Goal: Task Accomplishment & Management: Manage account settings

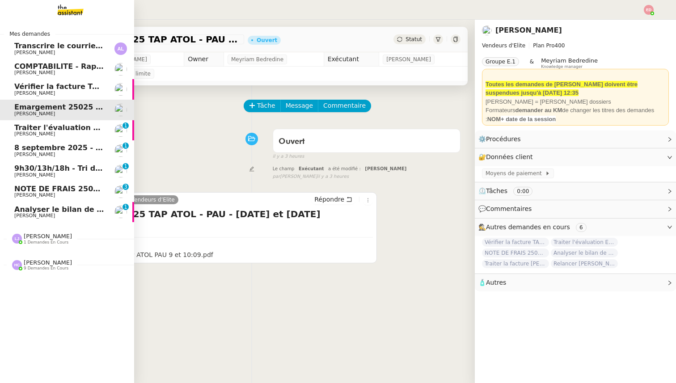
click at [51, 172] on span "Patrick Chotard" at bounding box center [59, 174] width 90 height 5
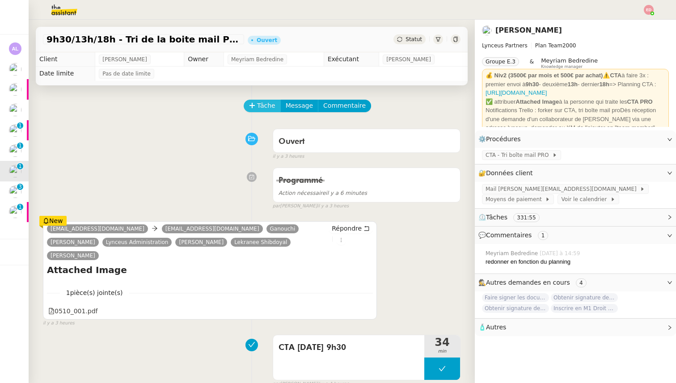
click at [257, 103] on span "Tâche" at bounding box center [266, 106] width 18 height 10
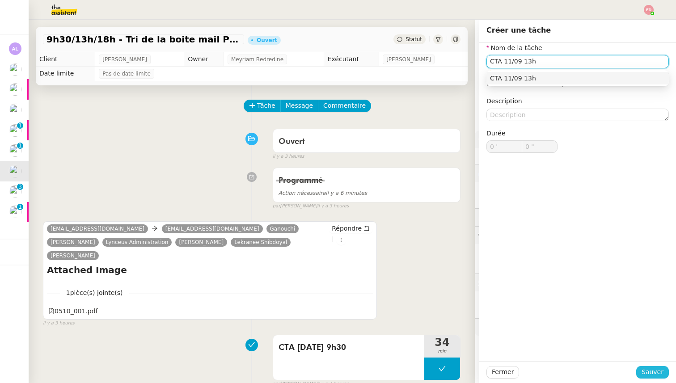
type input "CTA 11/09 13h"
click at [651, 372] on span "Sauver" at bounding box center [652, 372] width 22 height 10
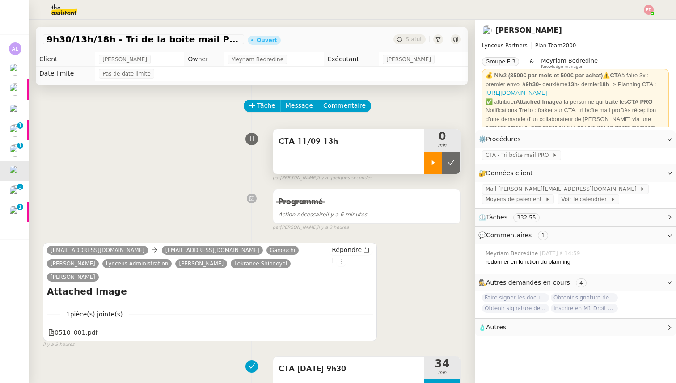
click at [435, 163] on icon at bounding box center [432, 162] width 7 height 7
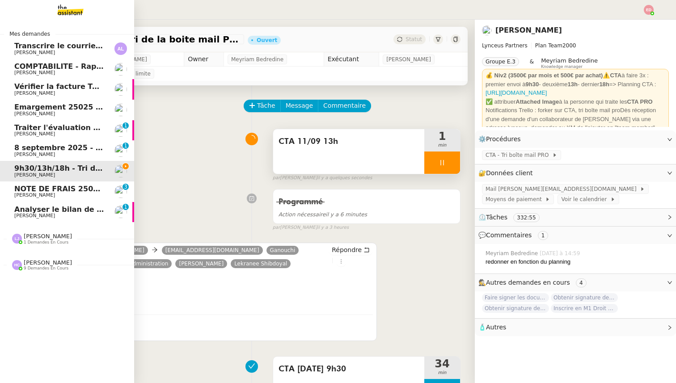
click at [22, 189] on span "NOTE DE FRAIS 25025 - TAP ATOL - PAU - 9 et 10 SEPTEMBRE 2025" at bounding box center [165, 189] width 302 height 8
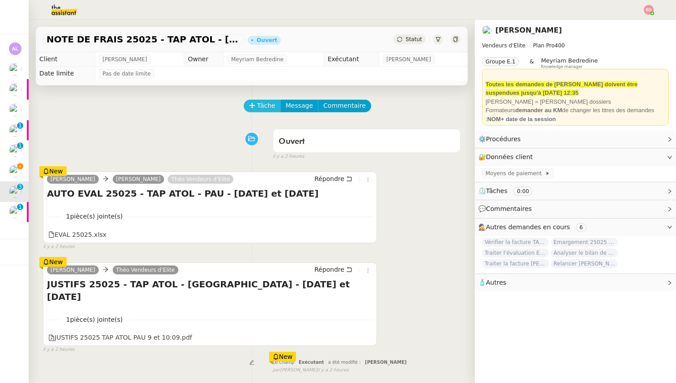
click at [258, 109] on span "Tâche" at bounding box center [266, 106] width 18 height 10
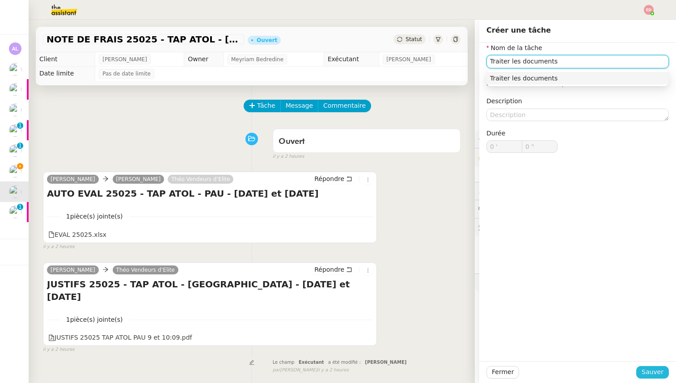
type input "Traiter les documents"
click at [656, 366] on button "Sauver" at bounding box center [652, 372] width 33 height 13
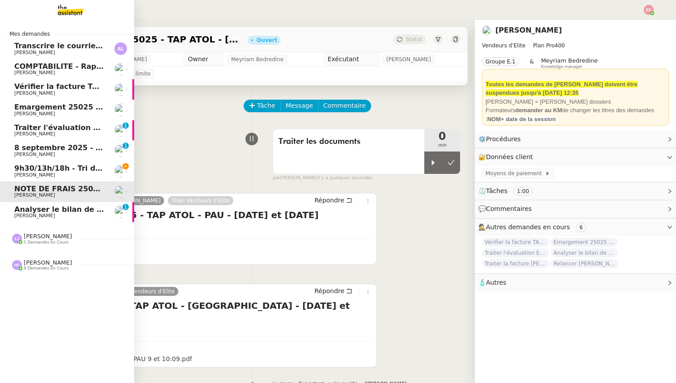
click at [38, 216] on span "[PERSON_NAME]" at bounding box center [34, 216] width 41 height 6
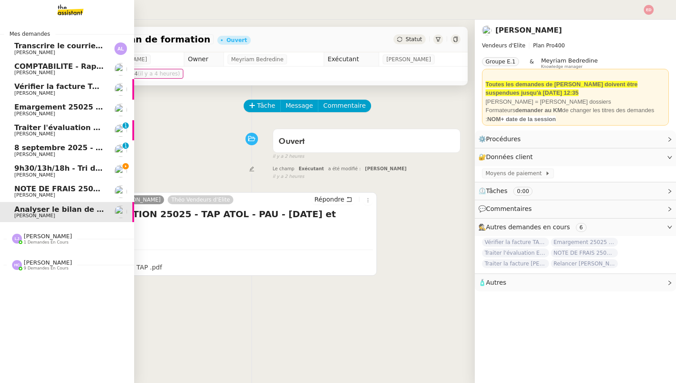
click at [59, 172] on span "9h30/13h/18h - Tri de la boite mail PRO - 5 septembre 2025" at bounding box center [133, 168] width 239 height 8
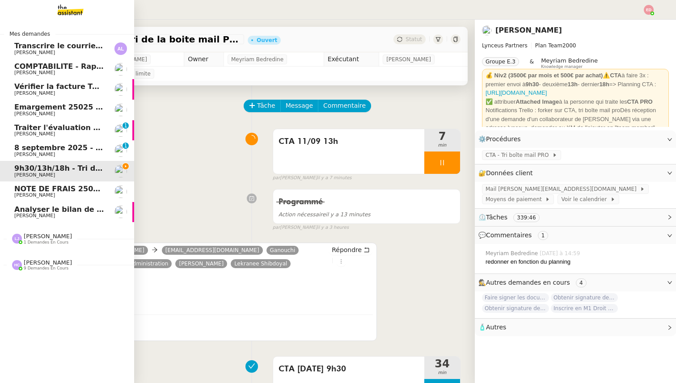
click at [22, 149] on span "8 septembre 2025 - QUOTIDIEN Gestion boite mail Accounting" at bounding box center [139, 147] width 250 height 8
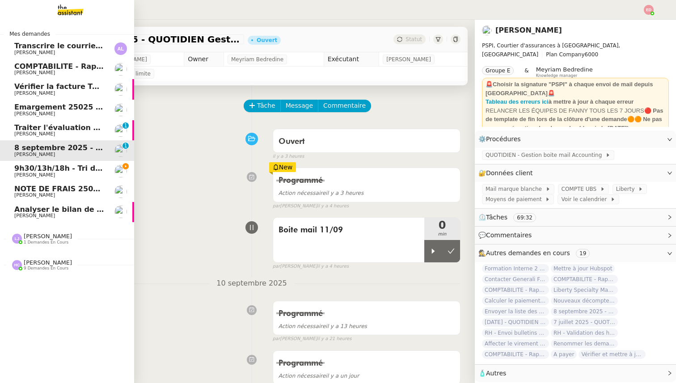
click at [36, 168] on span "9h30/13h/18h - Tri de la boite mail PRO - 5 septembre 2025" at bounding box center [133, 168] width 239 height 8
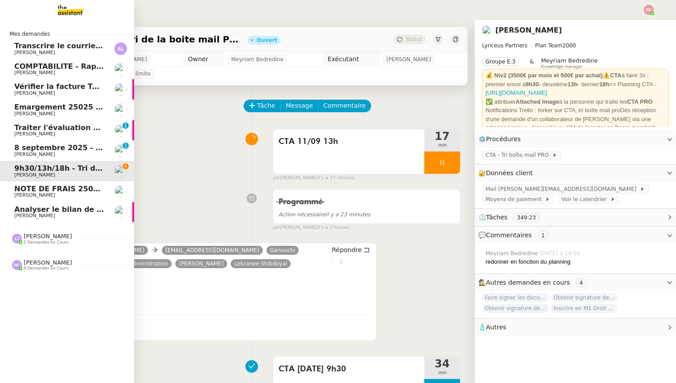
click at [56, 150] on span "8 septembre 2025 - QUOTIDIEN Gestion boite mail Accounting" at bounding box center [139, 147] width 250 height 8
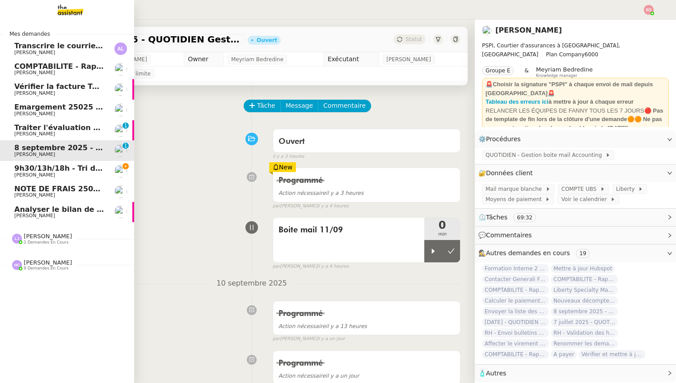
click at [52, 166] on span "9h30/13h/18h - Tri de la boite mail PRO - 5 septembre 2025" at bounding box center [133, 168] width 239 height 8
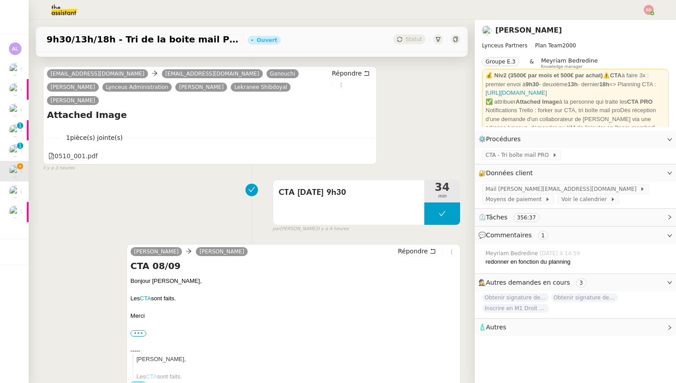
scroll to position [217, 0]
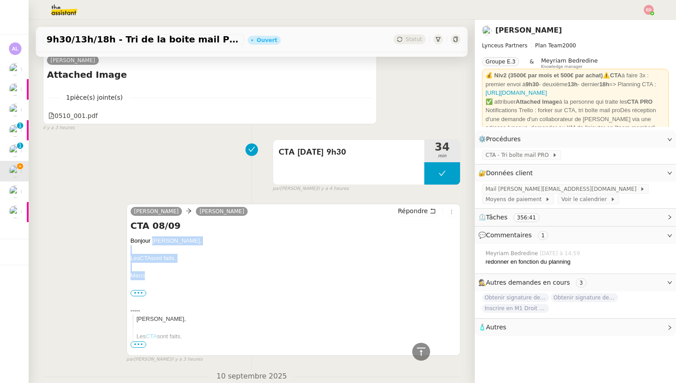
drag, startPoint x: 148, startPoint y: 262, endPoint x: 153, endPoint y: 228, distance: 34.3
copy div "Patrick, Les CTA sont faits. Merci"
click at [411, 206] on span "Répondre" at bounding box center [413, 210] width 30 height 9
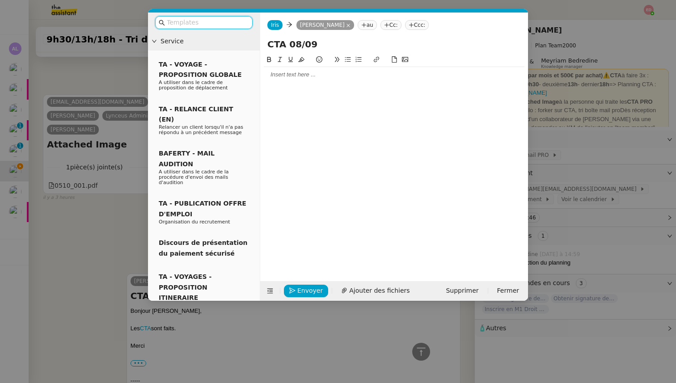
scroll to position [285, 0]
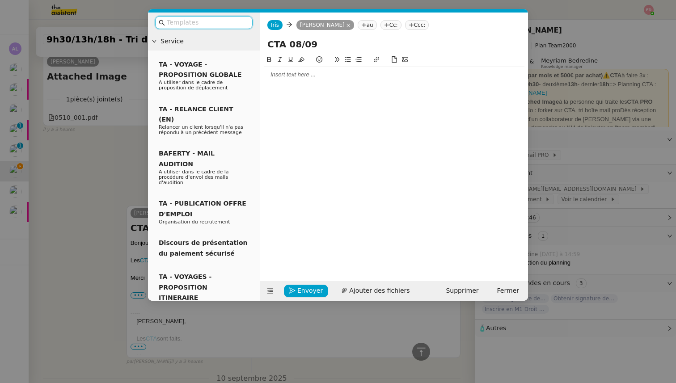
click at [317, 76] on div at bounding box center [394, 75] width 261 height 8
click at [306, 287] on span "Envoyer" at bounding box center [309, 291] width 25 height 10
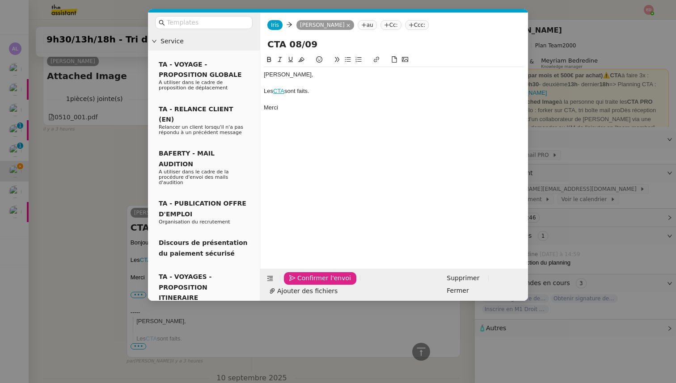
click at [306, 283] on span "Confirmer l'envoi" at bounding box center [324, 278] width 54 height 10
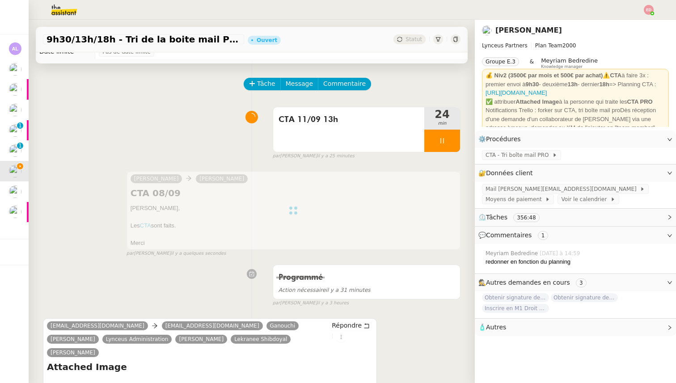
scroll to position [0, 0]
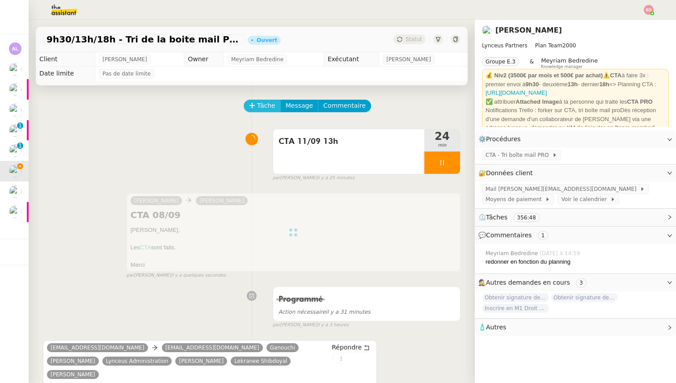
click at [263, 109] on span "Tâche" at bounding box center [266, 106] width 18 height 10
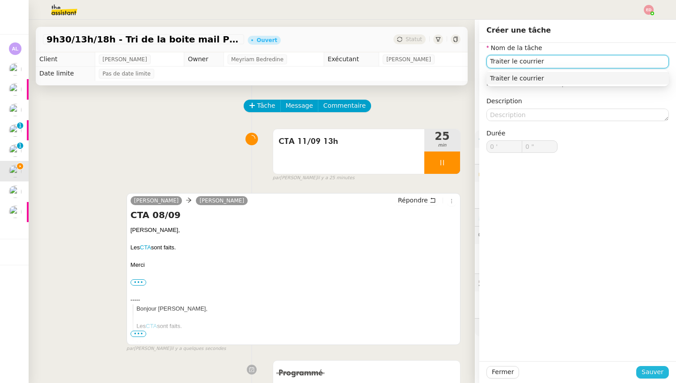
type input "Traiter le courrier"
click at [653, 372] on span "Sauver" at bounding box center [652, 372] width 22 height 10
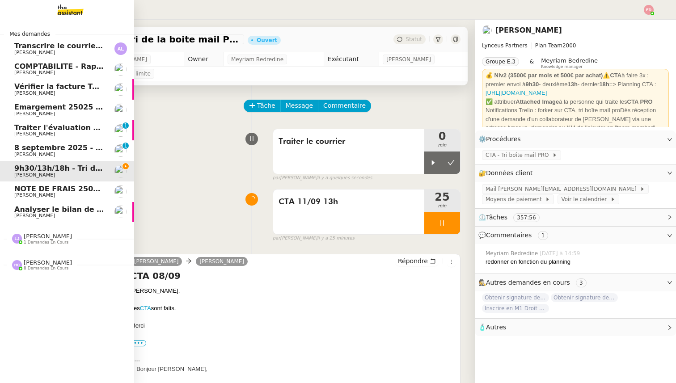
click at [41, 208] on span "Analyser le bilan de formation" at bounding box center [75, 209] width 122 height 8
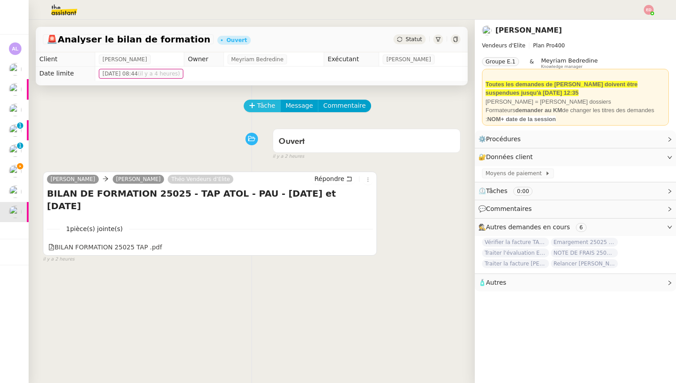
click at [256, 105] on button "Tâche" at bounding box center [262, 106] width 37 height 13
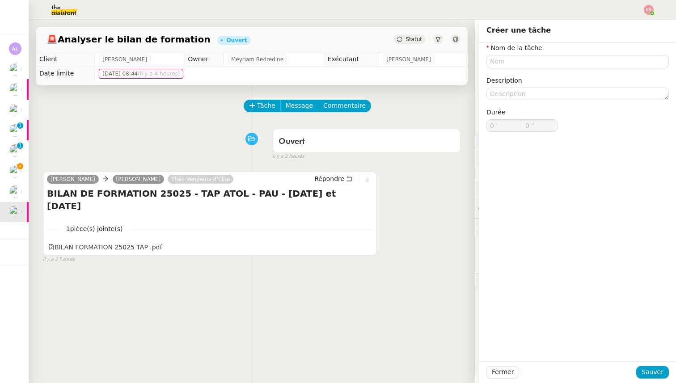
click at [134, 120] on div "Tâche Message Commentaire" at bounding box center [251, 110] width 417 height 21
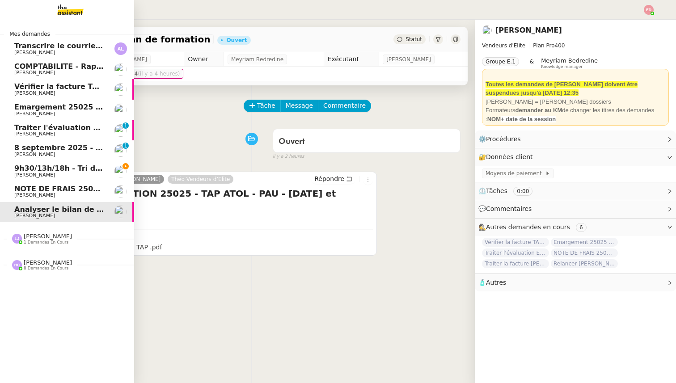
click at [22, 192] on span "NOTE DE FRAIS 25025 - TAP ATOL - PAU - 9 et 10 SEPTEMBRE 2025" at bounding box center [165, 189] width 302 height 8
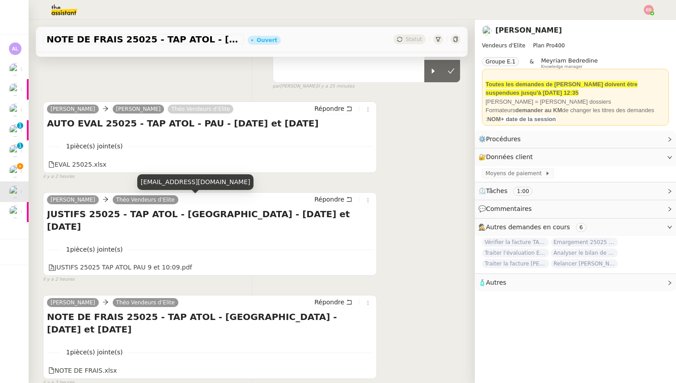
scroll to position [113, 0]
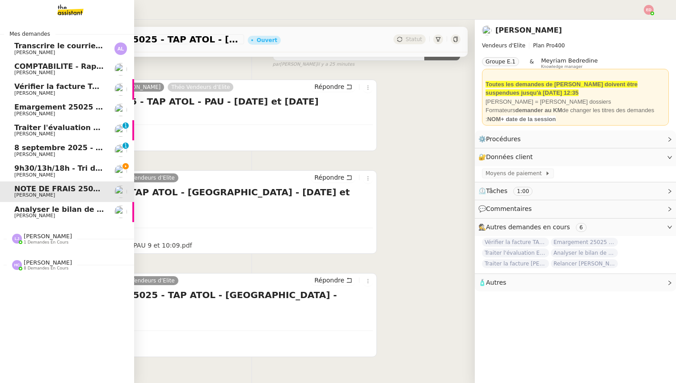
click at [39, 215] on span "[PERSON_NAME]" at bounding box center [34, 216] width 41 height 6
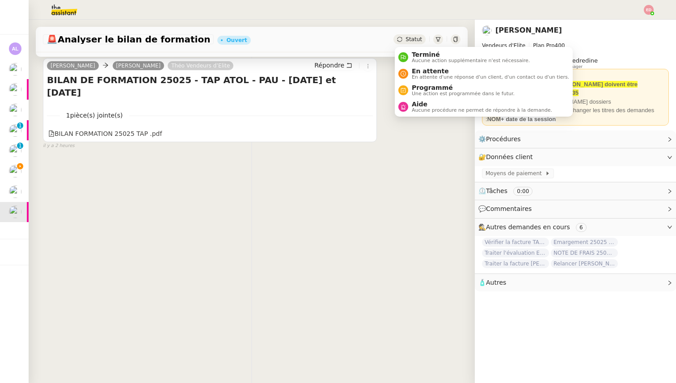
click at [415, 38] on span "Statut" at bounding box center [413, 39] width 17 height 6
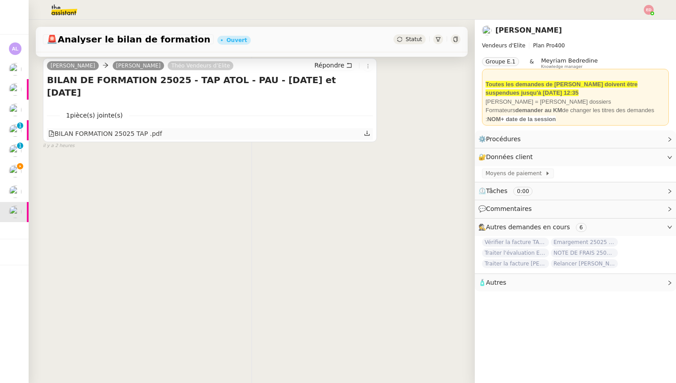
click at [315, 128] on div "BILAN FORMATION 25025 TAP .pdf" at bounding box center [210, 134] width 326 height 12
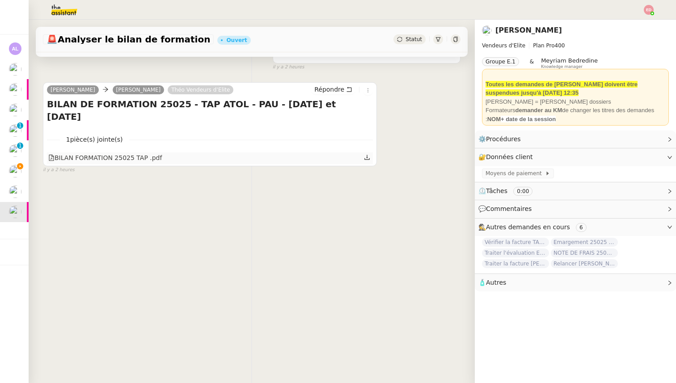
scroll to position [66, 0]
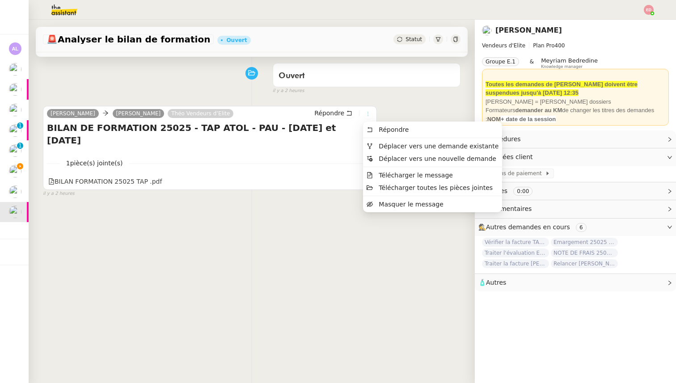
click at [366, 112] on icon at bounding box center [367, 113] width 5 height 5
click at [408, 146] on span "Déplacer vers une demande existante" at bounding box center [439, 146] width 120 height 7
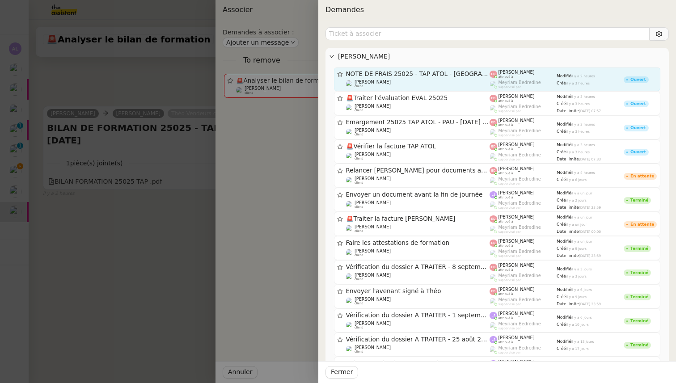
click at [383, 75] on span "NOTE DE FRAIS 25025 - TAP ATOL - PAU - 9 et 10 SEPTEMBRE 2025" at bounding box center [418, 74] width 144 height 6
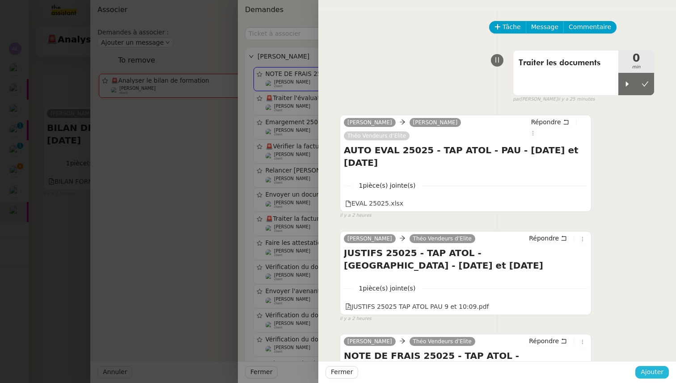
click at [663, 369] on span "Ajouter" at bounding box center [651, 372] width 23 height 10
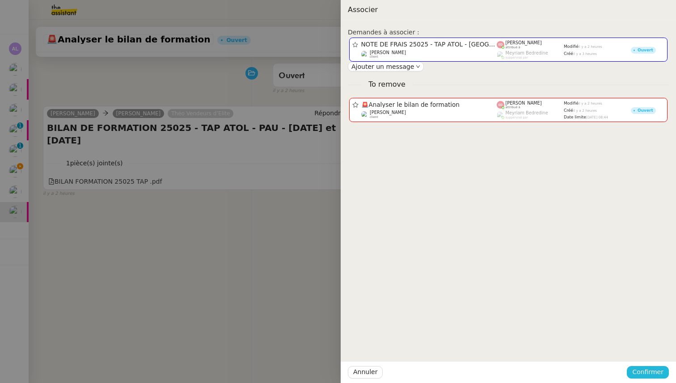
click at [656, 371] on span "Confirmer" at bounding box center [647, 372] width 31 height 10
click at [652, 351] on span "Ajouter" at bounding box center [648, 348] width 23 height 9
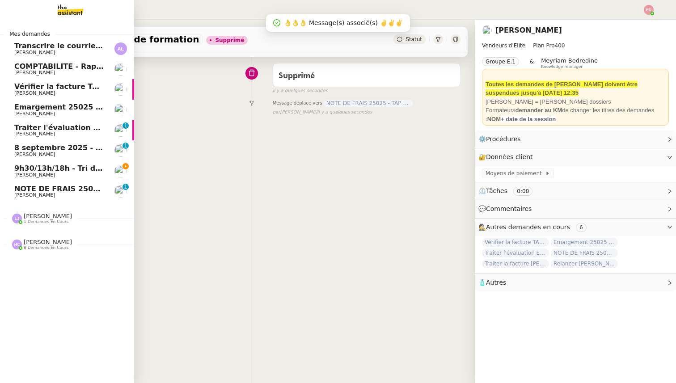
click at [22, 191] on span "NOTE DE FRAIS 25025 - TAP ATOL - PAU - 9 et 10 SEPTEMBRE 2025" at bounding box center [165, 189] width 302 height 8
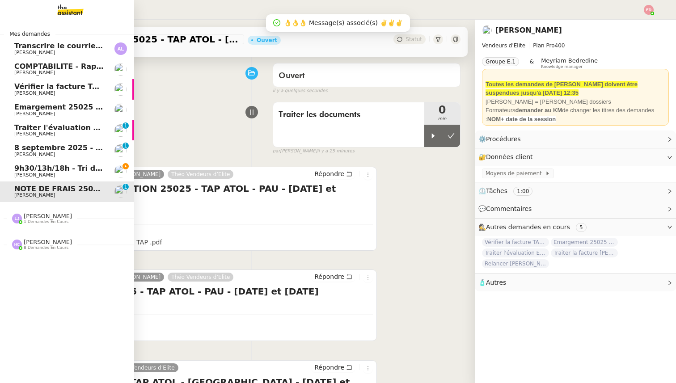
click at [35, 146] on span "8 septembre 2025 - QUOTIDIEN Gestion boite mail Accounting" at bounding box center [139, 147] width 250 height 8
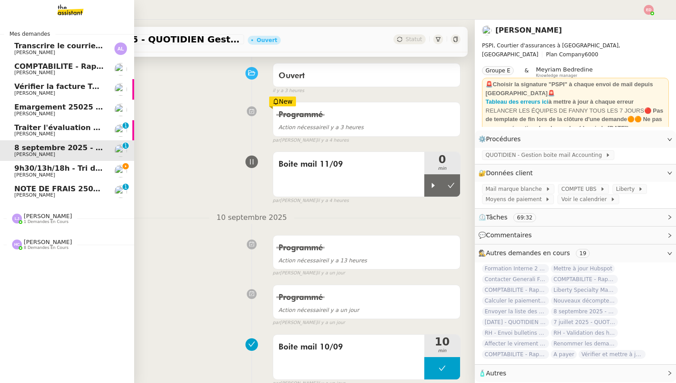
click at [33, 134] on span "[PERSON_NAME]" at bounding box center [34, 134] width 41 height 6
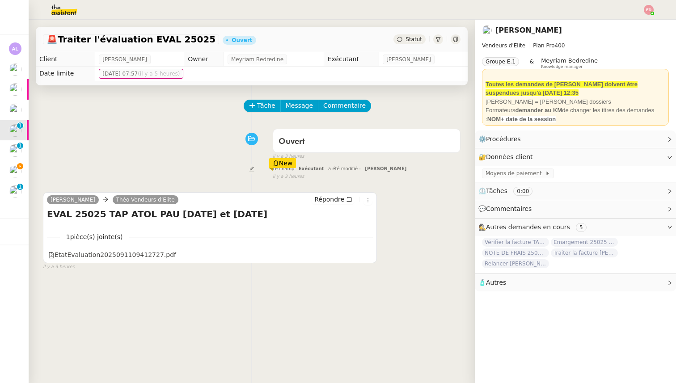
click at [416, 40] on span "Statut" at bounding box center [413, 39] width 17 height 6
click at [367, 202] on icon at bounding box center [367, 200] width 5 height 5
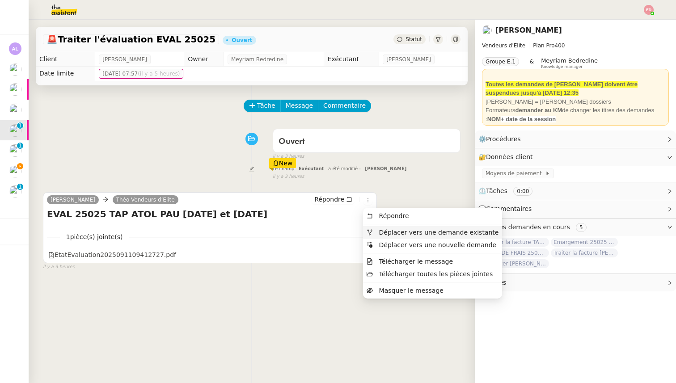
click at [393, 229] on span "Déplacer vers une demande existante" at bounding box center [439, 232] width 120 height 7
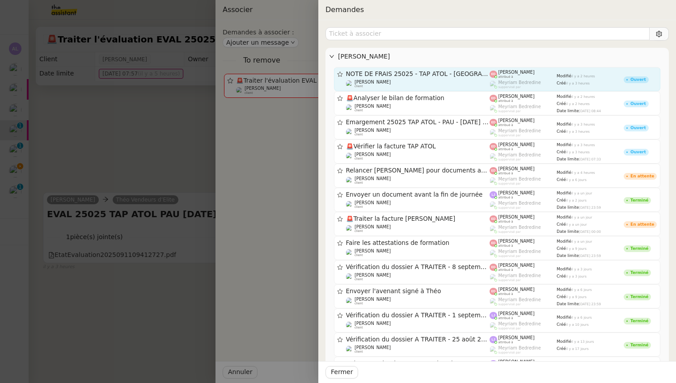
click at [407, 79] on div "NOTE DE FRAIS 25025 - TAP ATOL - PAU - 9 et 10 SEPTEMBRE 2025 Sylvie SUCRA clie…" at bounding box center [418, 79] width 144 height 18
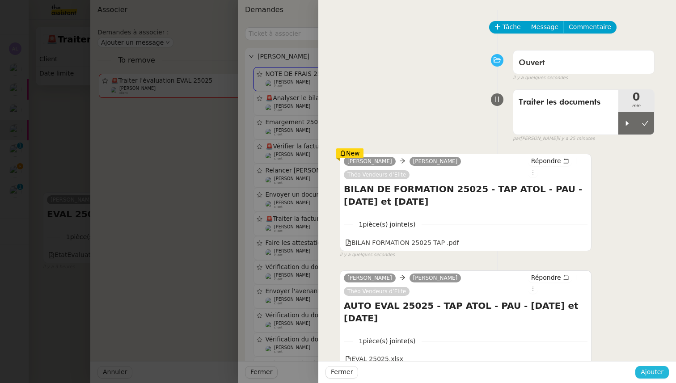
click at [653, 371] on span "Ajouter" at bounding box center [651, 372] width 23 height 10
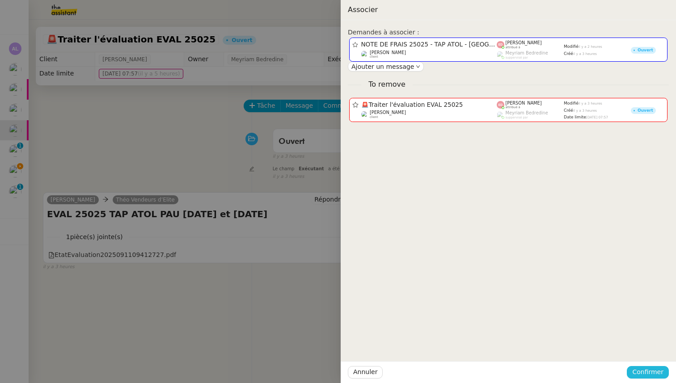
click at [651, 373] on span "Confirmer" at bounding box center [647, 372] width 31 height 10
click at [654, 343] on div "Annuler Ajouter" at bounding box center [630, 348] width 65 height 10
click at [654, 346] on span "Ajouter" at bounding box center [648, 348] width 23 height 9
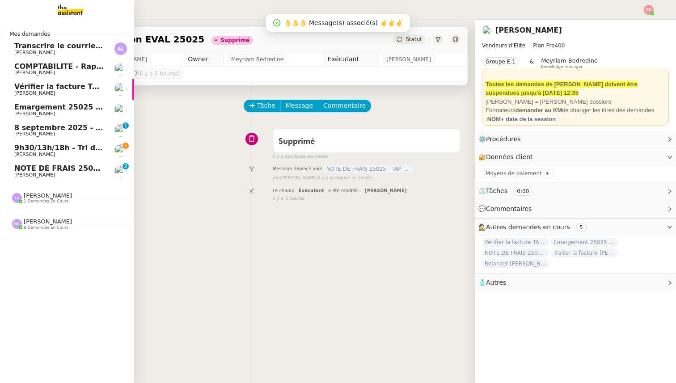
click at [28, 109] on span "Emargement 25025 TAP ATOL - PAU - 9 et 10 septembre 2025" at bounding box center [123, 107] width 219 height 8
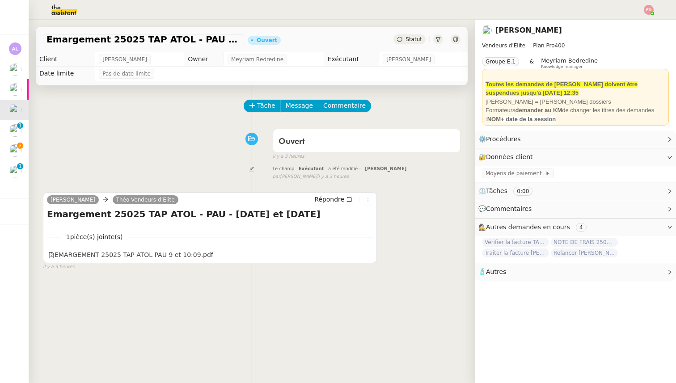
click at [368, 196] on button at bounding box center [368, 200] width 10 height 10
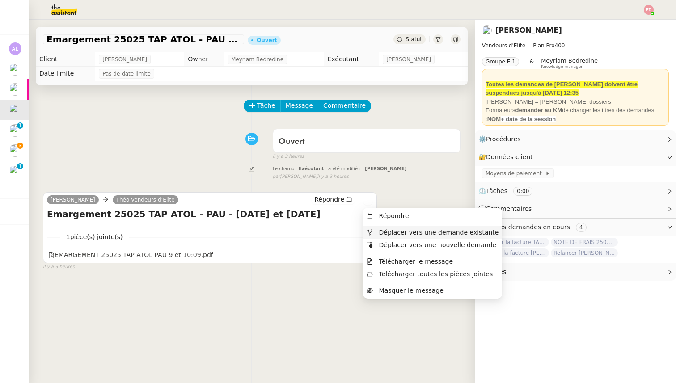
click at [395, 228] on li "Déplacer vers une demande existante" at bounding box center [432, 232] width 139 height 13
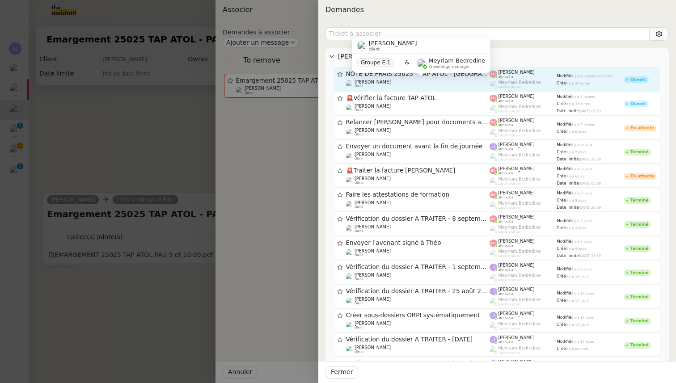
click at [409, 81] on div "Sylvie SUCRA client" at bounding box center [418, 84] width 144 height 9
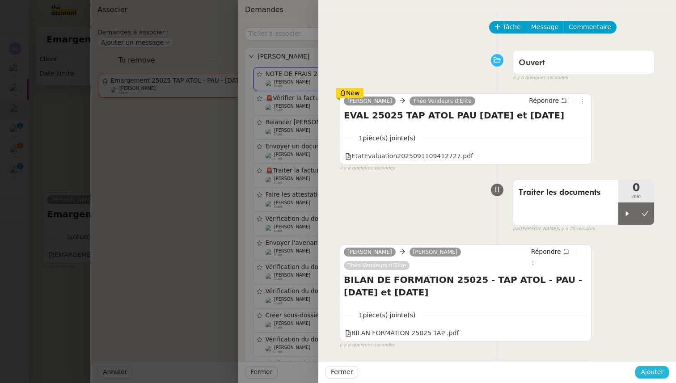
click at [649, 374] on span "Ajouter" at bounding box center [651, 372] width 23 height 10
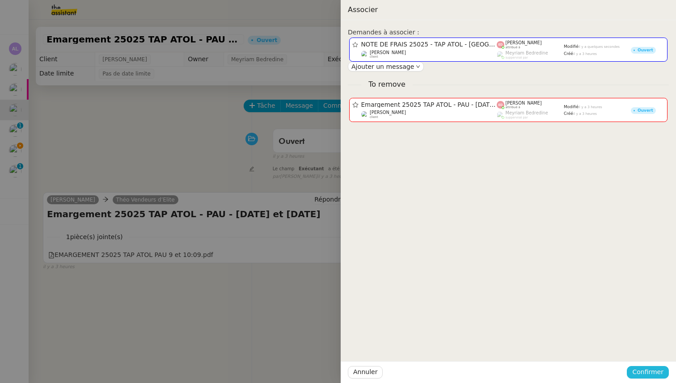
click at [656, 367] on button "Confirmer" at bounding box center [647, 372] width 42 height 13
click at [658, 351] on span "Ajouter" at bounding box center [648, 348] width 23 height 9
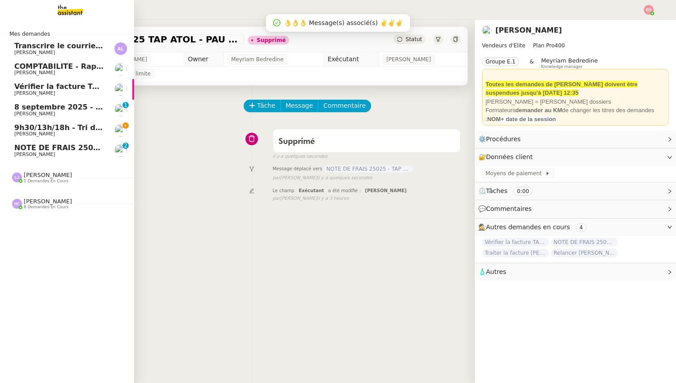
click at [37, 87] on span "Vérifier la facture TAP ATOL" at bounding box center [70, 86] width 112 height 8
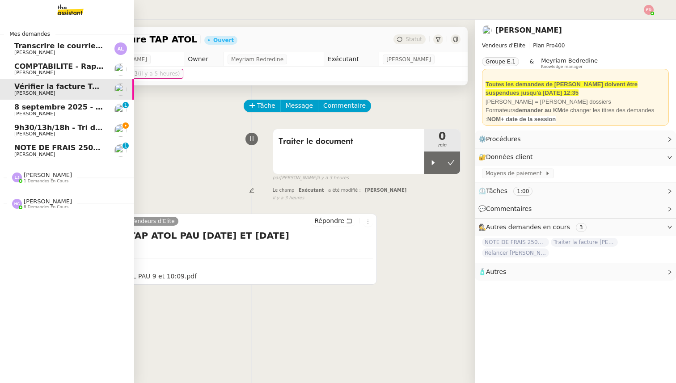
click at [24, 149] on span "NOTE DE FRAIS 25025 - TAP ATOL - PAU - 9 et 10 SEPTEMBRE 2025" at bounding box center [165, 147] width 302 height 8
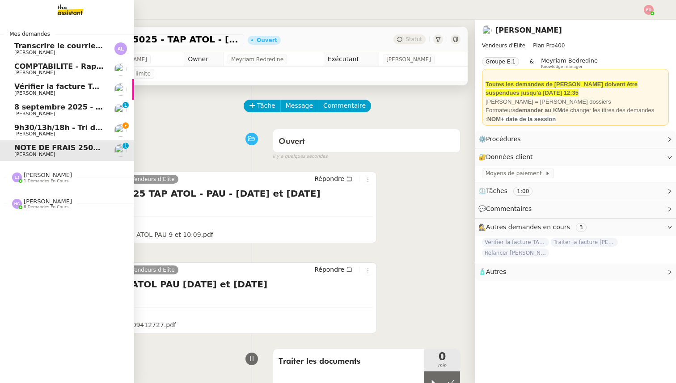
click at [50, 68] on span "COMPTABILITE - Rapprochement bancaire - 18 août 2025" at bounding box center [128, 66] width 229 height 8
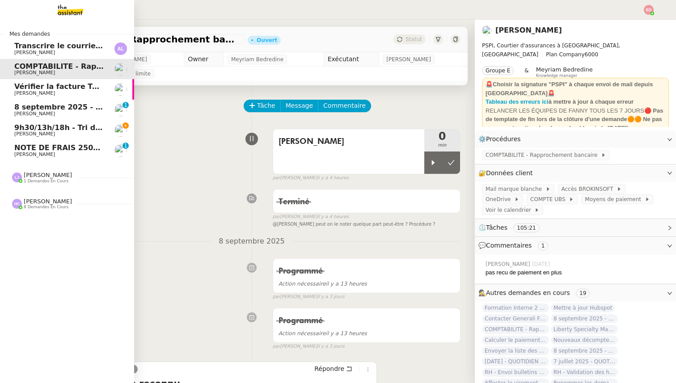
click at [29, 180] on span "1 demandes en cours" at bounding box center [46, 181] width 45 height 5
click at [29, 201] on span "[PERSON_NAME]" at bounding box center [34, 201] width 41 height 6
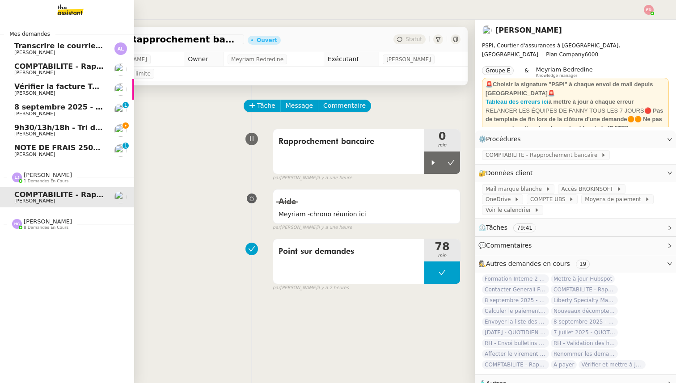
click at [44, 222] on span "[PERSON_NAME]" at bounding box center [48, 221] width 48 height 7
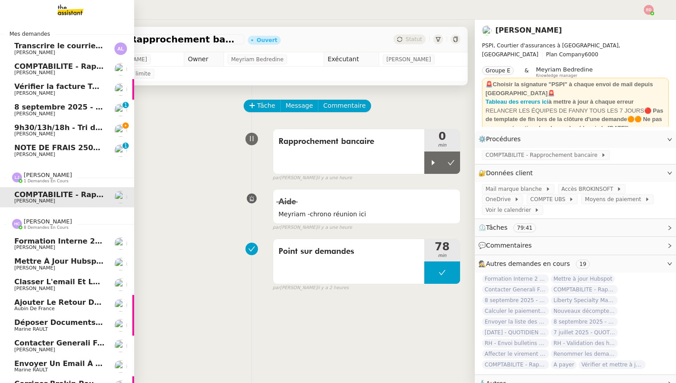
click at [49, 243] on span "Formation Interne 2 - [PERSON_NAME]" at bounding box center [91, 241] width 155 height 8
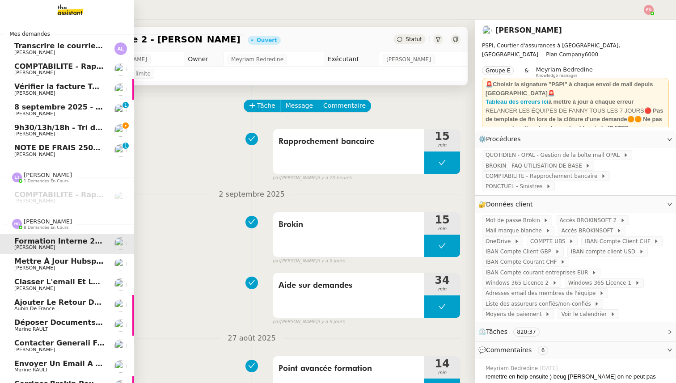
scroll to position [14, 0]
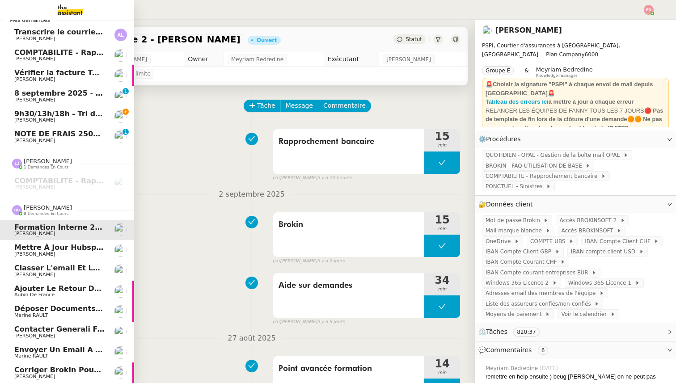
click at [43, 373] on span "Corriger Brokin pour clôture comptable" at bounding box center [94, 370] width 161 height 8
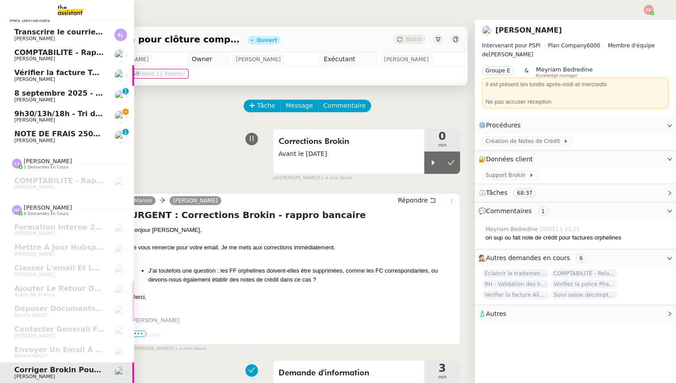
click at [26, 115] on span "9h30/13h/18h - Tri de la boite mail PRO - 5 septembre 2025" at bounding box center [133, 113] width 239 height 8
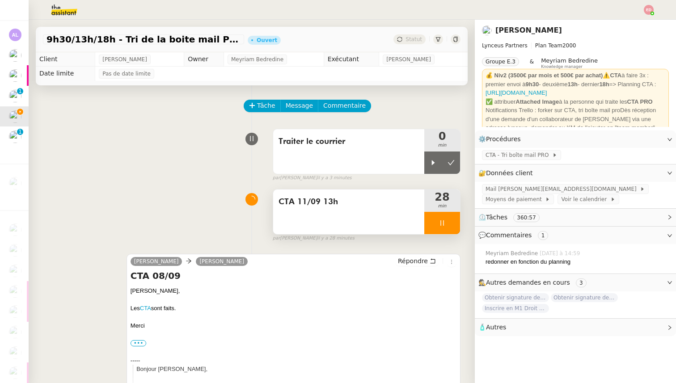
click at [456, 224] on div at bounding box center [442, 223] width 36 height 22
click at [456, 224] on button at bounding box center [451, 223] width 18 height 22
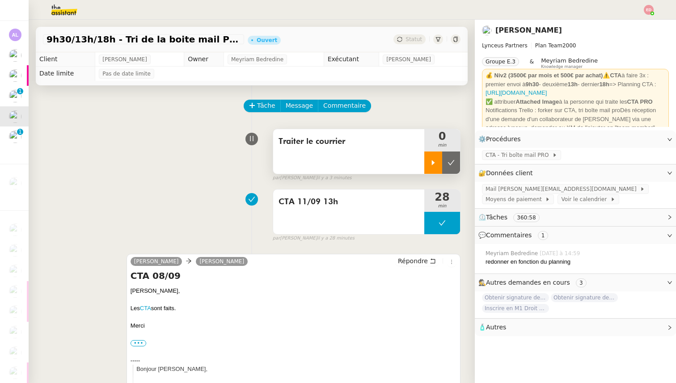
click at [439, 168] on div at bounding box center [433, 162] width 18 height 22
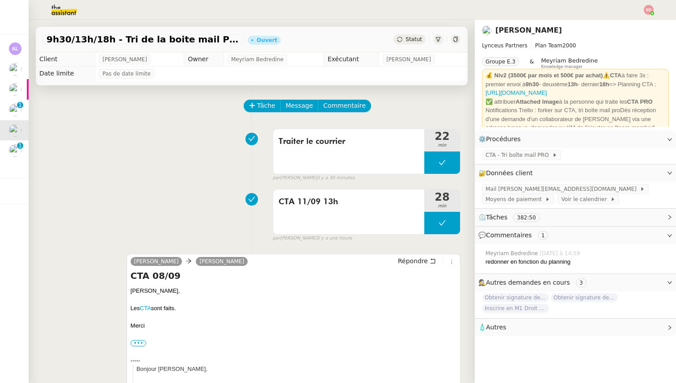
click at [413, 42] on span "Statut" at bounding box center [413, 39] width 17 height 6
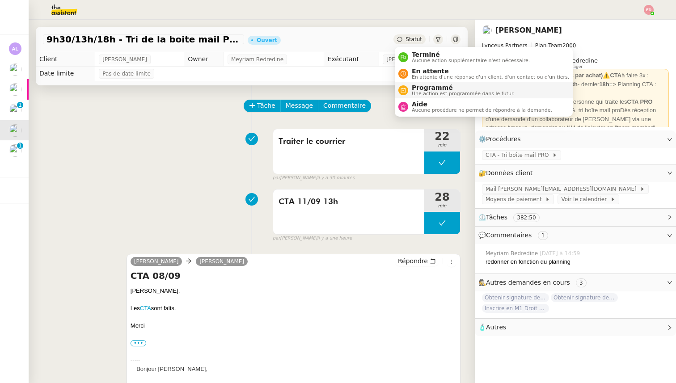
click at [420, 89] on span "Programmé" at bounding box center [463, 87] width 103 height 7
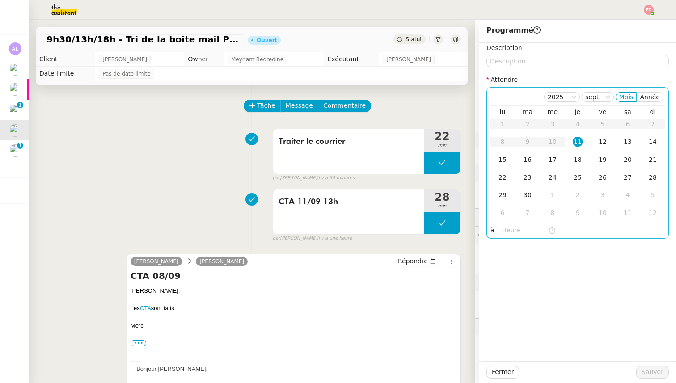
click at [574, 143] on div "11" at bounding box center [577, 142] width 10 height 10
click at [506, 228] on input "text" at bounding box center [525, 230] width 46 height 10
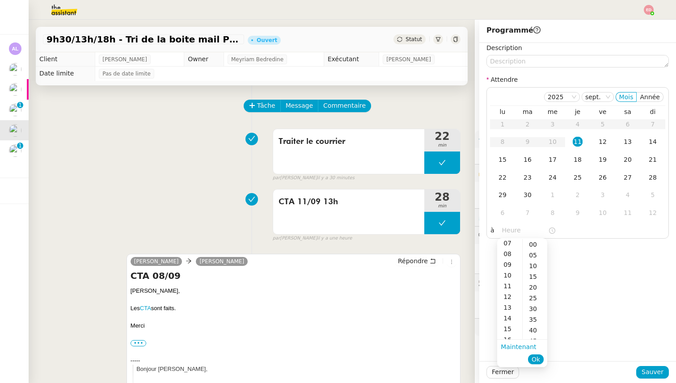
scroll to position [80, 0]
click at [509, 308] on div "17" at bounding box center [509, 308] width 25 height 11
click at [530, 308] on div "30" at bounding box center [534, 308] width 25 height 11
type input "17:30"
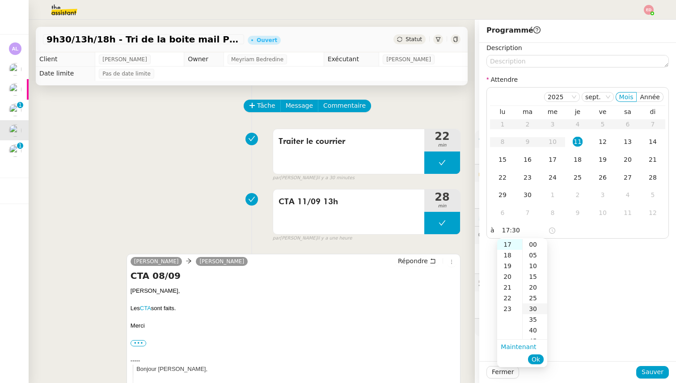
scroll to position [64, 0]
click at [537, 357] on span "Ok" at bounding box center [535, 359] width 8 height 9
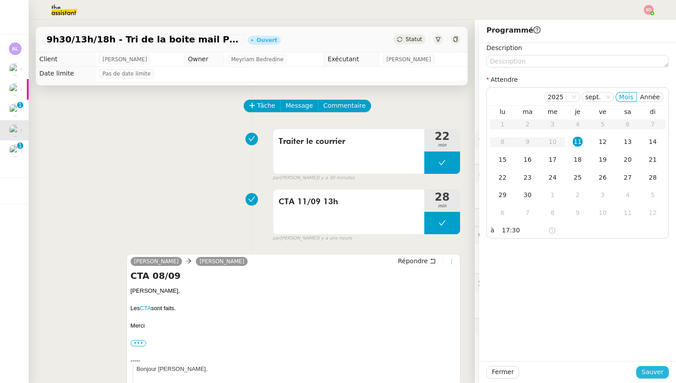
click at [644, 373] on span "Sauver" at bounding box center [652, 372] width 22 height 10
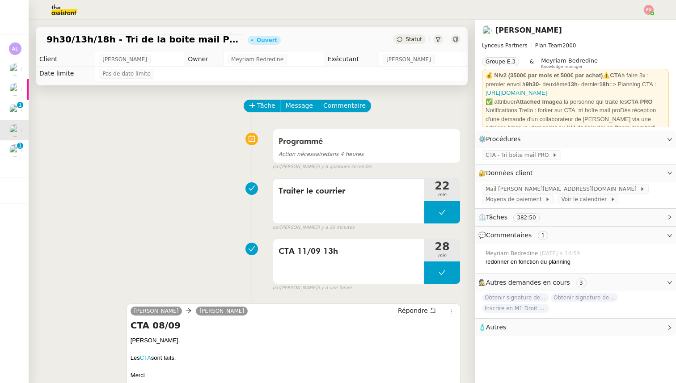
click at [20, 144] on img at bounding box center [15, 150] width 13 height 13
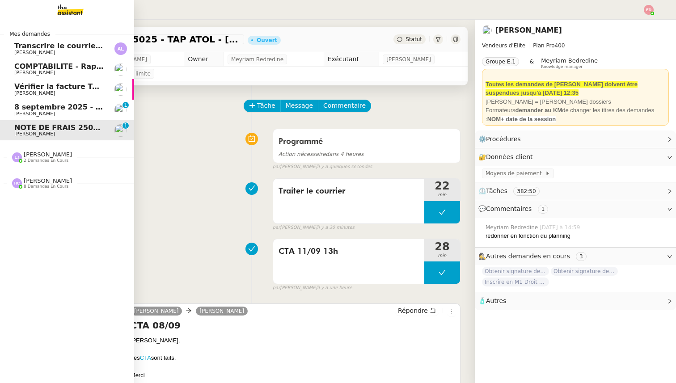
click at [20, 129] on span "NOTE DE FRAIS 25025 - TAP ATOL - PAU - 9 et 10 SEPTEMBRE 2025" at bounding box center [165, 127] width 302 height 8
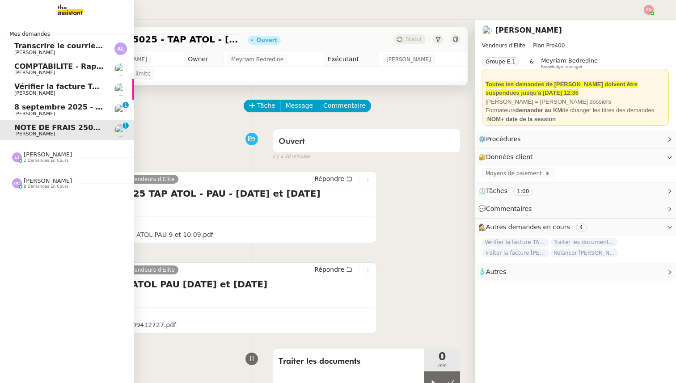
click at [37, 86] on span "Vérifier la facture TAP ATOL" at bounding box center [70, 86] width 112 height 8
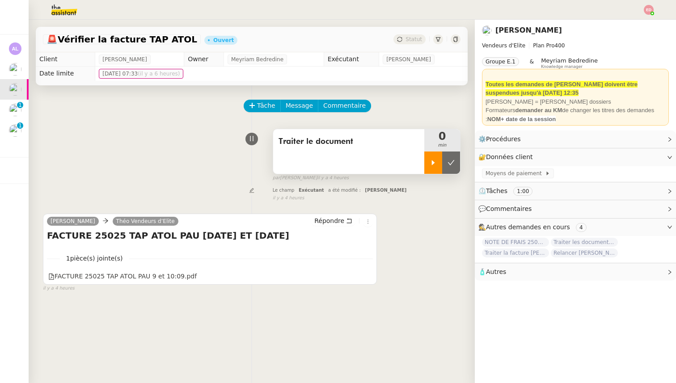
click at [432, 159] on icon at bounding box center [432, 162] width 7 height 7
click at [370, 276] on div at bounding box center [368, 277] width 8 height 12
click at [367, 279] on link at bounding box center [367, 276] width 6 height 10
click at [644, 158] on link "Modifier" at bounding box center [644, 157] width 25 height 10
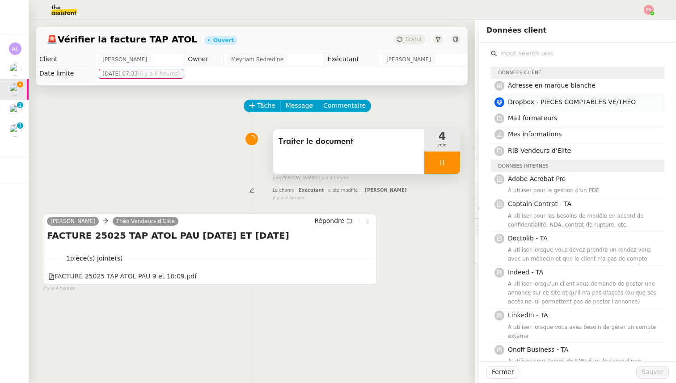
click at [527, 103] on span "Dropbox - PIECES COMPTABLES VE/THEO" at bounding box center [572, 101] width 128 height 7
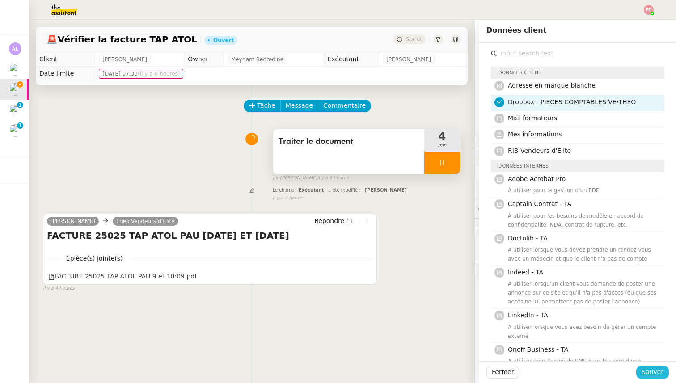
click at [659, 371] on span "Sauver" at bounding box center [652, 372] width 22 height 10
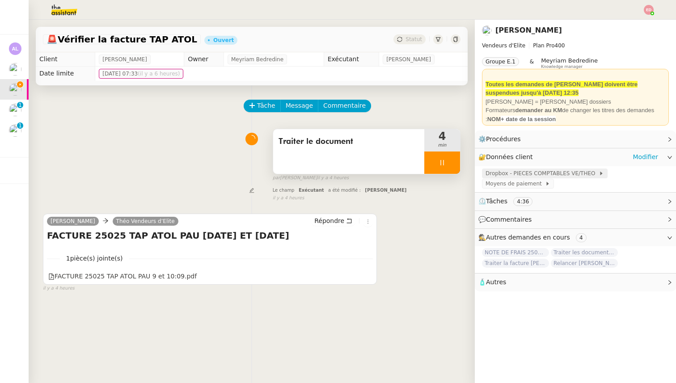
click at [555, 173] on span "Dropbox - PIECES COMPTABLES VE/THEO" at bounding box center [541, 173] width 113 height 9
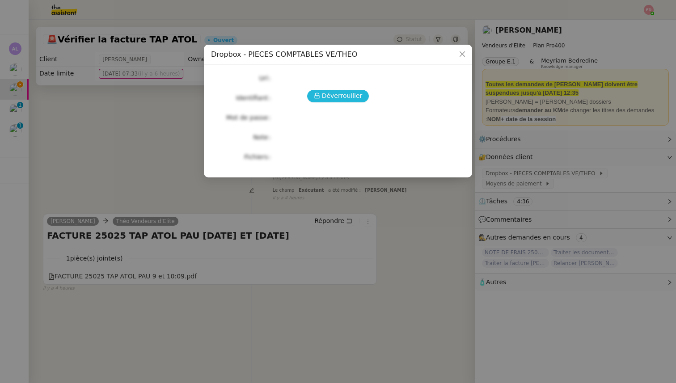
click at [343, 93] on span "Déverrouiller" at bounding box center [342, 96] width 41 height 10
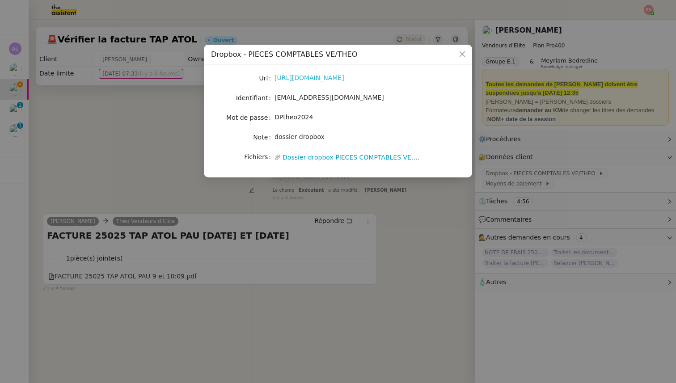
click at [332, 79] on link "https://www.dropbox.com/scl/fo/iy6jvfwcf35fh351kad5r/h?rlkey=zp68094yv804sc3666…" at bounding box center [309, 77] width 70 height 7
click at [77, 135] on nz-modal-container "Dropbox - PIECES COMPTABLES VE/THEO Url https://www.dropbox.com/scl/fo/iy6jvfwc…" at bounding box center [338, 191] width 676 height 383
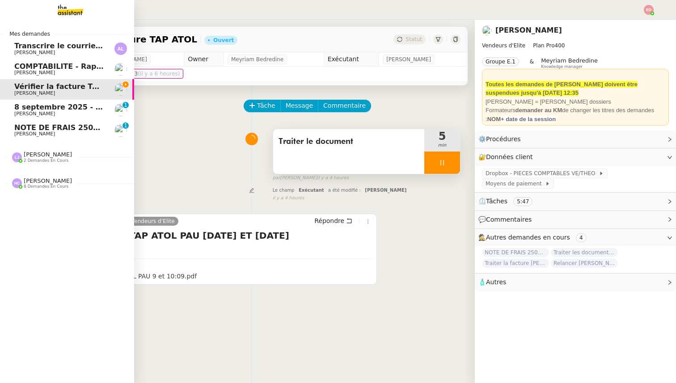
click at [17, 128] on span "NOTE DE FRAIS 25025 - TAP ATOL - PAU - 9 et 10 SEPTEMBRE 2025" at bounding box center [165, 127] width 302 height 8
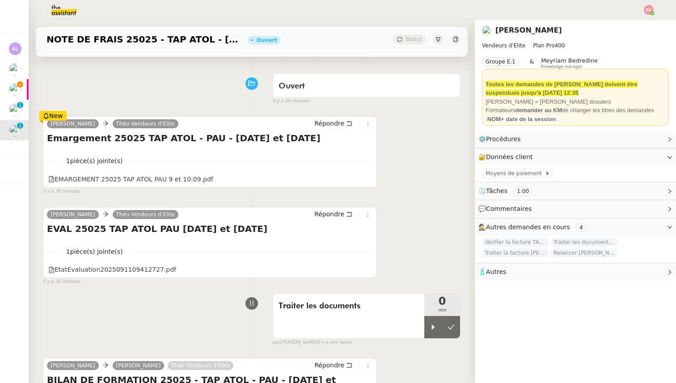
scroll to position [86, 0]
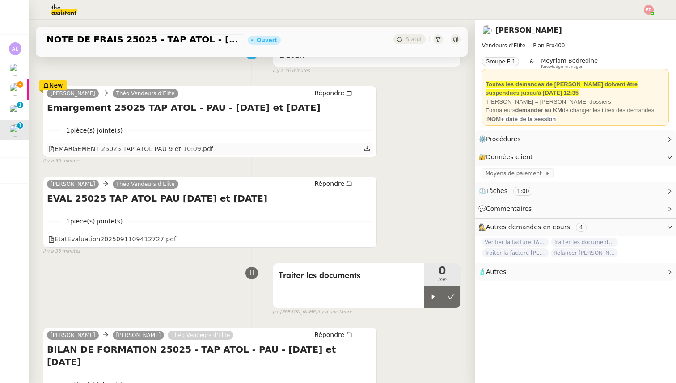
click at [367, 147] on icon at bounding box center [367, 148] width 6 height 6
click at [365, 239] on icon at bounding box center [367, 238] width 6 height 6
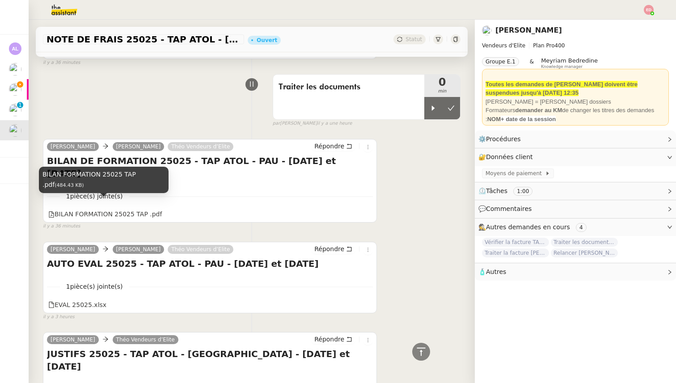
scroll to position [278, 0]
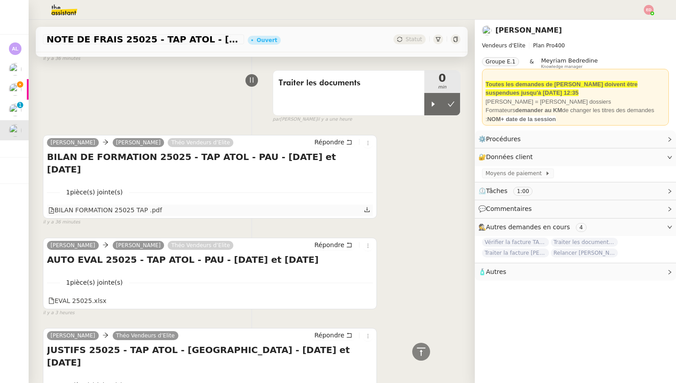
click at [366, 206] on icon at bounding box center [367, 209] width 6 height 6
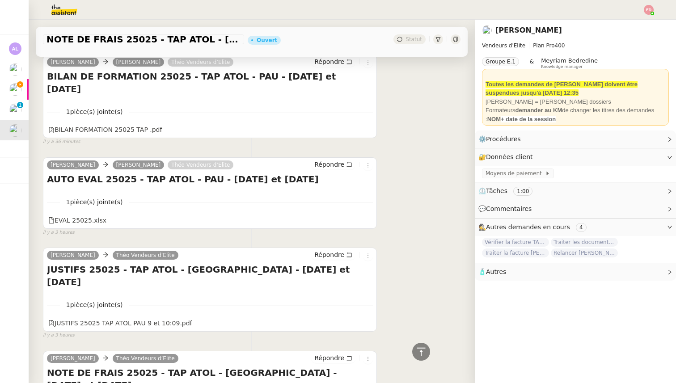
scroll to position [390, 0]
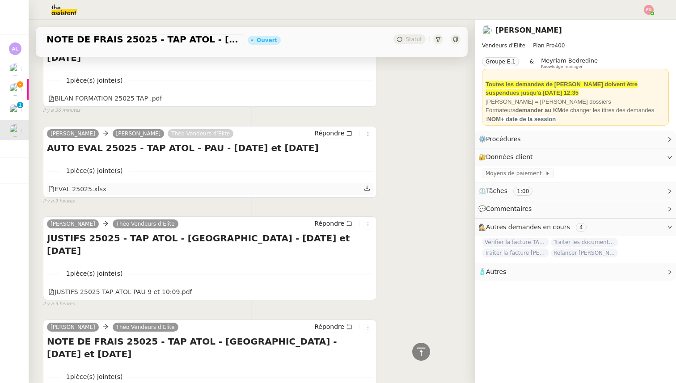
click at [368, 186] on icon at bounding box center [366, 188] width 5 height 5
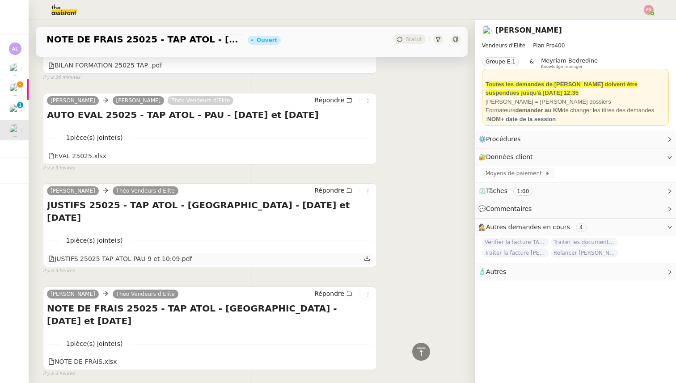
click at [365, 255] on icon at bounding box center [367, 258] width 6 height 6
click at [368, 358] on icon at bounding box center [367, 361] width 6 height 6
click at [650, 142] on link "Modifier" at bounding box center [644, 139] width 25 height 10
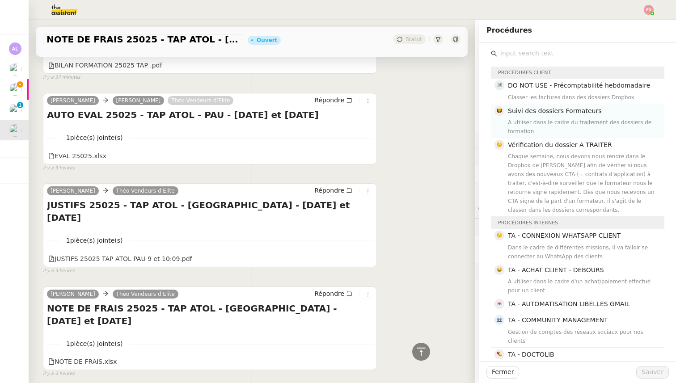
click at [585, 124] on div "A utiliser dans le cadre du traitement des dossiers de formation" at bounding box center [583, 127] width 151 height 18
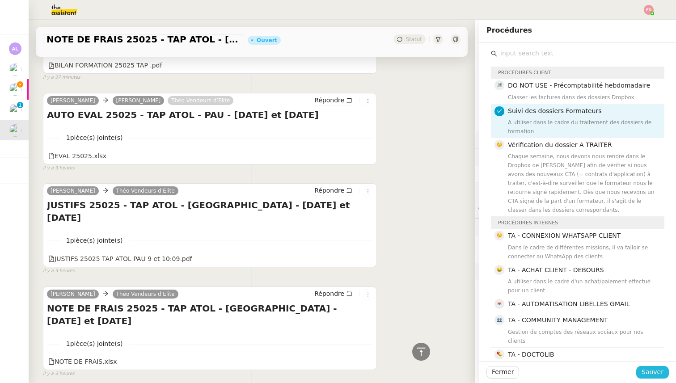
click at [642, 369] on button "Sauver" at bounding box center [652, 372] width 33 height 13
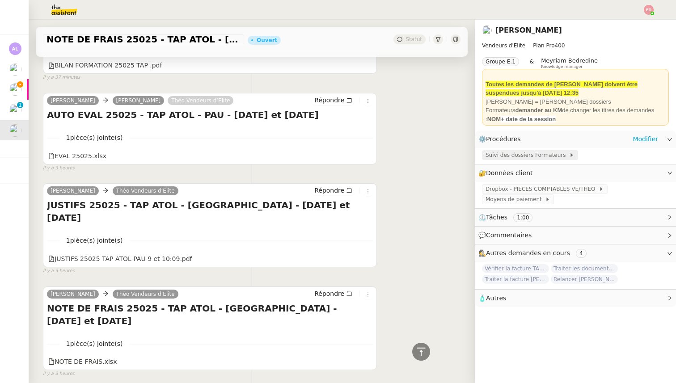
click at [534, 157] on span "Suivi des dossiers Formateurs" at bounding box center [527, 155] width 84 height 9
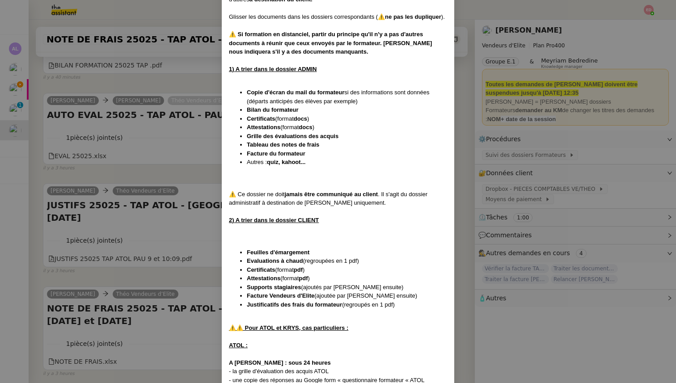
scroll to position [993, 0]
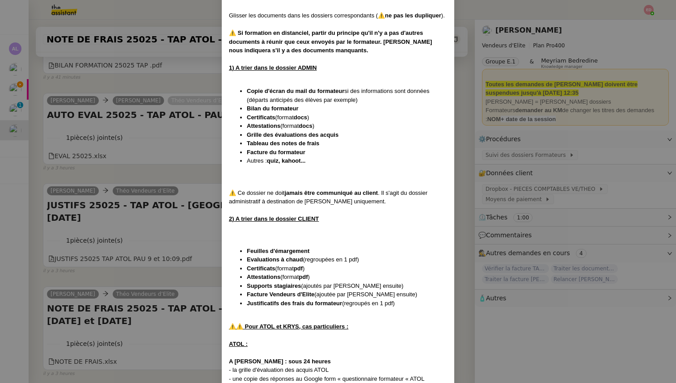
click at [69, 113] on nz-modal-container "Créée le 28/03/2024 MAJ entièrement suite aux retours de la cliente le 10/09/20…" at bounding box center [338, 191] width 676 height 383
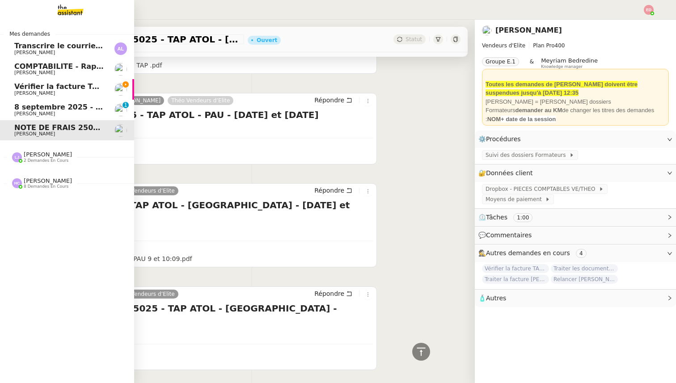
click at [29, 89] on span "Vérifier la facture TAP ATOL" at bounding box center [70, 86] width 112 height 8
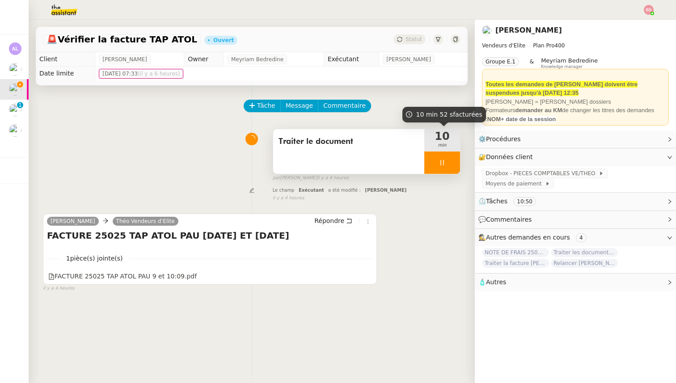
click at [454, 165] on div at bounding box center [442, 162] width 36 height 22
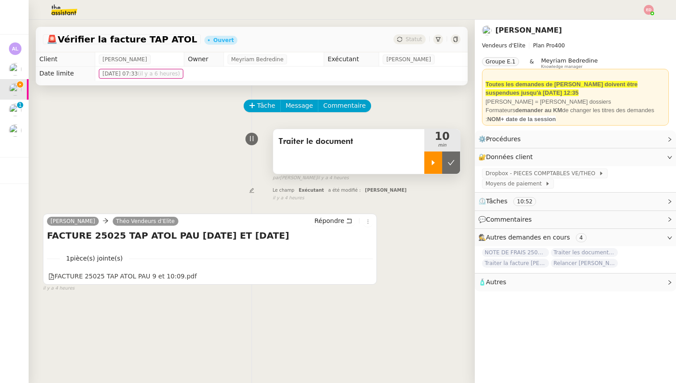
click at [454, 165] on icon at bounding box center [450, 162] width 7 height 7
click at [413, 37] on span "Statut" at bounding box center [413, 39] width 17 height 6
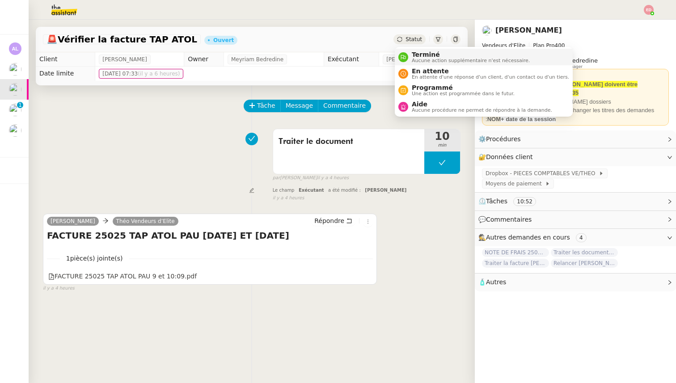
click at [418, 54] on span "Terminé" at bounding box center [471, 54] width 118 height 7
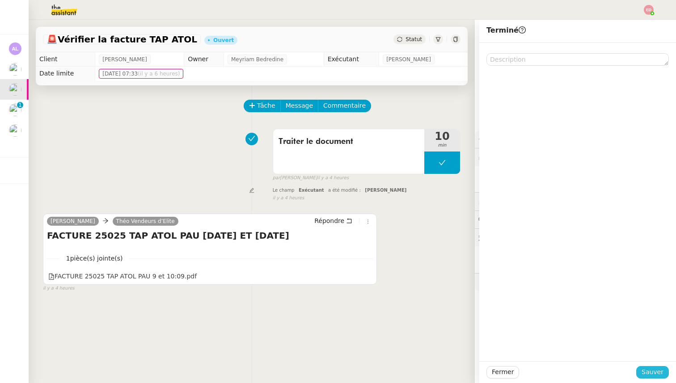
click at [656, 375] on span "Sauver" at bounding box center [652, 372] width 22 height 10
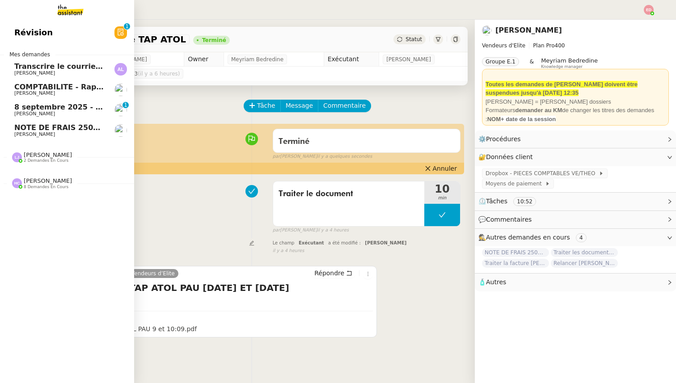
click at [19, 129] on span "NOTE DE FRAIS 25025 - TAP ATOL - PAU - 9 et 10 SEPTEMBRE 2025" at bounding box center [165, 127] width 302 height 8
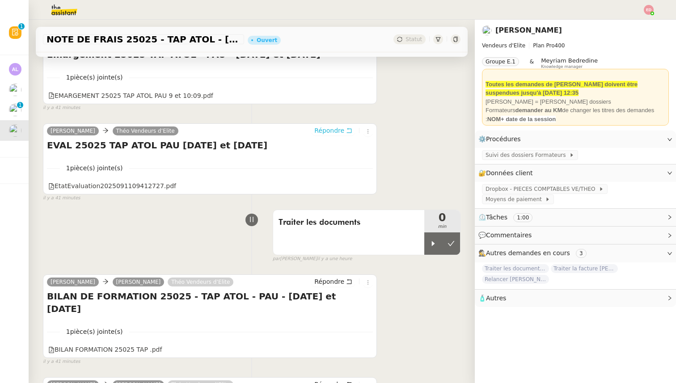
scroll to position [256, 0]
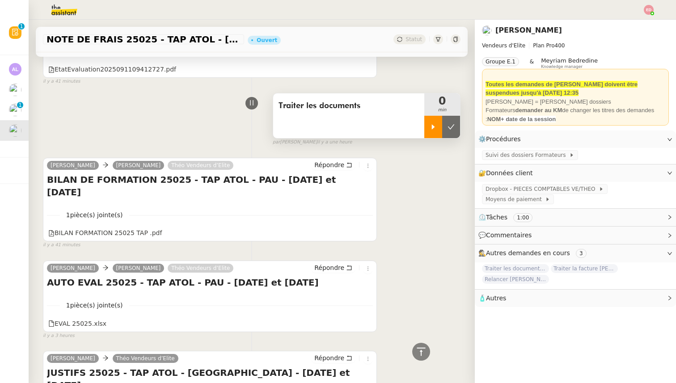
click at [435, 116] on div at bounding box center [433, 127] width 18 height 22
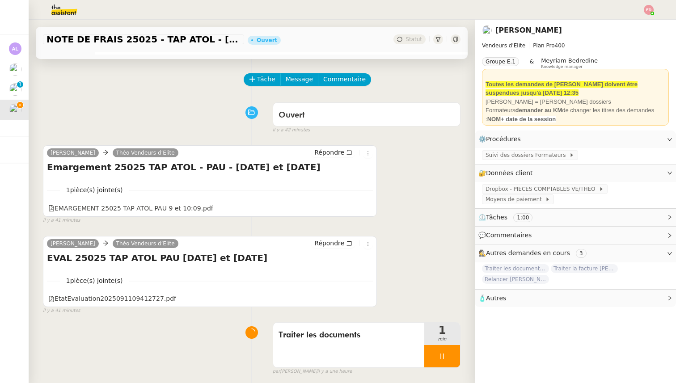
scroll to position [0, 0]
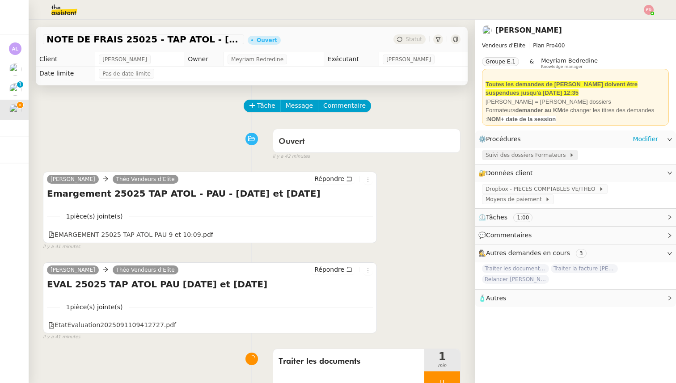
click at [518, 157] on span "Suivi des dossiers Formateurs" at bounding box center [527, 155] width 84 height 9
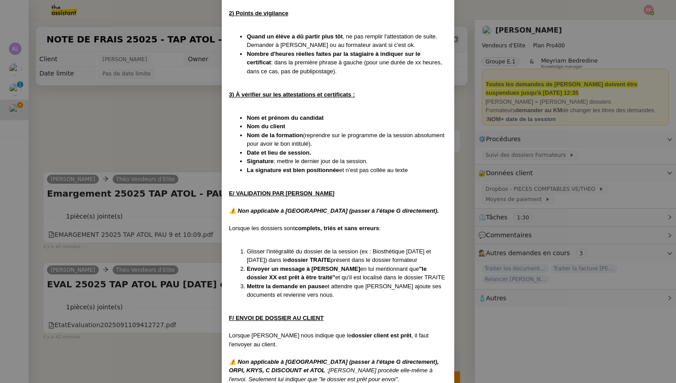
scroll to position [2865, 0]
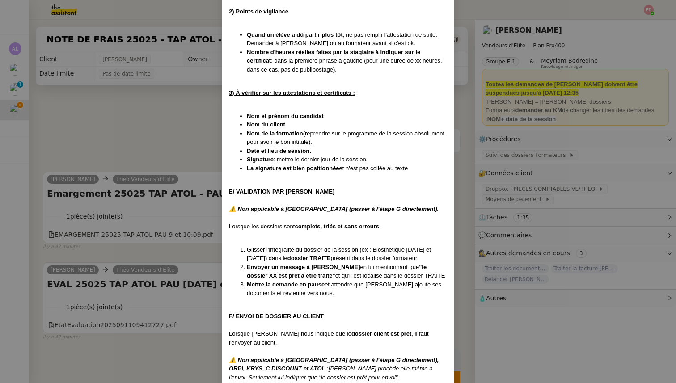
click at [185, 213] on nz-modal-container "Créée le 28/03/2024 MAJ entièrement suite aux retours de la cliente le 10/09/20…" at bounding box center [338, 191] width 676 height 383
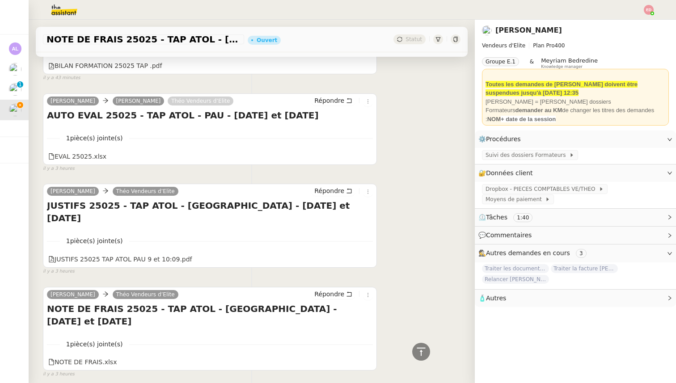
scroll to position [0, 0]
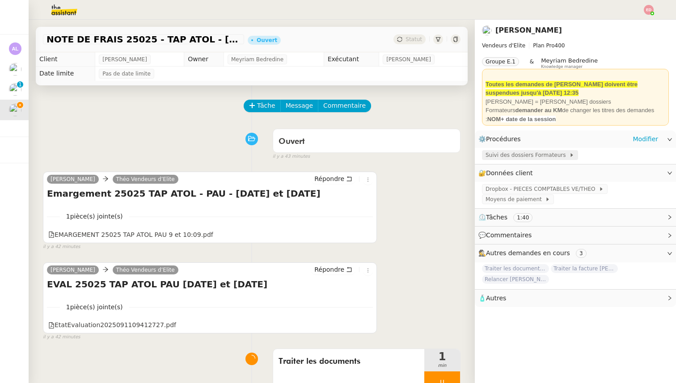
click at [534, 157] on span "Suivi des dossiers Formateurs" at bounding box center [527, 155] width 84 height 9
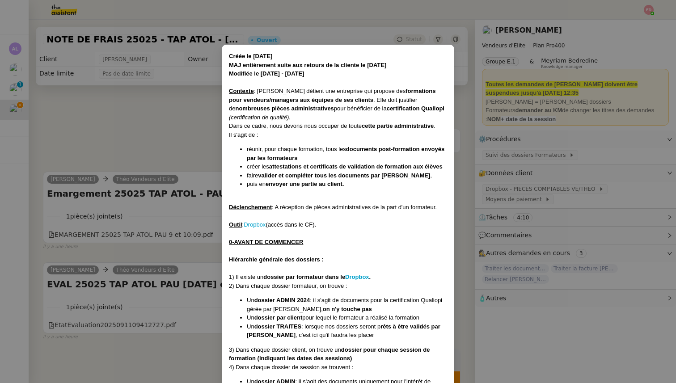
click at [122, 175] on nz-modal-container "Créée le 28/03/2024 MAJ entièrement suite aux retours de la cliente le 10/09/20…" at bounding box center [338, 191] width 676 height 383
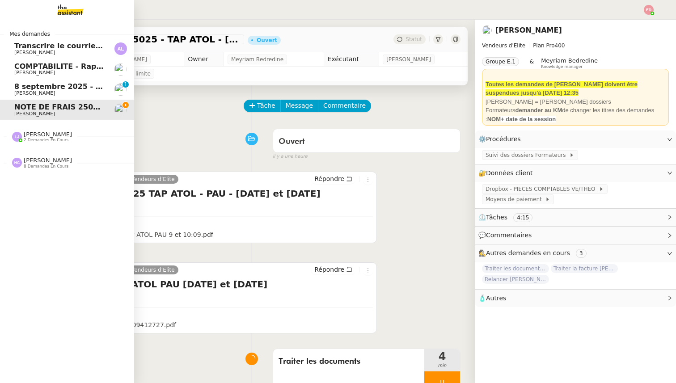
click at [23, 88] on span "8 septembre 2025 - QUOTIDIEN Gestion boite mail Accounting" at bounding box center [139, 86] width 250 height 8
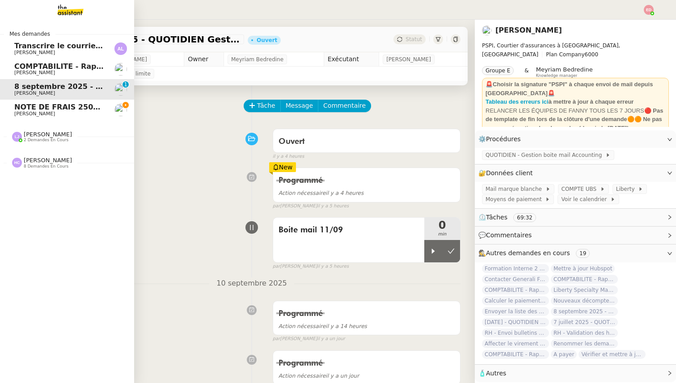
click at [24, 108] on span "NOTE DE FRAIS 25025 - TAP ATOL - PAU - 9 et 10 SEPTEMBRE 2025" at bounding box center [165, 107] width 302 height 8
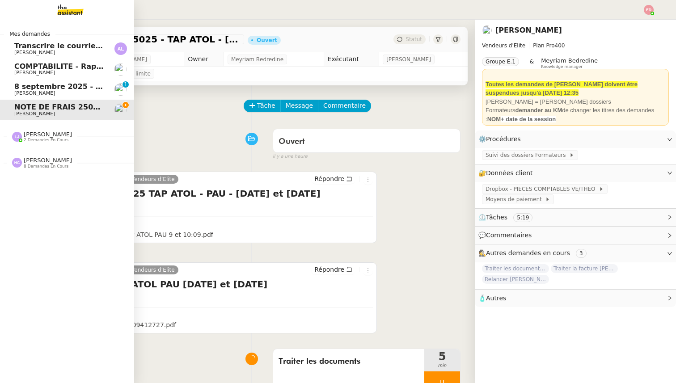
click at [34, 138] on span "2 demandes en cours" at bounding box center [46, 140] width 45 height 5
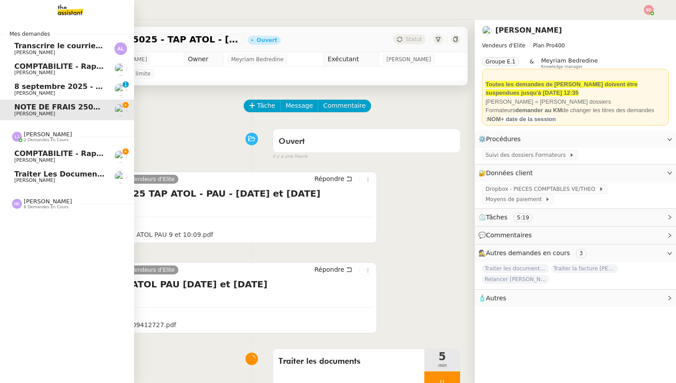
click at [42, 155] on span "COMPTABILITE - Rapprochement bancaire - 11 septembre 2025" at bounding box center [115, 153] width 203 height 8
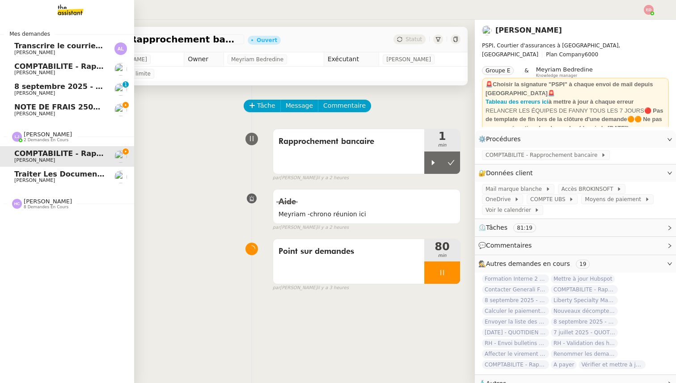
click at [55, 176] on span "Traiter les documents administratifs APF" at bounding box center [98, 174] width 168 height 8
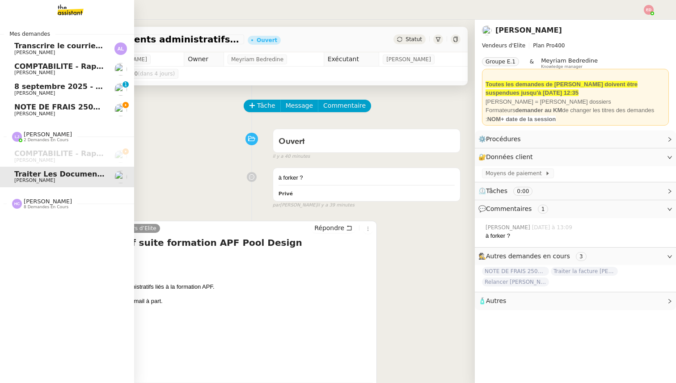
click at [41, 205] on span "8 demandes en cours" at bounding box center [46, 207] width 45 height 5
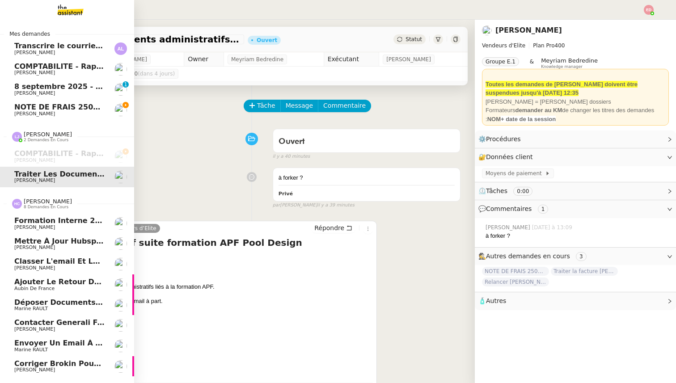
click at [41, 367] on span "[PERSON_NAME]" at bounding box center [34, 370] width 41 height 6
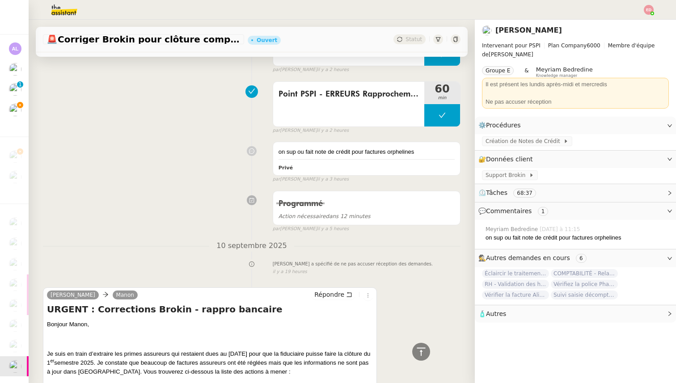
scroll to position [849, 0]
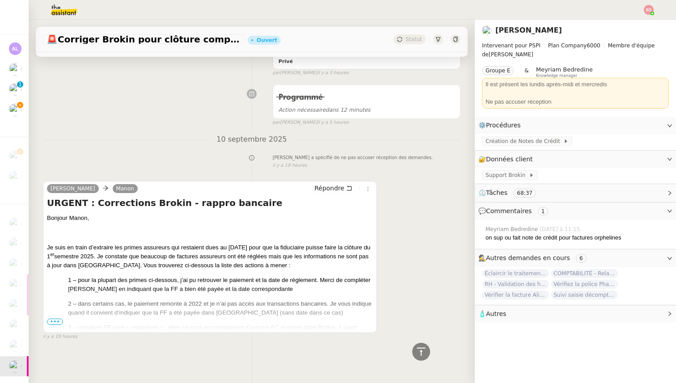
click at [55, 321] on span "•••" at bounding box center [55, 322] width 16 height 6
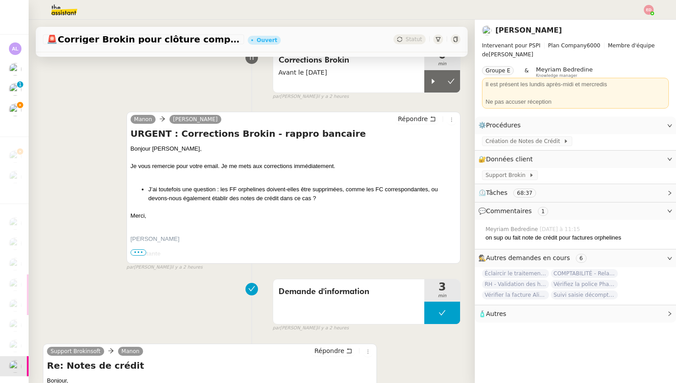
scroll to position [0, 0]
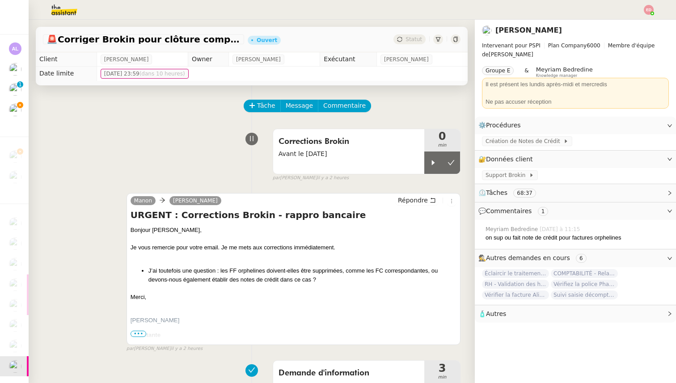
click at [71, 5] on img at bounding box center [56, 10] width 69 height 20
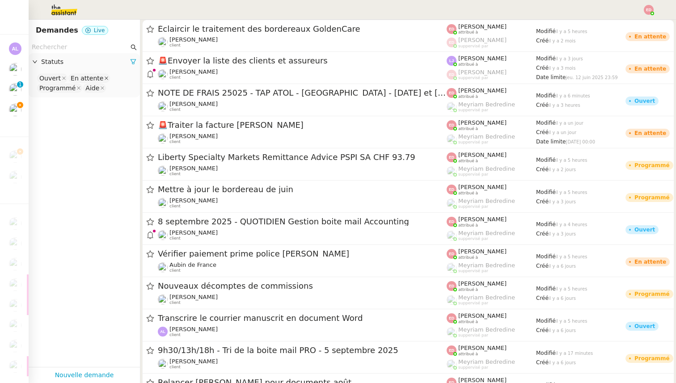
click at [104, 77] on icon at bounding box center [106, 78] width 4 height 4
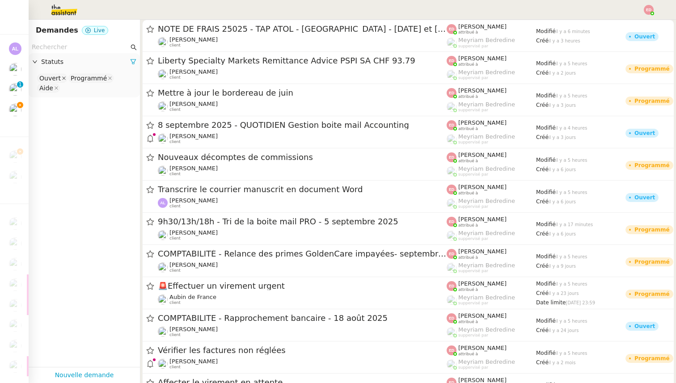
click at [63, 77] on icon at bounding box center [64, 78] width 4 height 4
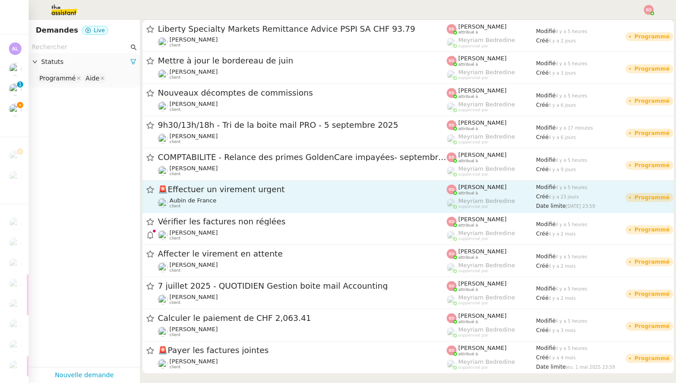
scroll to position [10, 0]
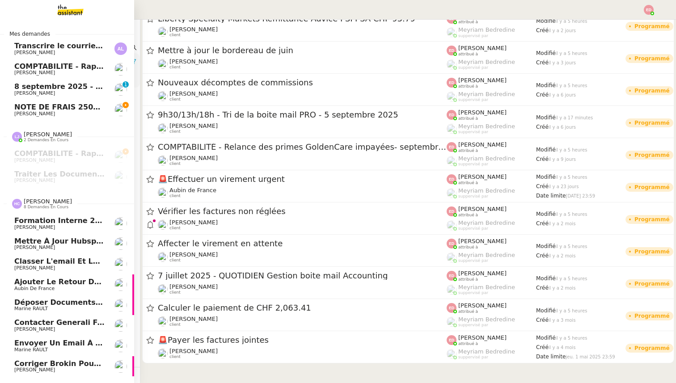
click at [29, 367] on span "[PERSON_NAME]" at bounding box center [34, 370] width 41 height 6
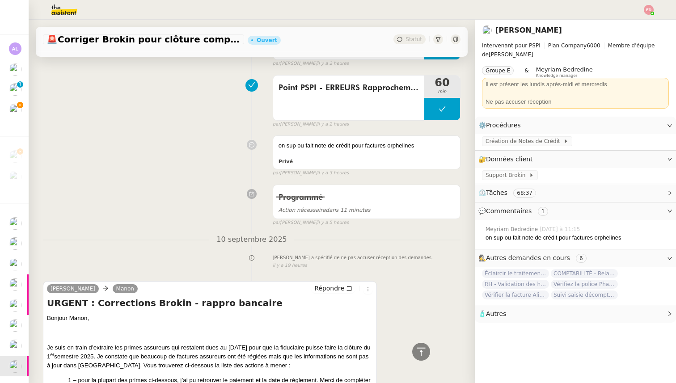
scroll to position [849, 0]
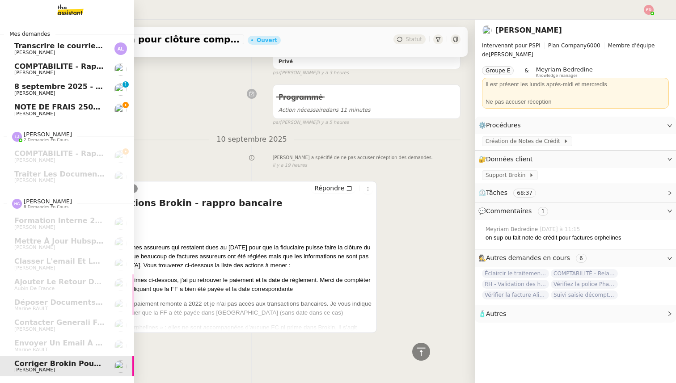
click at [68, 17] on img at bounding box center [63, 10] width 69 height 20
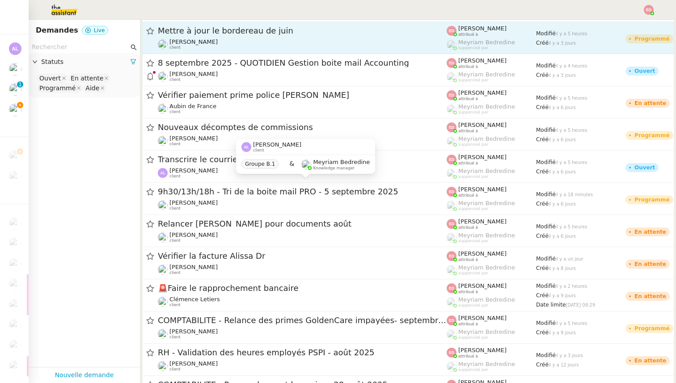
scroll to position [163, 0]
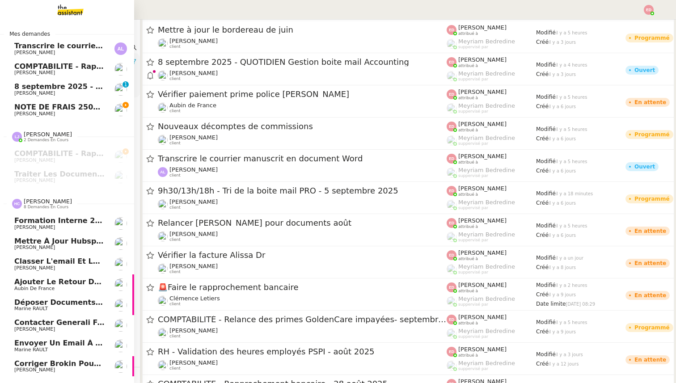
click at [55, 366] on span "Corriger Brokin pour clôture comptable" at bounding box center [94, 363] width 161 height 8
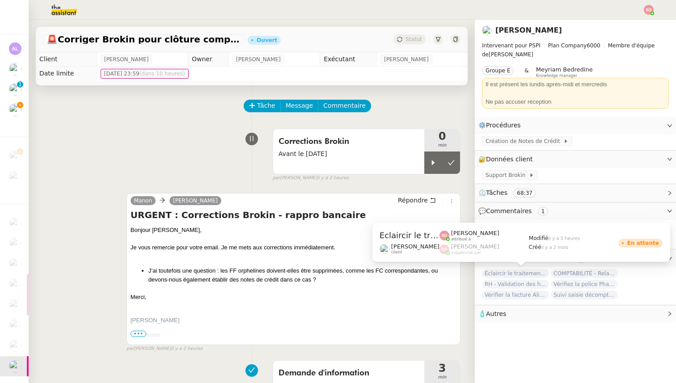
click at [519, 273] on span "Éclaircir le traitement des bordereaux GoldenCare" at bounding box center [515, 273] width 67 height 9
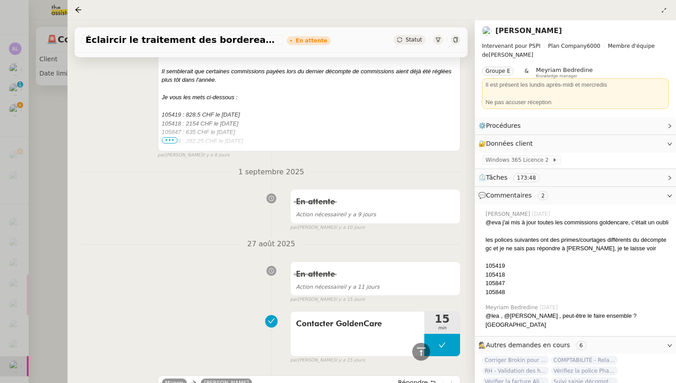
scroll to position [677, 0]
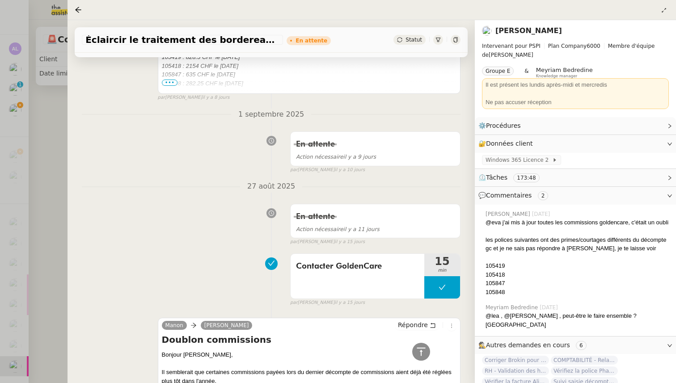
click at [50, 265] on div at bounding box center [338, 191] width 676 height 383
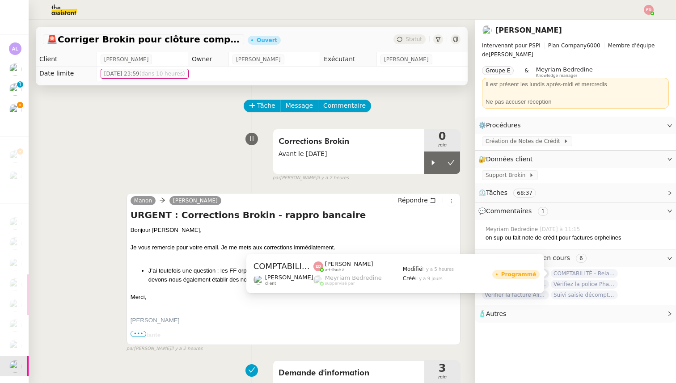
click at [574, 272] on span "COMPTABILITÉ - Relance des primes GoldenCare impayées- septembre 2025" at bounding box center [584, 273] width 67 height 9
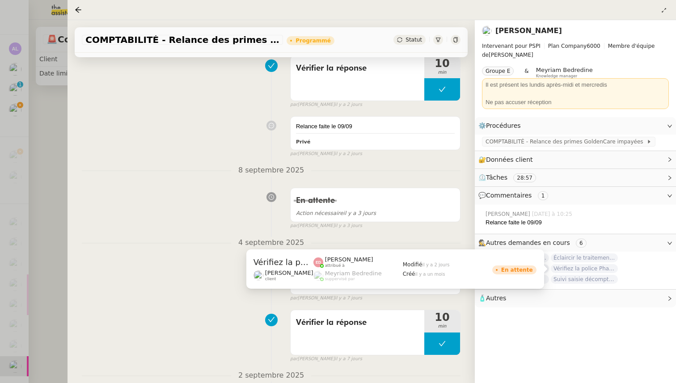
scroll to position [351, 0]
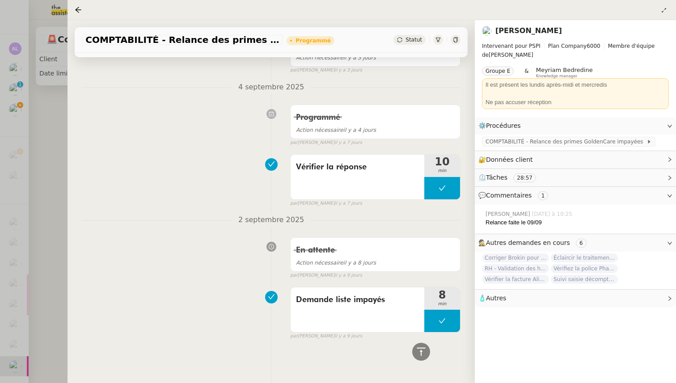
click at [48, 235] on div at bounding box center [338, 191] width 676 height 383
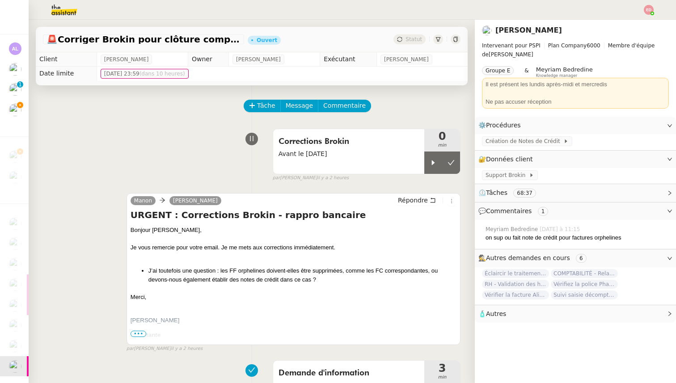
click at [175, 38] on span "🚨 Corriger Brokin pour clôture comptable" at bounding box center [143, 39] width 194 height 9
copy span "🚨 Corriger Brokin pour clôture comptable"
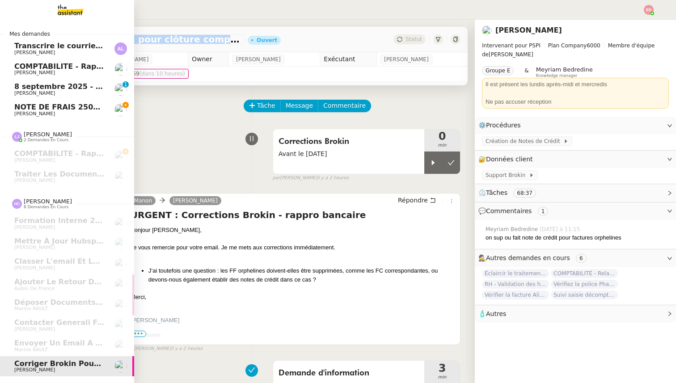
click at [50, 107] on span "NOTE DE FRAIS 25025 - TAP ATOL - PAU - 9 et 10 SEPTEMBRE 2025" at bounding box center [165, 107] width 302 height 8
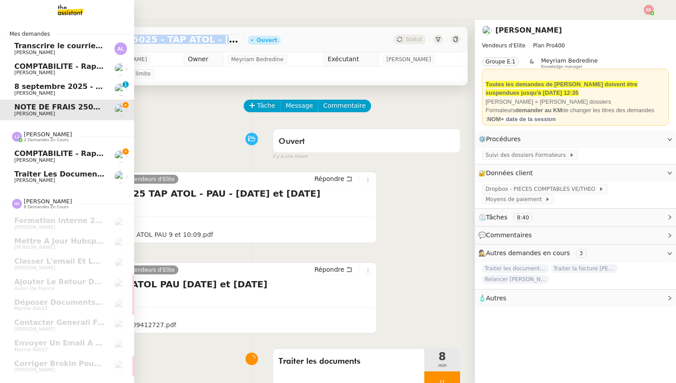
click at [29, 151] on span "COMPTABILITE - Rapprochement bancaire - 11 septembre 2025" at bounding box center [115, 153] width 203 height 8
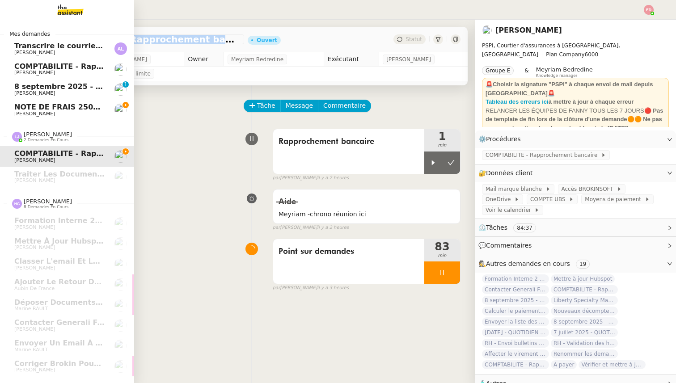
click at [26, 108] on span "NOTE DE FRAIS 25025 - TAP ATOL - PAU - 9 et 10 SEPTEMBRE 2025" at bounding box center [165, 107] width 302 height 8
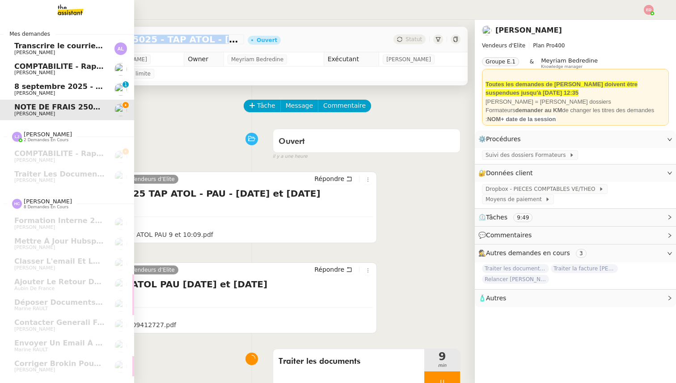
click at [37, 93] on span "[PERSON_NAME]" at bounding box center [34, 93] width 41 height 6
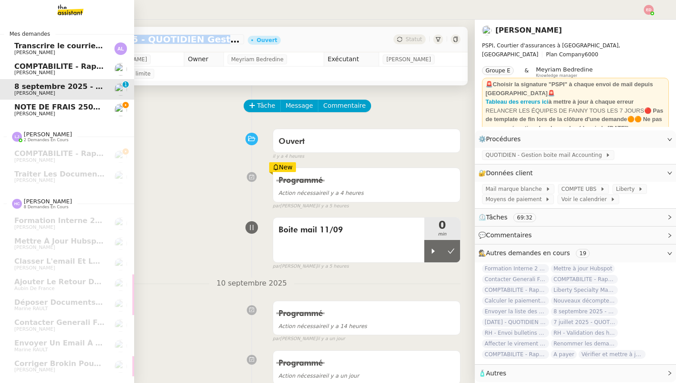
click at [46, 63] on span "COMPTABILITE - Rapprochement bancaire - 18 août 2025" at bounding box center [128, 66] width 229 height 8
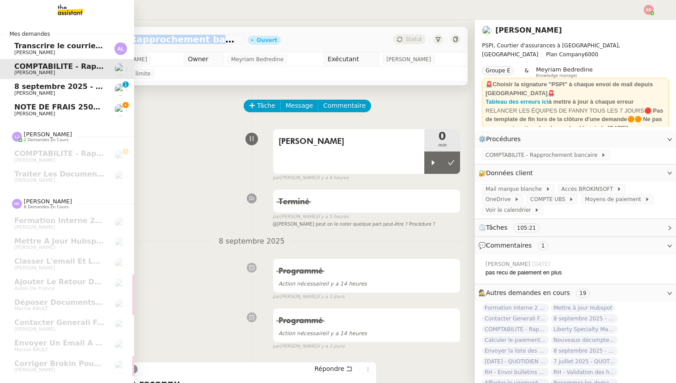
click at [21, 111] on span "[PERSON_NAME]" at bounding box center [34, 114] width 41 height 6
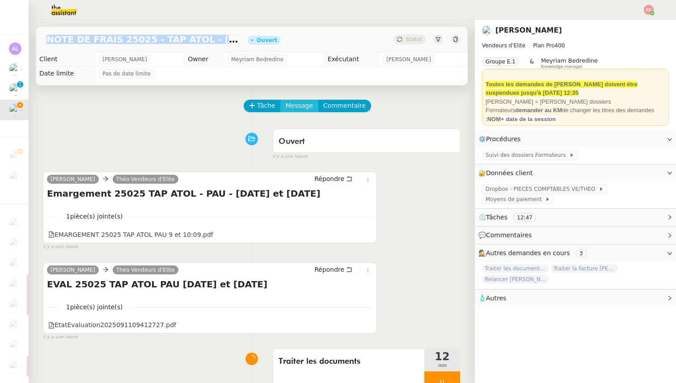
click at [290, 109] on span "Message" at bounding box center [299, 106] width 27 height 10
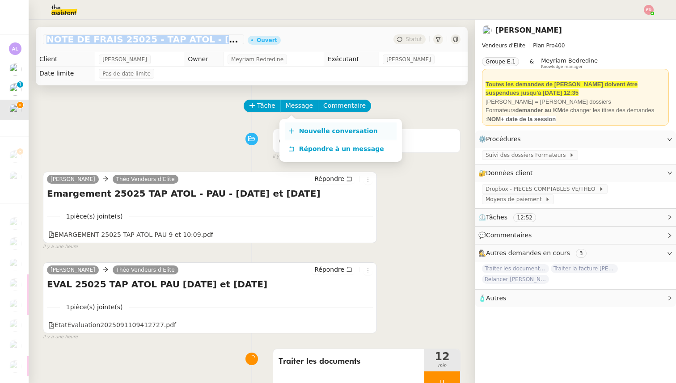
click at [312, 139] on link "Nouvelle conversation" at bounding box center [341, 131] width 112 height 18
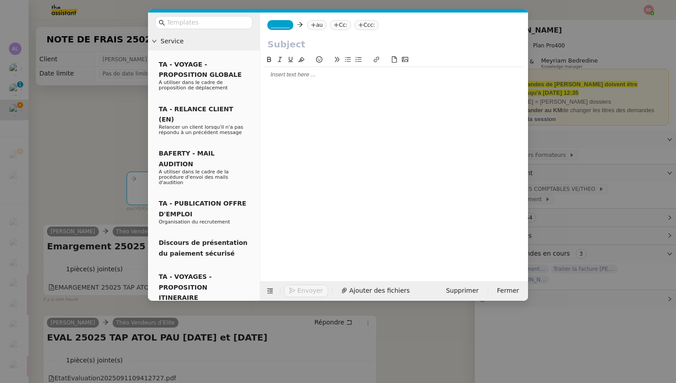
click at [281, 23] on span "_______" at bounding box center [280, 25] width 19 height 6
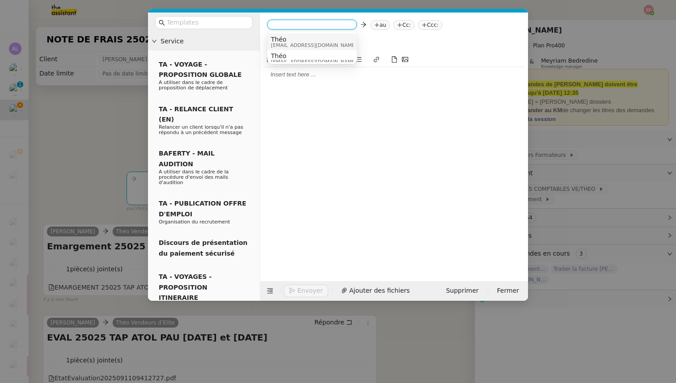
click at [291, 39] on span "Théo" at bounding box center [314, 39] width 86 height 7
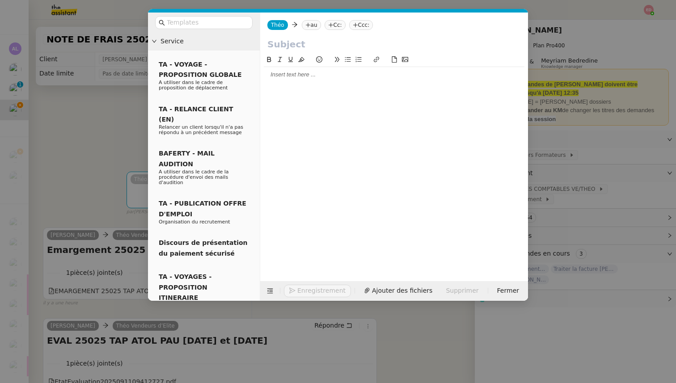
click at [308, 24] on icon at bounding box center [307, 24] width 5 height 5
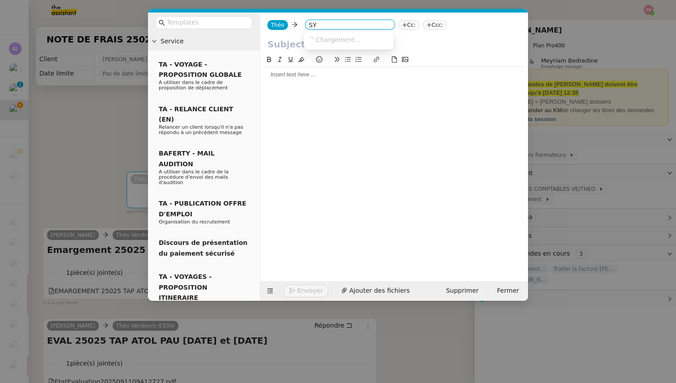
type input "S"
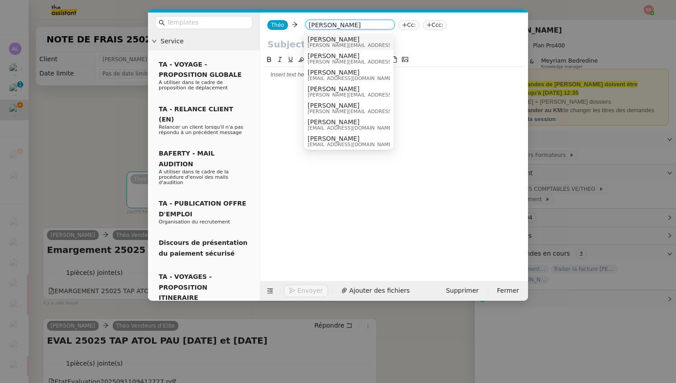
type input "sylvie"
click at [315, 43] on span "sylvie.sucra@vendeurs-elite.fr" at bounding box center [370, 45] width 127 height 5
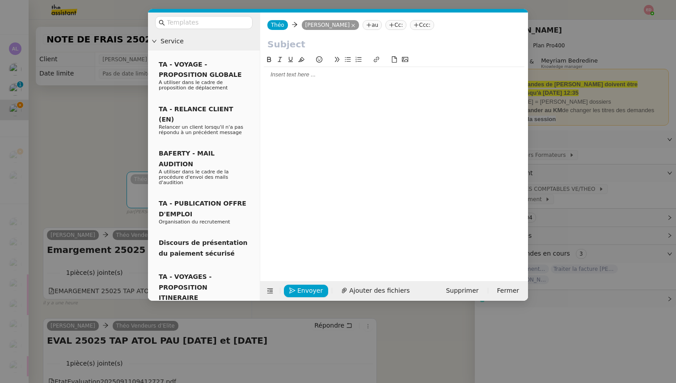
click at [291, 42] on input "text" at bounding box center [393, 44] width 253 height 13
type input "ATOL 9 et 10 septembre"
click at [292, 80] on div at bounding box center [394, 74] width 261 height 15
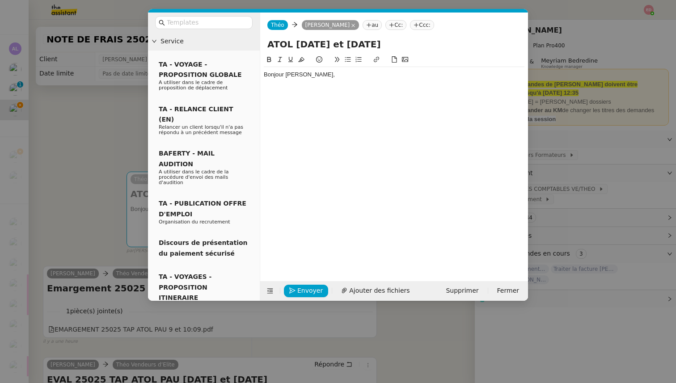
click at [67, 190] on nz-modal-container "Service TA - VOYAGE - PROPOSITION GLOBALE A utiliser dans le cadre de propositi…" at bounding box center [338, 191] width 676 height 383
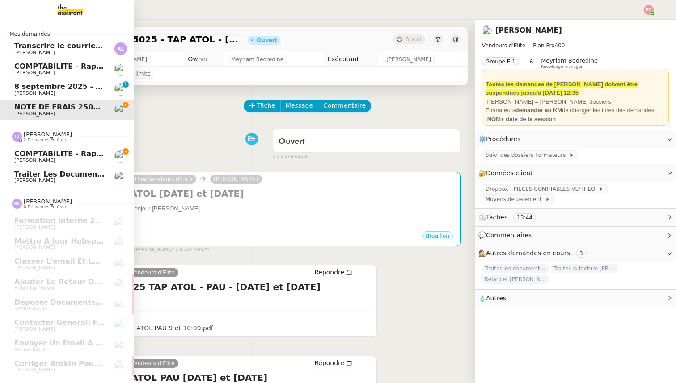
click at [24, 182] on span "[PERSON_NAME]" at bounding box center [34, 180] width 41 height 6
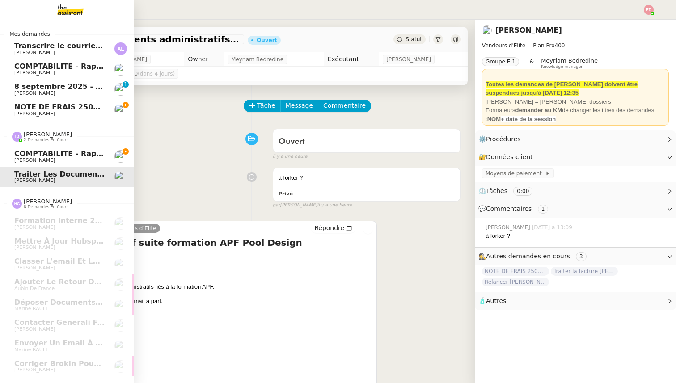
click at [23, 156] on span "COMPTABILITE - Rapprochement bancaire - 11 septembre 2025" at bounding box center [115, 153] width 203 height 8
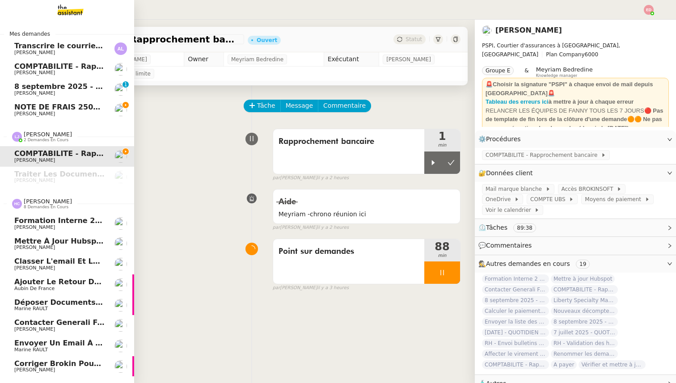
click at [46, 358] on link "Corriger Brokin pour clôture comptable [PERSON_NAME]" at bounding box center [67, 366] width 134 height 21
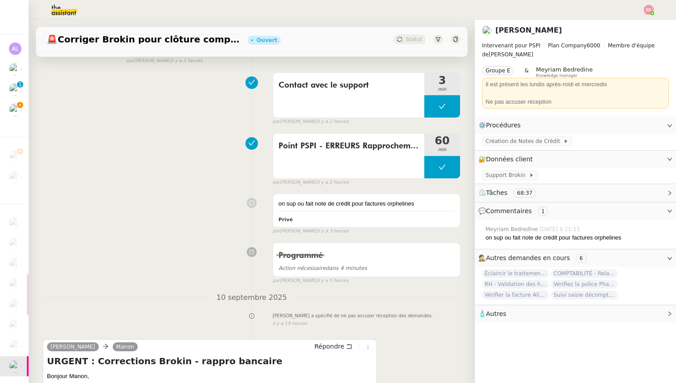
scroll to position [849, 0]
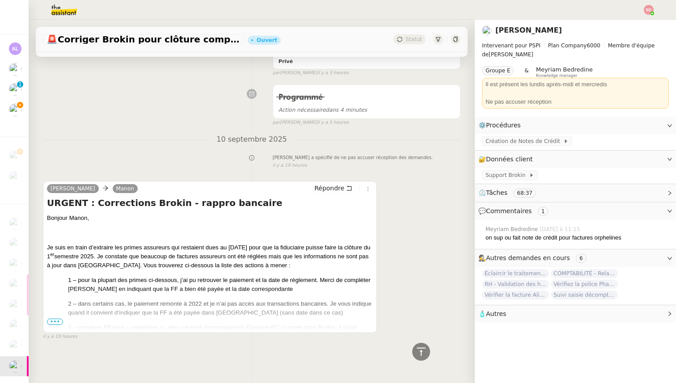
click at [56, 321] on span "•••" at bounding box center [55, 322] width 16 height 6
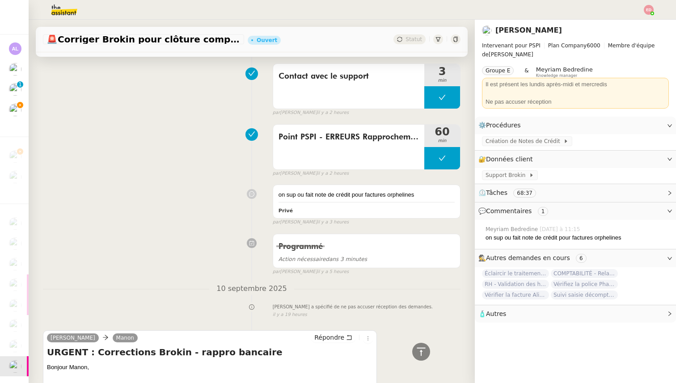
scroll to position [651, 0]
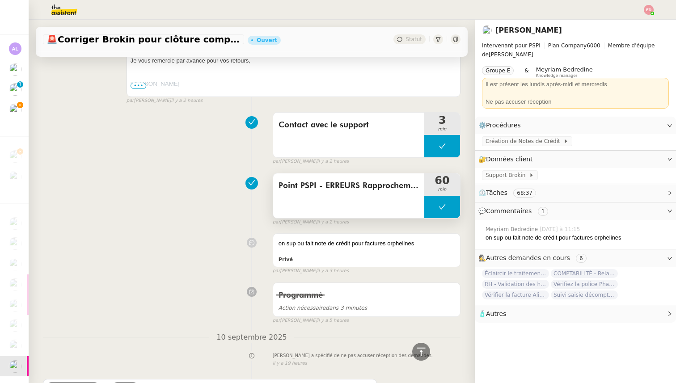
click at [315, 185] on span "Point PSPI - ERREURS Rapprochements bancaires" at bounding box center [348, 185] width 140 height 13
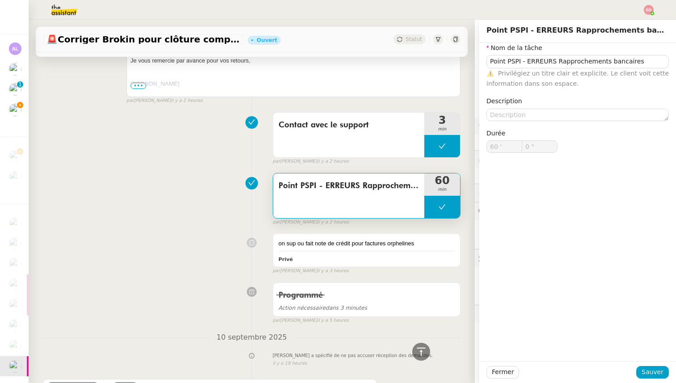
click at [190, 198] on div "Point PSPI - ERREURS Rapprochements bancaires 60 min false par Hannah C. il y a…" at bounding box center [251, 197] width 417 height 57
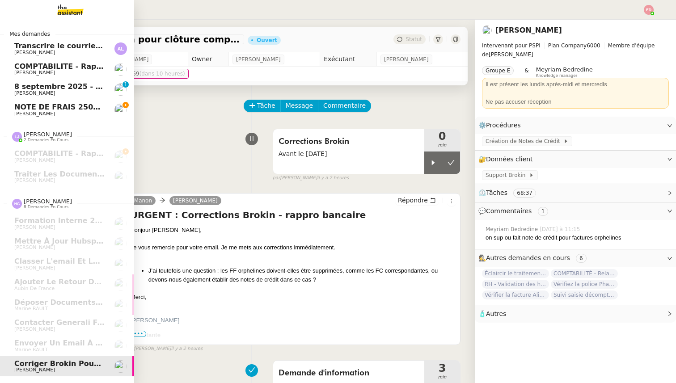
click at [31, 109] on span "NOTE DE FRAIS 25025 - TAP ATOL - PAU - 9 et 10 SEPTEMBRE 2025" at bounding box center [165, 107] width 302 height 8
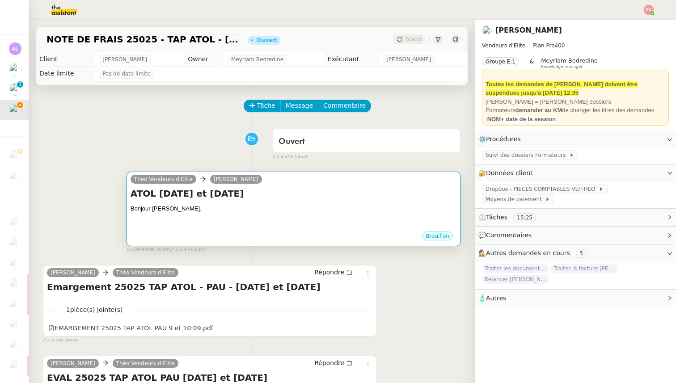
click at [259, 206] on div "Bonjour Sylvie," at bounding box center [293, 208] width 326 height 9
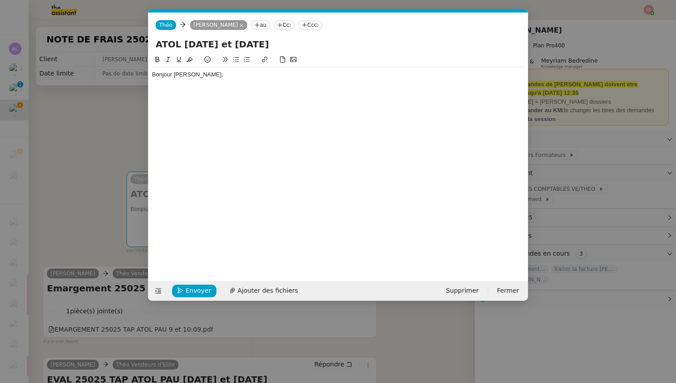
scroll to position [0, 19]
click at [216, 73] on div "Bonjour Sylvie," at bounding box center [338, 75] width 372 height 8
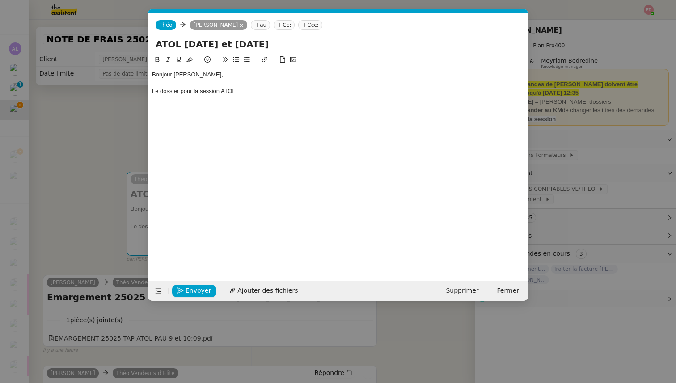
click at [198, 89] on div "Le dossier pour la session ATOL" at bounding box center [338, 91] width 372 height 8
click at [221, 91] on div "Le dossier pour les session ATOL" at bounding box center [338, 91] width 372 height 8
click at [255, 91] on div "Le dossier pour les sessions ATOL" at bounding box center [338, 91] width 372 height 8
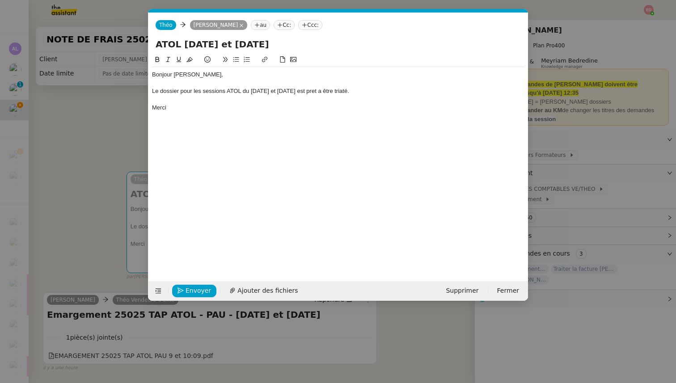
click at [345, 91] on div "Le dossier pour les sessions ATOL du 9 et 10 septembre est pret a être triaté." at bounding box center [338, 91] width 372 height 8
drag, startPoint x: 297, startPoint y: 92, endPoint x: 203, endPoint y: 92, distance: 94.3
click at [203, 92] on div "Le dossier pour les sessions ATOL du 9 et 10 septembre est pret a être traité." at bounding box center [338, 91] width 372 height 8
click at [262, 60] on icon at bounding box center [264, 59] width 6 height 6
paste input "https://www.dropbox.com/scl/fo/9ub2dy3d7dvhwjws5iko4/ADGNDkeDvrdikYHEyRWSwnA?rl…"
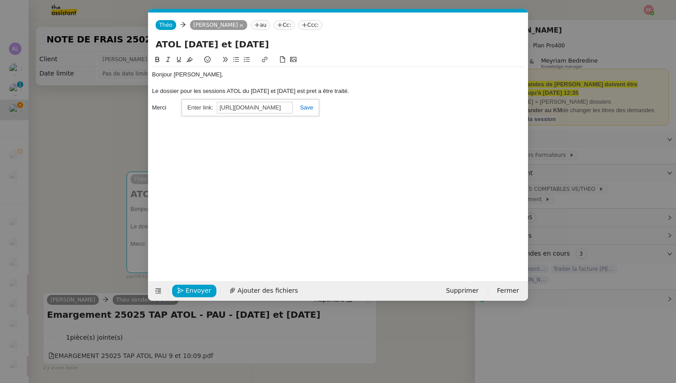
scroll to position [0, 304]
type input "https://www.dropbox.com/scl/fo/9ub2dy3d7dvhwjws5iko4/ADGNDkeDvrdikYHEyRWSwnA?rl…"
click at [312, 107] on link at bounding box center [303, 107] width 21 height 7
click at [194, 290] on span "Envoyer" at bounding box center [197, 291] width 25 height 10
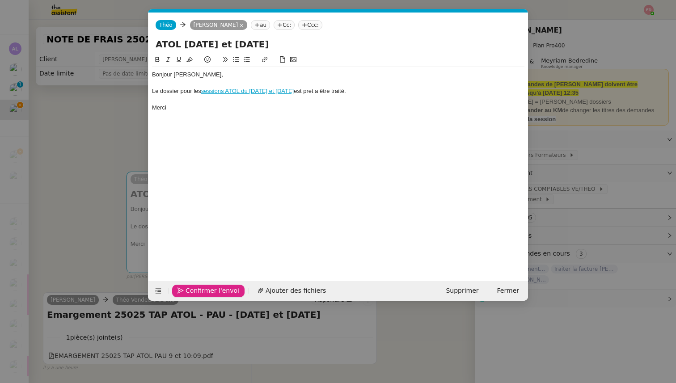
click at [194, 290] on span "Confirmer l'envoi" at bounding box center [212, 291] width 54 height 10
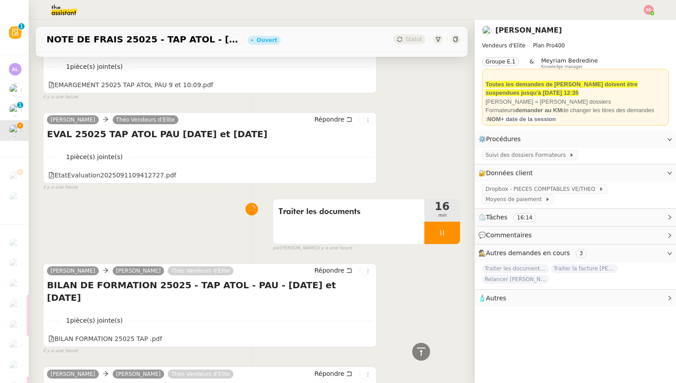
scroll to position [298, 0]
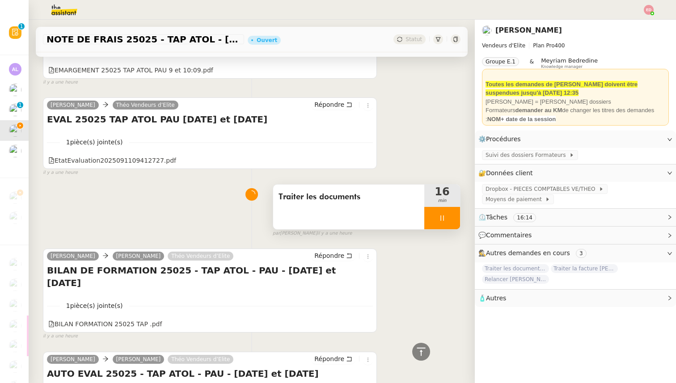
click at [456, 219] on div at bounding box center [442, 218] width 36 height 22
click at [456, 219] on button at bounding box center [451, 218] width 18 height 22
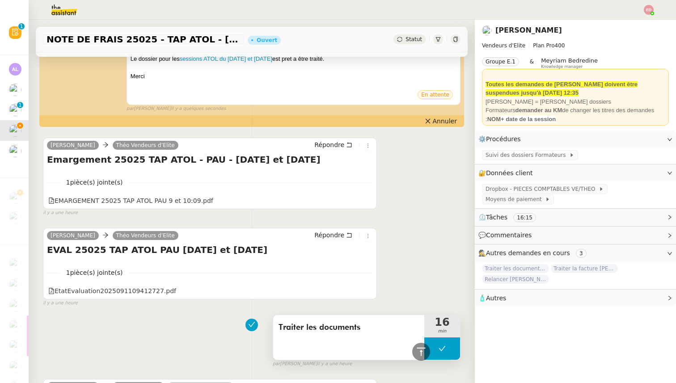
scroll to position [0, 0]
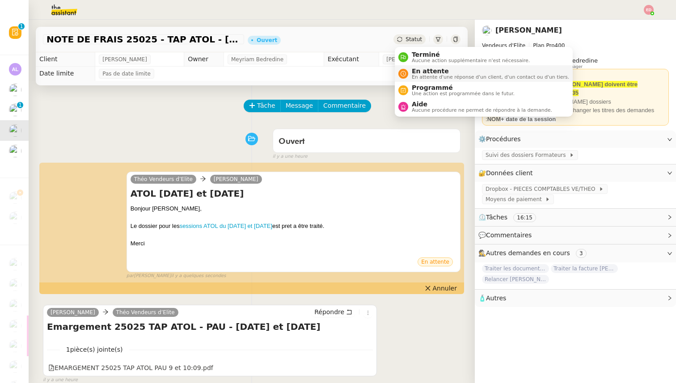
click at [430, 70] on span "En attente" at bounding box center [490, 70] width 157 height 7
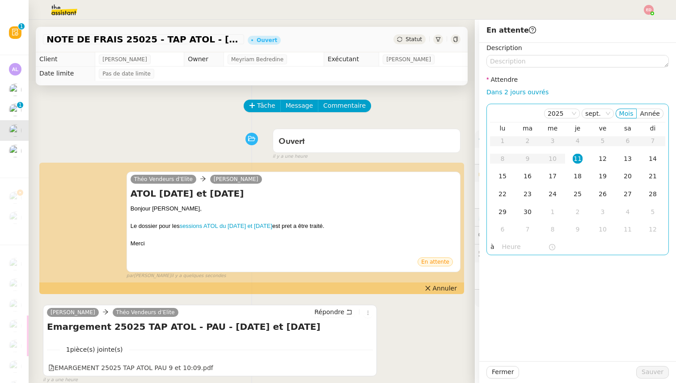
click at [500, 177] on div "15" at bounding box center [502, 176] width 10 height 10
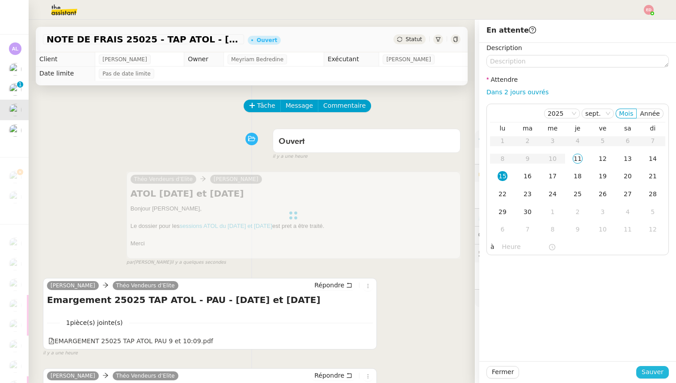
click at [653, 370] on span "Sauver" at bounding box center [652, 372] width 22 height 10
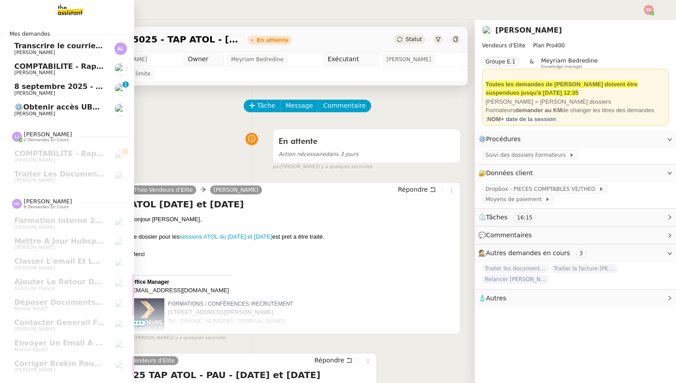
click at [23, 107] on span "⚙️Obtenir accès UBS et se connecter à l'ebanking" at bounding box center [114, 107] width 200 height 8
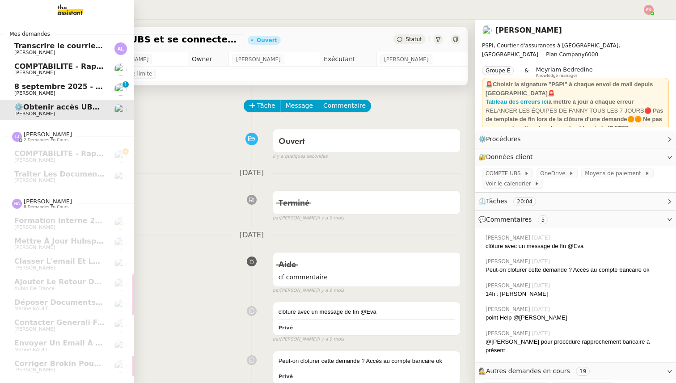
click at [47, 88] on span "8 septembre 2025 - QUOTIDIEN Gestion boite mail Accounting" at bounding box center [139, 86] width 250 height 8
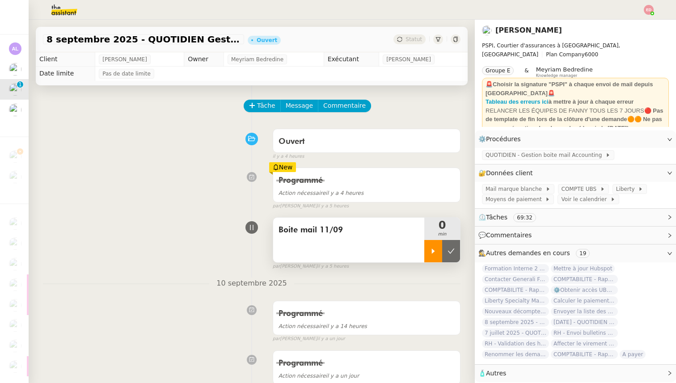
click at [428, 253] on div at bounding box center [433, 251] width 18 height 22
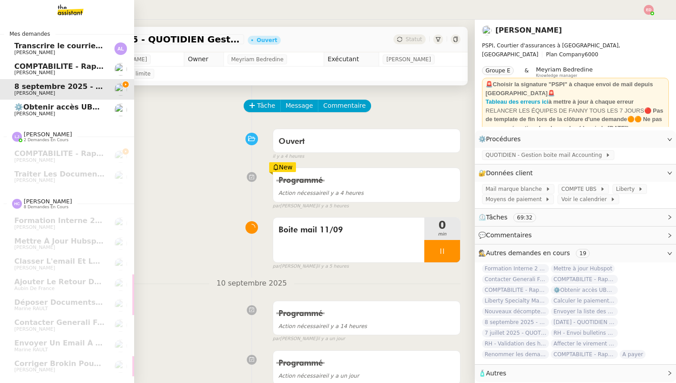
click at [14, 107] on link "⚙️Obtenir accès UBS et se connecter à l'ebanking Fanny Eyraud" at bounding box center [67, 110] width 134 height 21
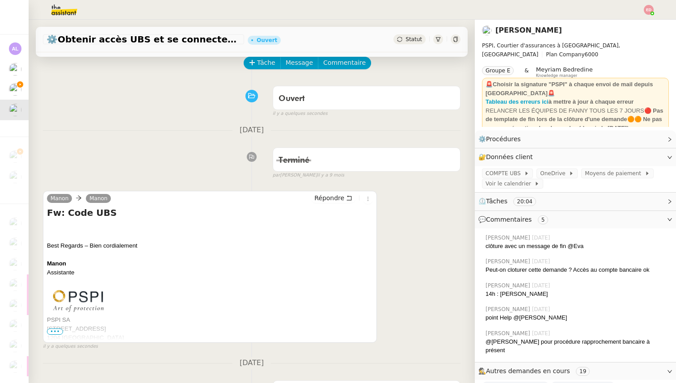
scroll to position [43, 0]
click at [55, 330] on span "•••" at bounding box center [55, 331] width 16 height 6
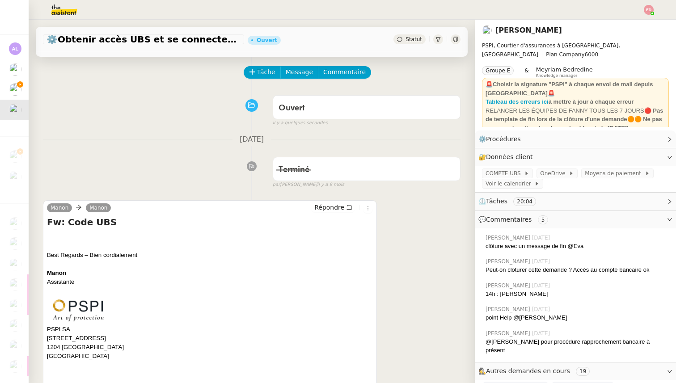
scroll to position [0, 0]
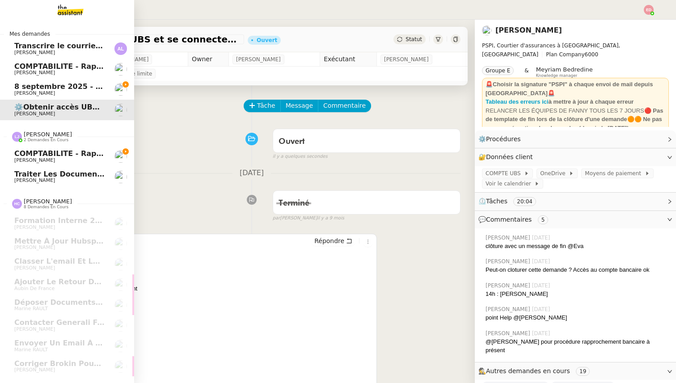
click at [48, 150] on span "COMPTABILITE - Rapprochement bancaire - 11 septembre 2025" at bounding box center [115, 153] width 203 height 8
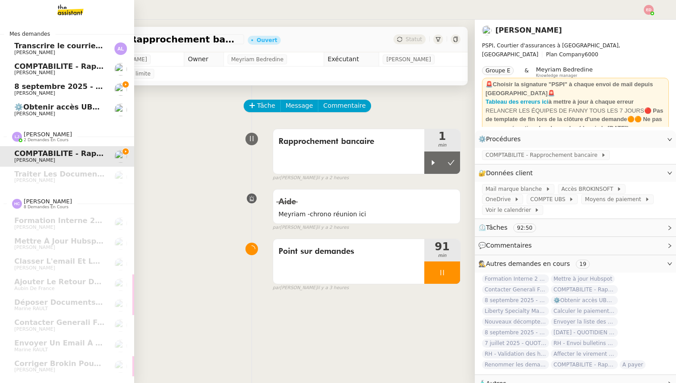
click at [71, 84] on span "8 septembre 2025 - QUOTIDIEN Gestion boite mail Accounting" at bounding box center [139, 86] width 250 height 8
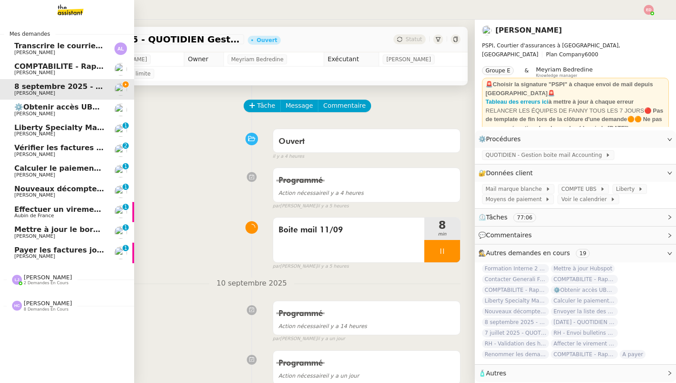
click at [31, 282] on span "2 demandes en cours" at bounding box center [46, 283] width 45 height 5
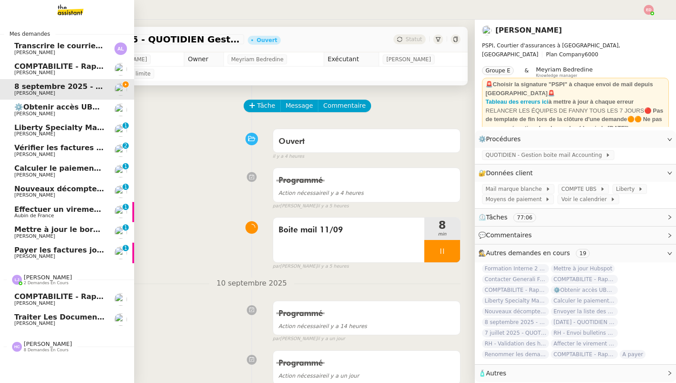
click at [39, 305] on span "[PERSON_NAME]" at bounding box center [34, 303] width 41 height 6
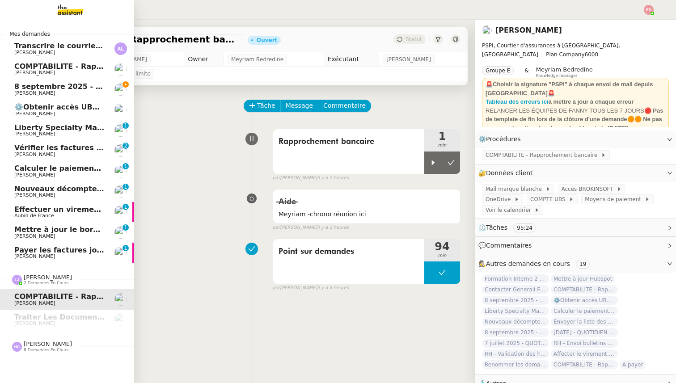
click at [63, 87] on span "8 septembre 2025 - QUOTIDIEN Gestion boite mail Accounting" at bounding box center [139, 86] width 250 height 8
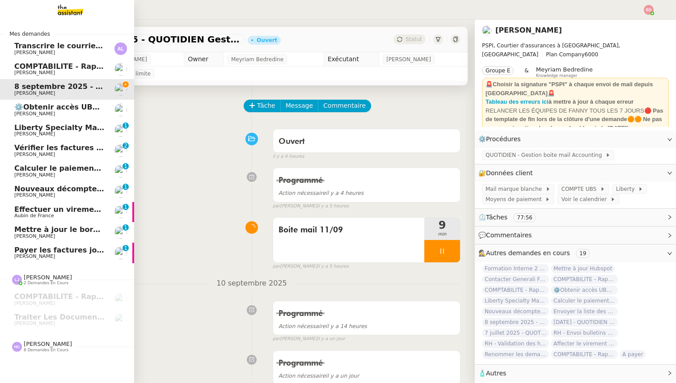
click at [43, 109] on span "⚙️Obtenir accès UBS et se connecter à l'ebanking" at bounding box center [114, 107] width 200 height 8
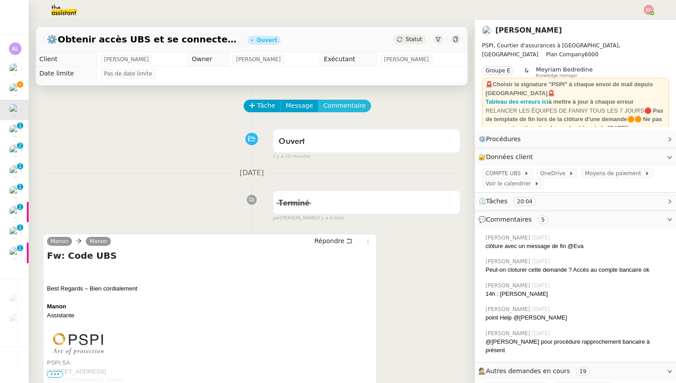
click at [339, 107] on span "Commentaire" at bounding box center [344, 106] width 42 height 10
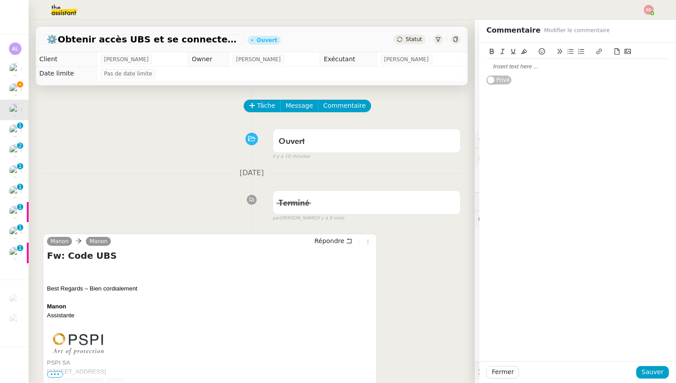
click at [556, 71] on div at bounding box center [577, 66] width 182 height 15
click at [656, 370] on span "Sauver" at bounding box center [652, 372] width 22 height 10
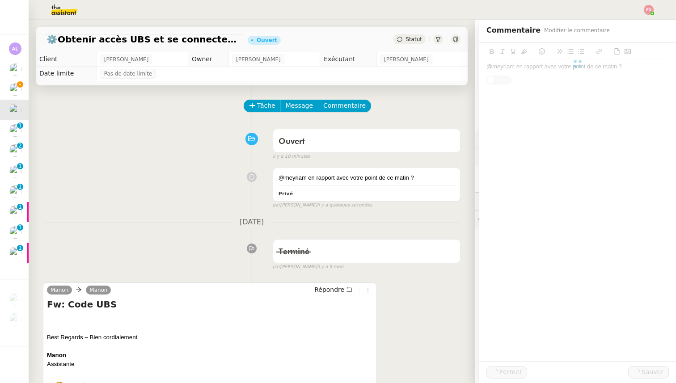
click at [414, 37] on span "Statut" at bounding box center [413, 39] width 17 height 6
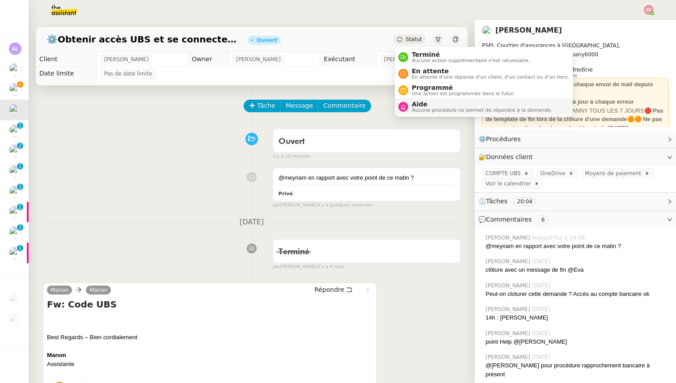
click at [426, 107] on span "Aide" at bounding box center [482, 104] width 140 height 7
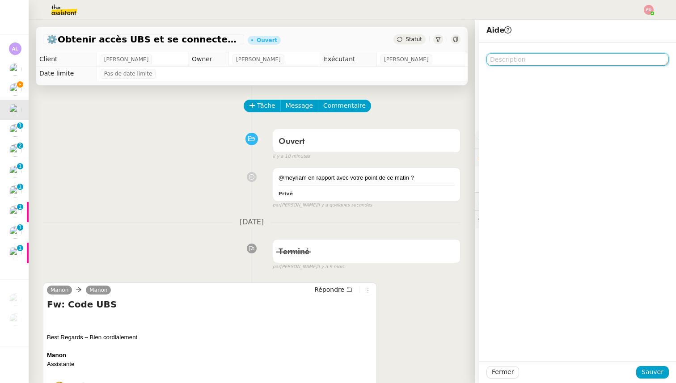
click at [570, 61] on textarea at bounding box center [577, 59] width 182 height 13
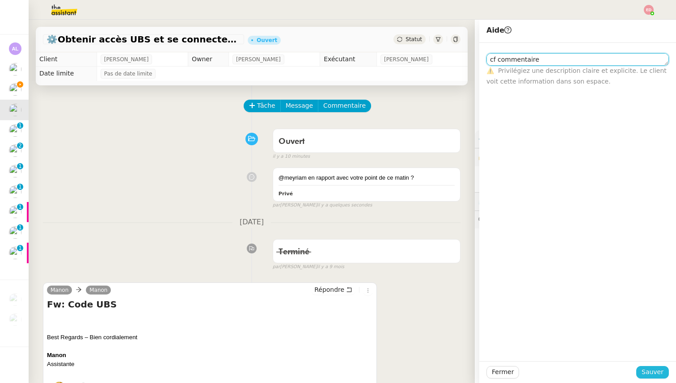
type textarea "cf commentaire"
click at [658, 372] on span "Sauver" at bounding box center [652, 372] width 22 height 10
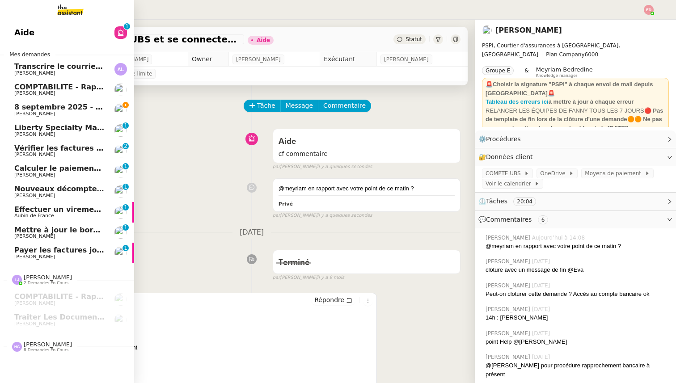
click at [23, 86] on span "COMPTABILITE - Rapprochement bancaire - 18 août 2025" at bounding box center [128, 87] width 229 height 8
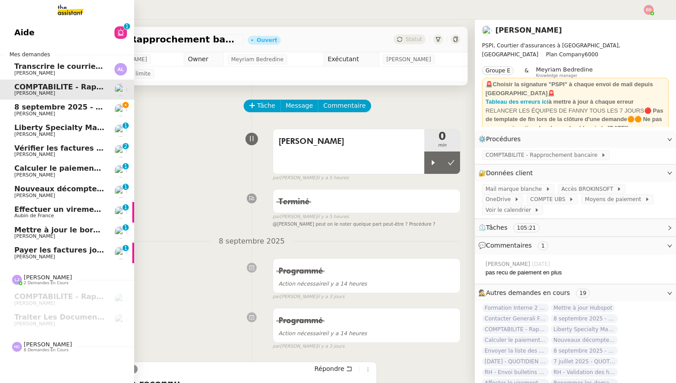
click at [27, 105] on span "8 septembre 2025 - QUOTIDIEN Gestion boite mail Accounting" at bounding box center [139, 107] width 250 height 8
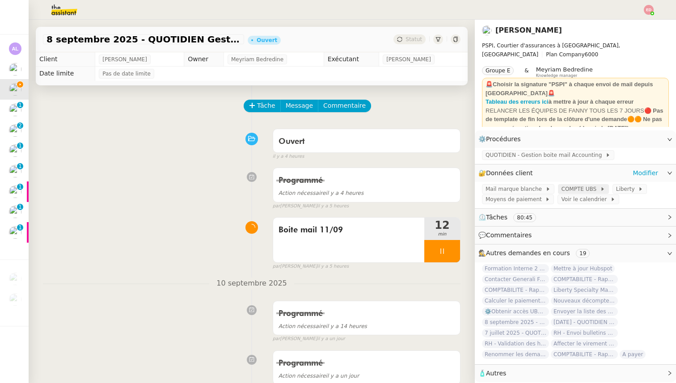
click at [580, 191] on span "COMPTE UBS" at bounding box center [580, 189] width 38 height 9
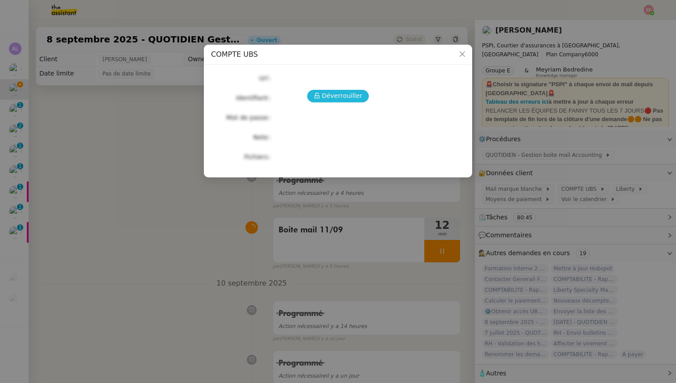
click at [358, 97] on span "Déverrouiller" at bounding box center [342, 96] width 41 height 10
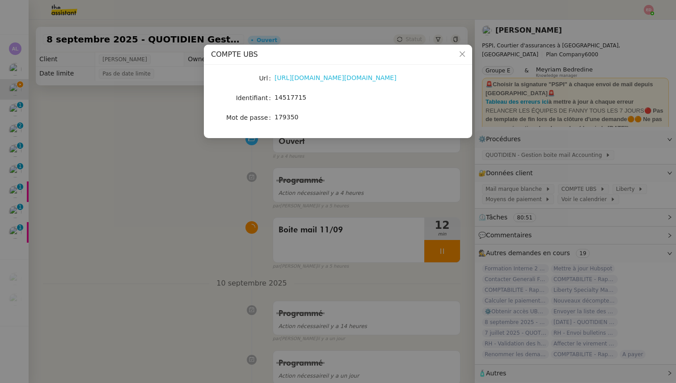
click at [283, 77] on link "https://ebanking-ch1.ubs.com/workbench/WorkbenchOpenAction.do?login#/home?navit…" at bounding box center [335, 77] width 122 height 7
click at [289, 96] on span "14517715" at bounding box center [290, 97] width 32 height 7
copy span "14517715"
click at [266, 207] on nz-modal-container "COMPTE UBS Url https://ebanking-ch1.ubs.com/workbench/WorkbenchOpenAction.do?lo…" at bounding box center [338, 191] width 676 height 383
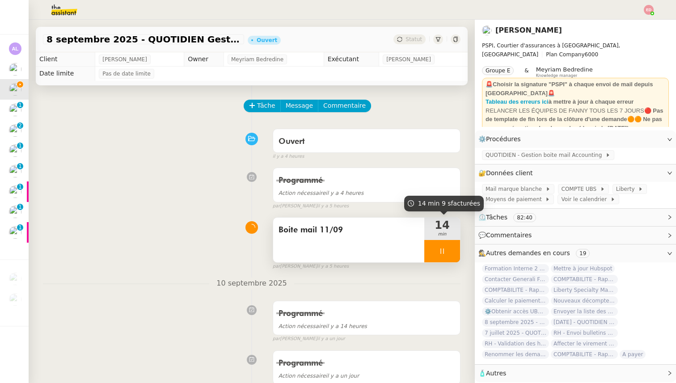
click at [456, 256] on div at bounding box center [442, 251] width 36 height 22
click at [456, 256] on button at bounding box center [451, 251] width 18 height 22
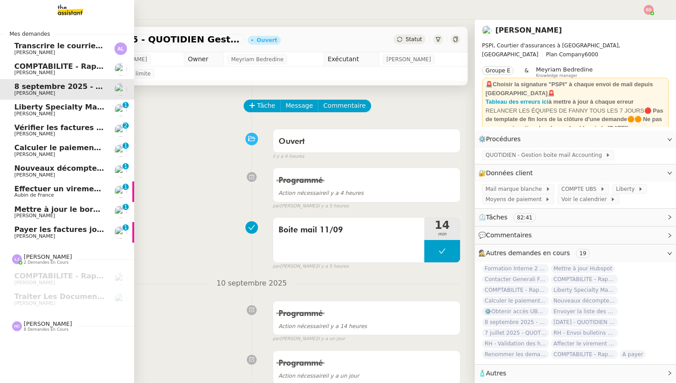
click at [47, 64] on span "COMPTABILITE - Rapprochement bancaire - 18 août 2025" at bounding box center [128, 66] width 229 height 8
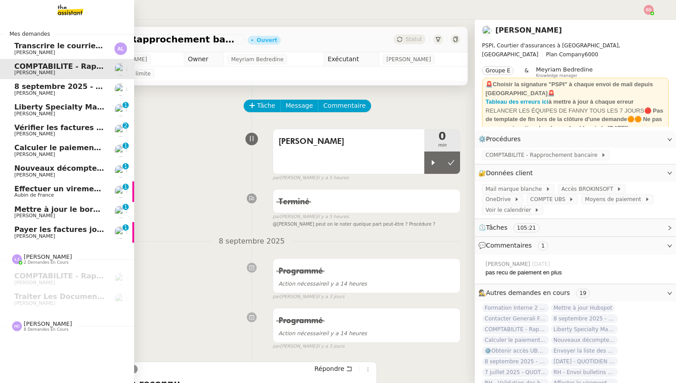
click at [38, 84] on span "8 septembre 2025 - QUOTIDIEN Gestion boite mail Accounting" at bounding box center [139, 86] width 250 height 8
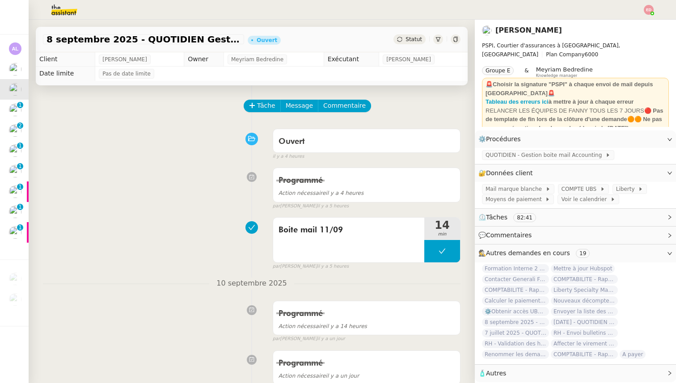
click at [415, 39] on span "Statut" at bounding box center [413, 39] width 17 height 6
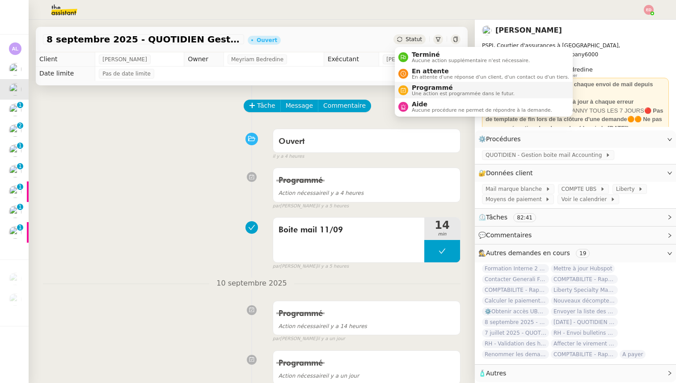
click at [424, 88] on span "Programmé" at bounding box center [463, 87] width 103 height 7
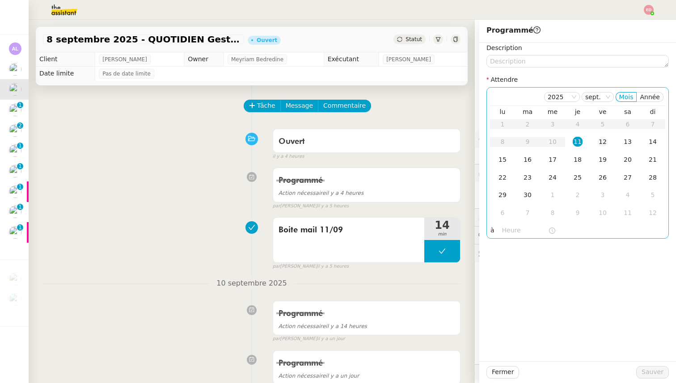
click at [600, 139] on div "12" at bounding box center [602, 142] width 10 height 10
click at [646, 373] on span "Sauver" at bounding box center [652, 372] width 22 height 10
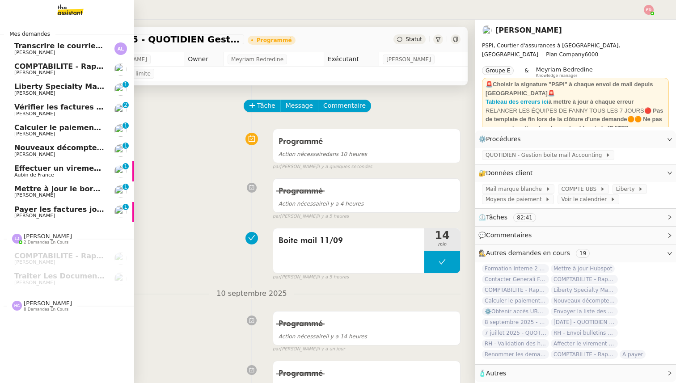
click at [43, 88] on span "Liberty Specialty Markets Remittance Advice PSPI SA CHF 93.79" at bounding box center [143, 86] width 259 height 8
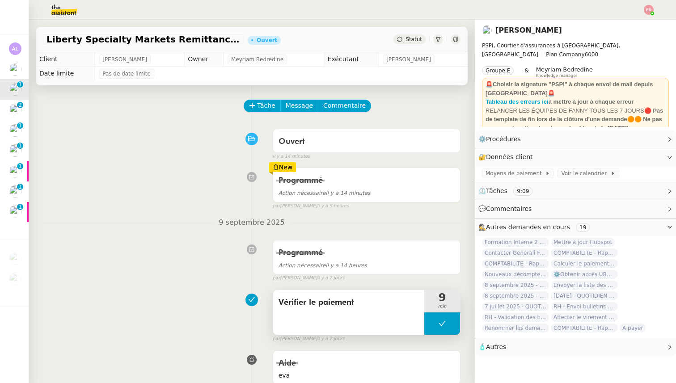
click at [305, 303] on span "Vérifier le paiement" at bounding box center [348, 302] width 140 height 13
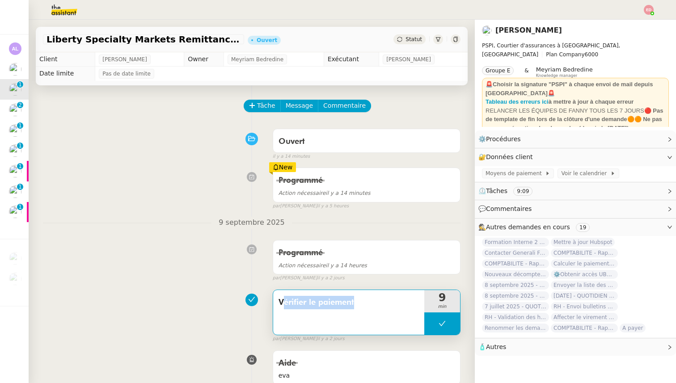
click at [305, 303] on span "Vérifier le paiement" at bounding box center [348, 302] width 140 height 13
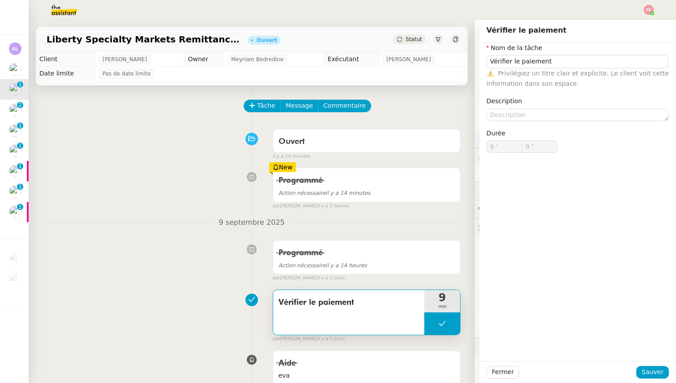
click at [400, 100] on div "Tâche Message Commentaire" at bounding box center [352, 110] width 216 height 21
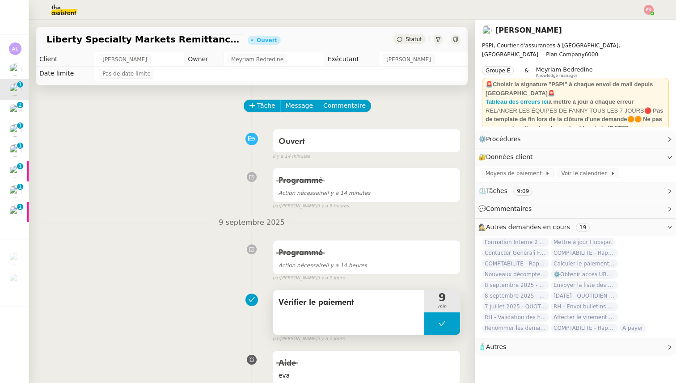
click at [314, 299] on span "Vérifier le paiement" at bounding box center [348, 302] width 140 height 13
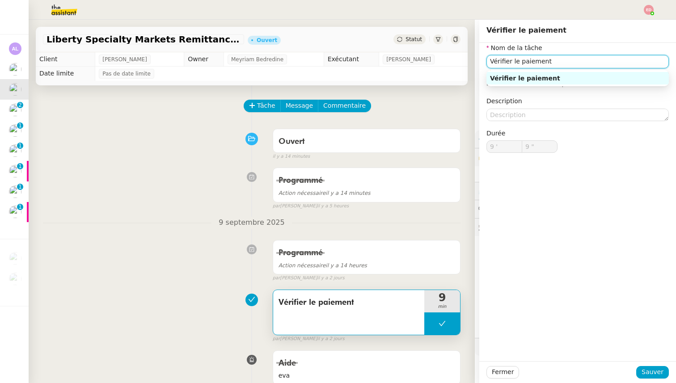
click at [503, 60] on input "Vérifier le paiement" at bounding box center [577, 61] width 182 height 13
click at [262, 105] on span "Tâche" at bounding box center [266, 106] width 18 height 10
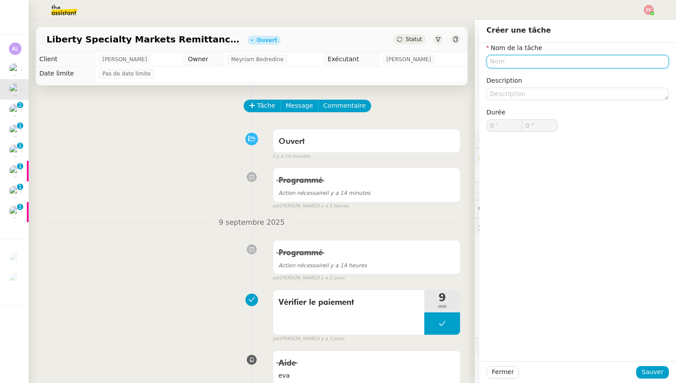
paste input "Vérifier le paiement"
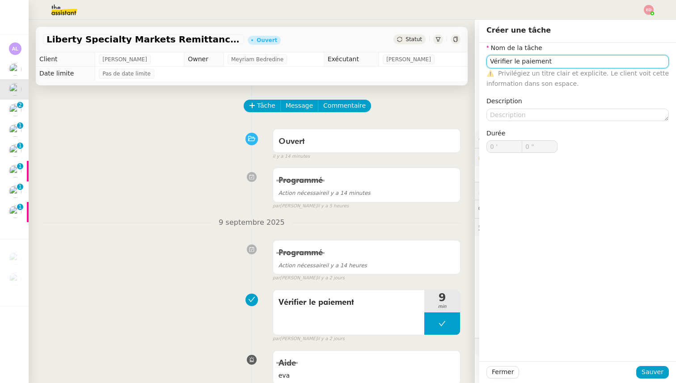
type input "Vérifier le paiement"
click at [648, 382] on div "Fermer Sauver" at bounding box center [577, 372] width 197 height 22
click at [648, 367] on span "Sauver" at bounding box center [652, 372] width 22 height 10
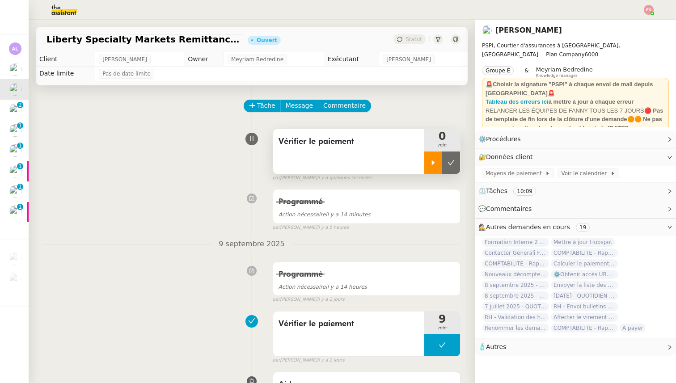
click at [427, 157] on div at bounding box center [433, 162] width 18 height 22
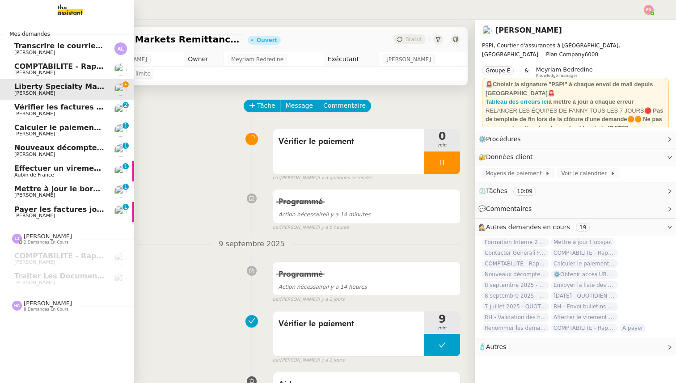
click at [43, 104] on span "Vérifier les factures non réglées" at bounding box center [79, 107] width 130 height 8
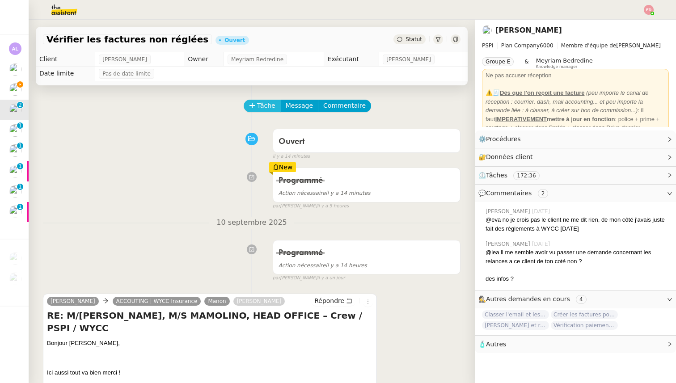
click at [261, 105] on span "Tâche" at bounding box center [266, 106] width 18 height 10
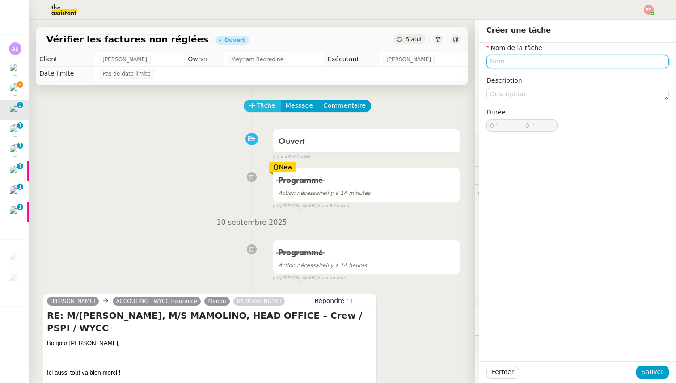
paste input "Vérifier le paiement"
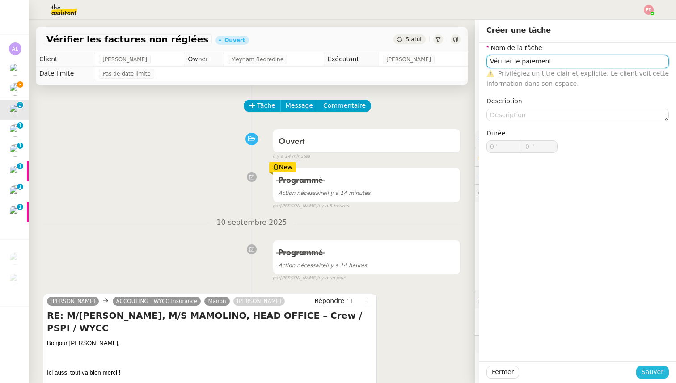
type input "Vérifier le paiement"
click at [656, 374] on span "Sauver" at bounding box center [652, 372] width 22 height 10
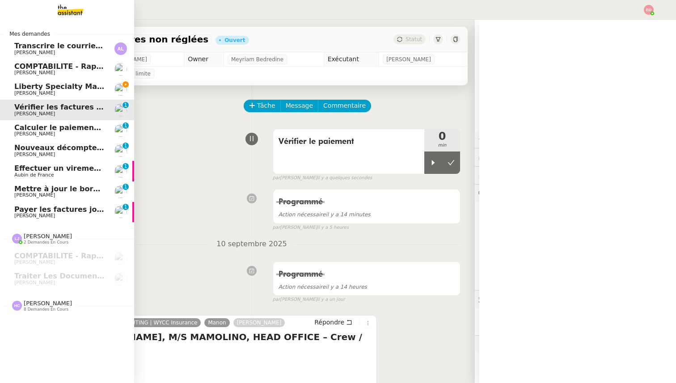
click at [25, 132] on span "[PERSON_NAME]" at bounding box center [34, 134] width 41 height 6
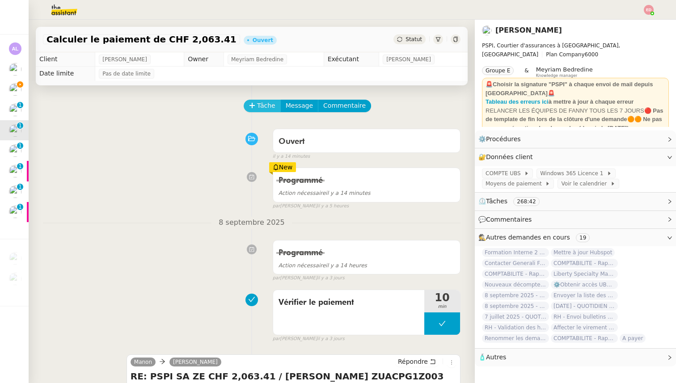
click at [256, 110] on button "Tâche" at bounding box center [262, 106] width 37 height 13
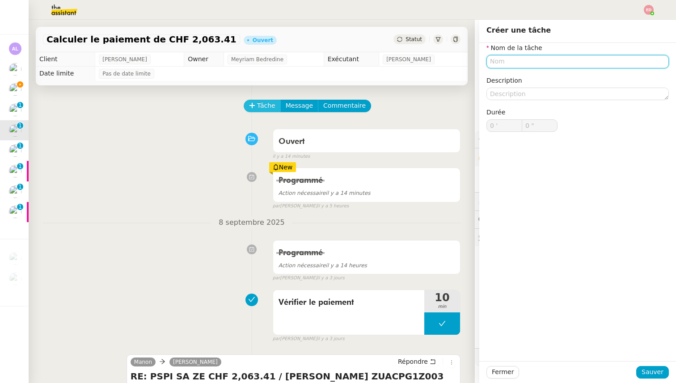
paste input "Vérifier le paiement"
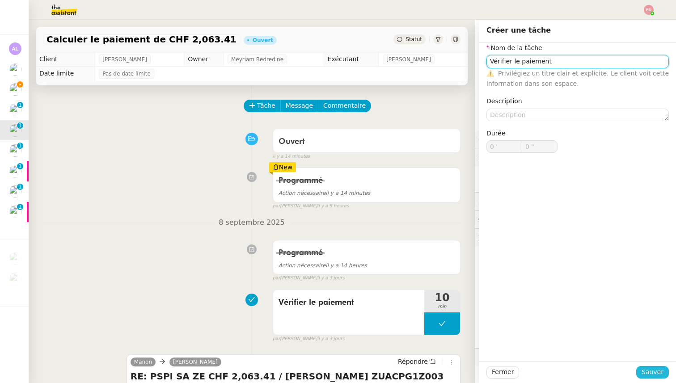
type input "Vérifier le paiement"
click at [645, 373] on span "Sauver" at bounding box center [652, 372] width 22 height 10
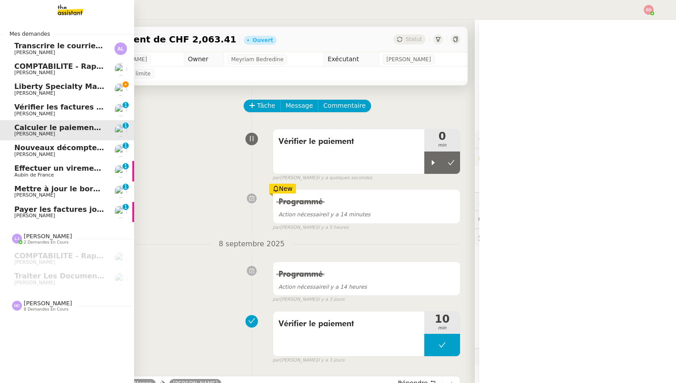
click at [32, 151] on span "Nouveaux décomptes de commissions" at bounding box center [90, 147] width 153 height 8
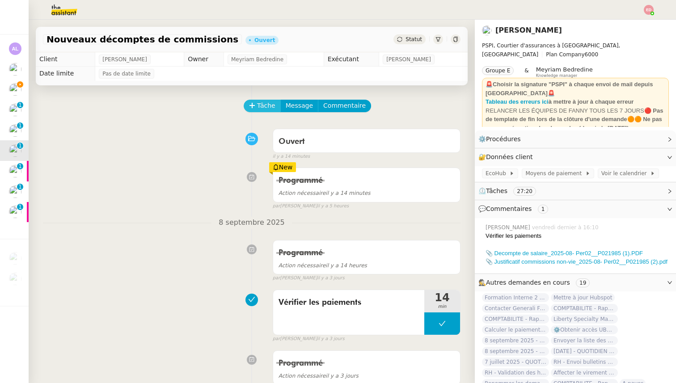
click at [260, 103] on span "Tâche" at bounding box center [266, 106] width 18 height 10
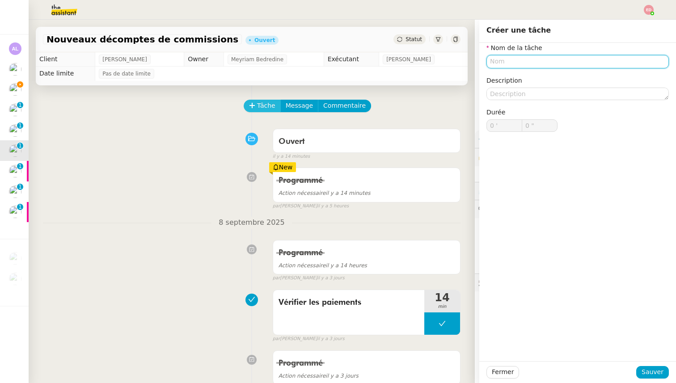
paste input "Vérifier le paiement"
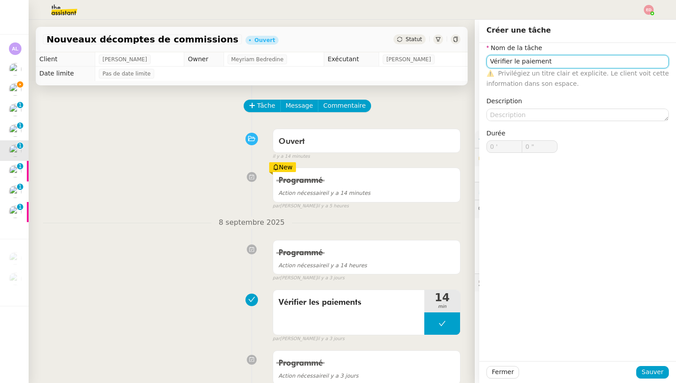
click at [517, 60] on input "Vérifier le paiement" at bounding box center [577, 61] width 182 height 13
click at [564, 58] on input "Vérifier les paiement" at bounding box center [577, 61] width 182 height 13
type input "Vérifier les paiements"
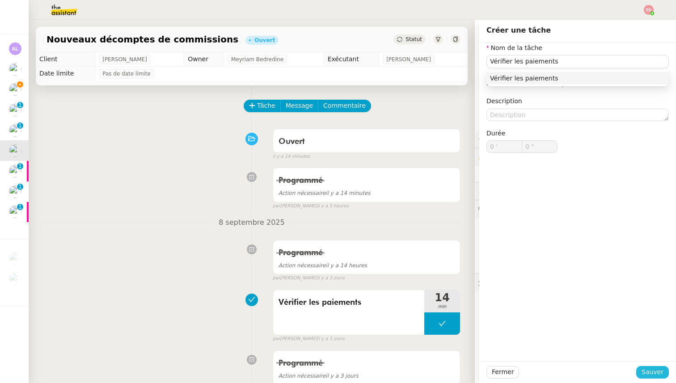
click at [658, 375] on span "Sauver" at bounding box center [652, 372] width 22 height 10
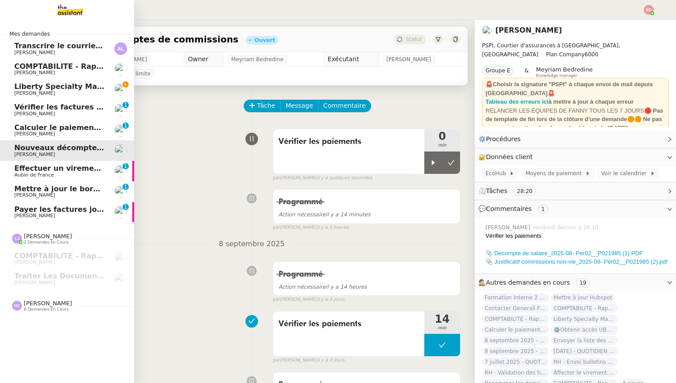
click at [21, 172] on span "Effectuer un virement urgent" at bounding box center [73, 168] width 118 height 8
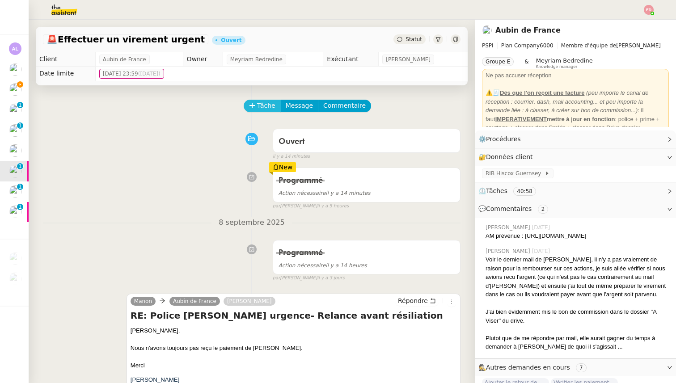
click at [268, 104] on span "Tâche" at bounding box center [266, 106] width 18 height 10
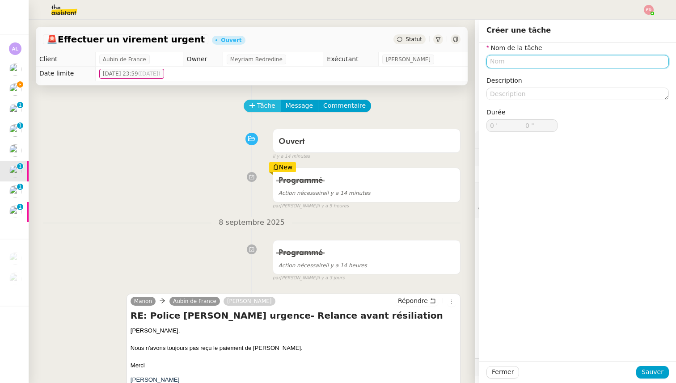
paste input "Vérifier le paiement"
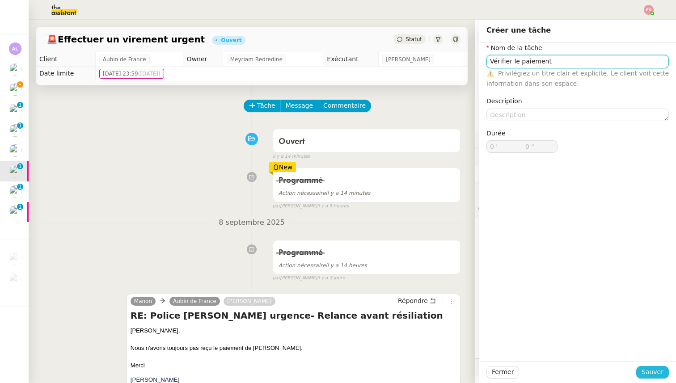
type input "Vérifier le paiement"
click at [651, 375] on span "Sauver" at bounding box center [652, 372] width 22 height 10
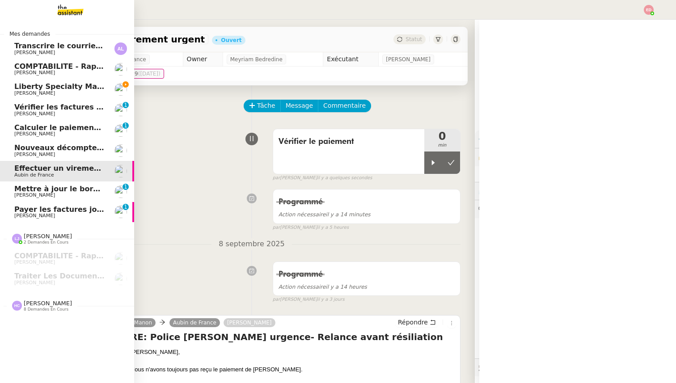
click at [29, 192] on span "Mettre à jour le bordereau de juin" at bounding box center [82, 189] width 137 height 8
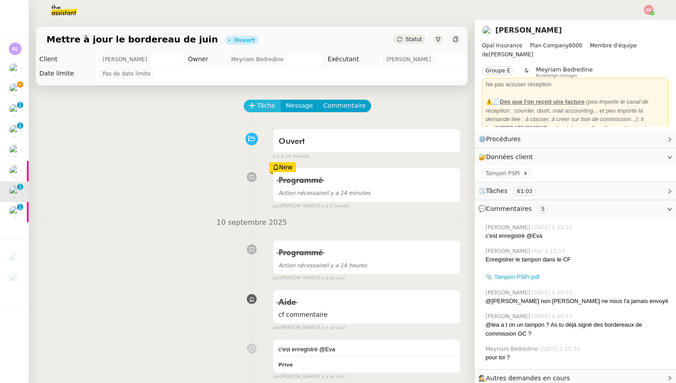
click at [257, 106] on span "Tâche" at bounding box center [266, 106] width 18 height 10
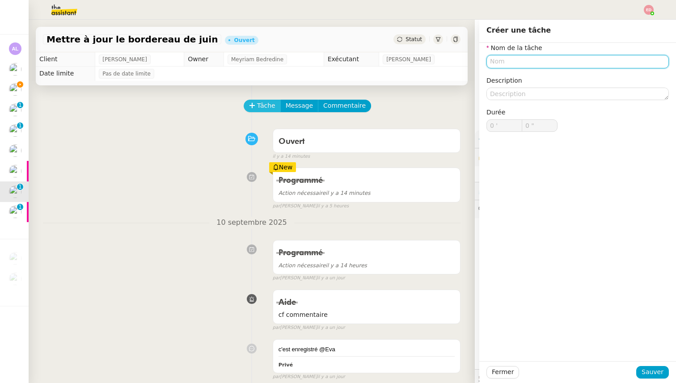
paste input "Vérifier le paiement"
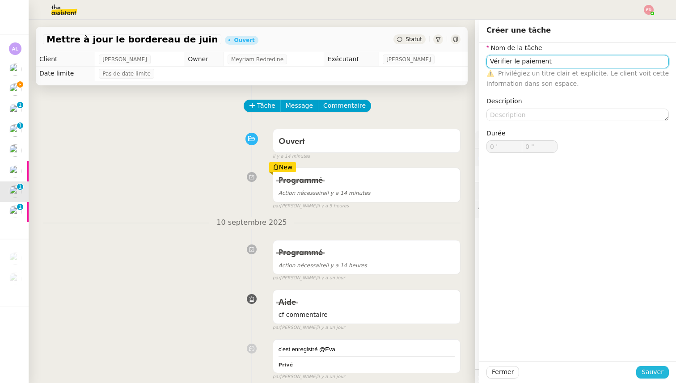
type input "Vérifier le paiement"
click at [647, 369] on span "Sauver" at bounding box center [652, 372] width 22 height 10
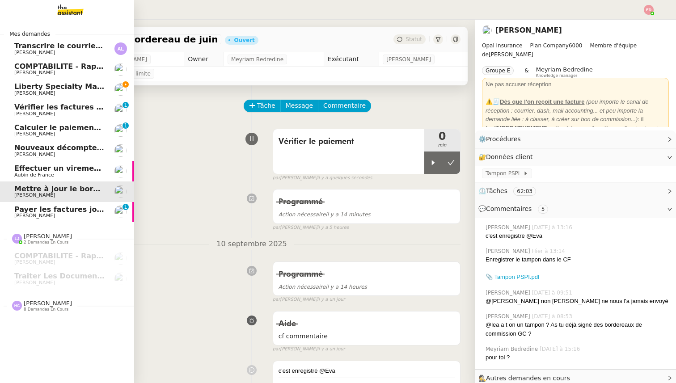
click at [16, 211] on span "Payer les factures jointes" at bounding box center [65, 209] width 102 height 8
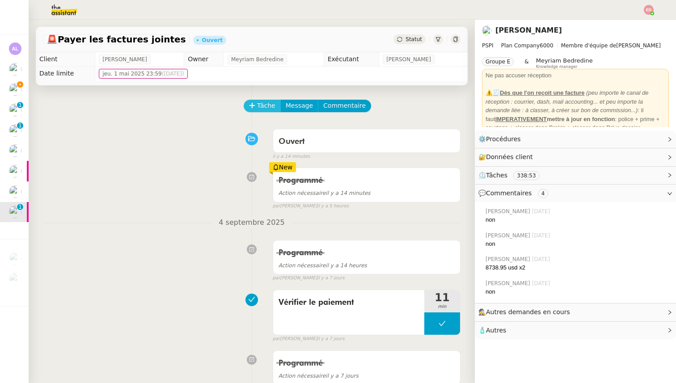
click at [268, 109] on span "Tâche" at bounding box center [266, 106] width 18 height 10
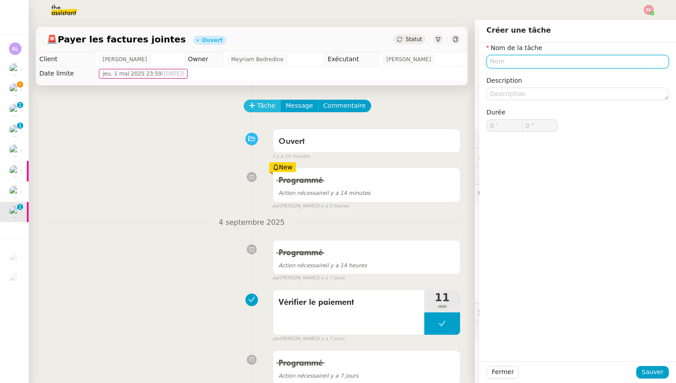
paste input "Vérifier le paiement"
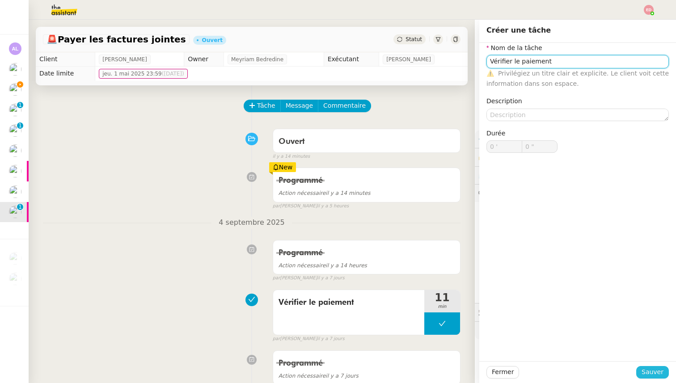
type input "Vérifier le paiement"
click at [651, 366] on button "Sauver" at bounding box center [652, 372] width 33 height 13
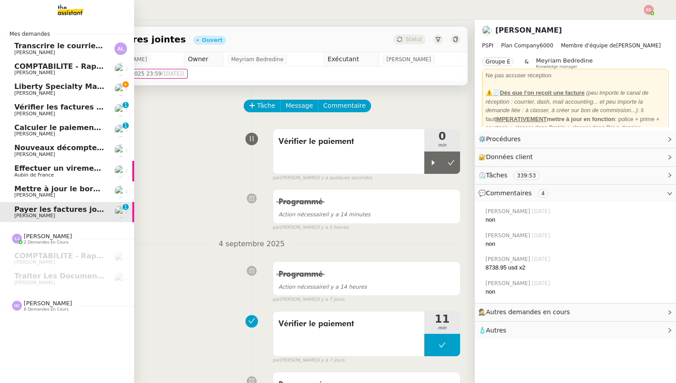
click at [27, 88] on span "Liberty Specialty Markets Remittance Advice PSPI SA CHF 93.79" at bounding box center [143, 86] width 259 height 8
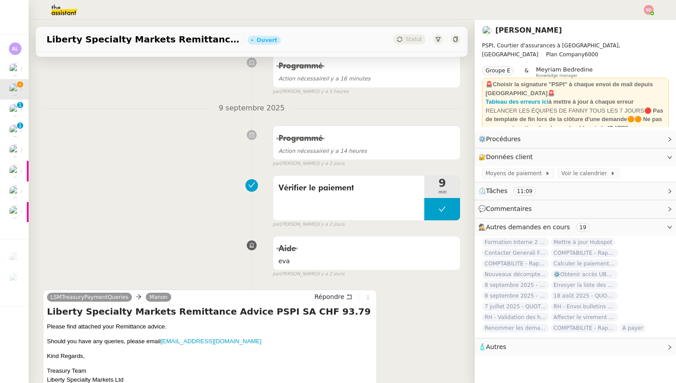
scroll to position [281, 0]
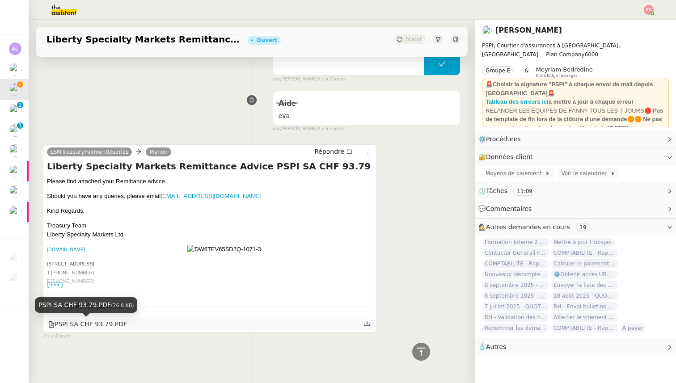
click at [85, 323] on div "PSPI SA CHF 93.79.PDF" at bounding box center [87, 324] width 79 height 10
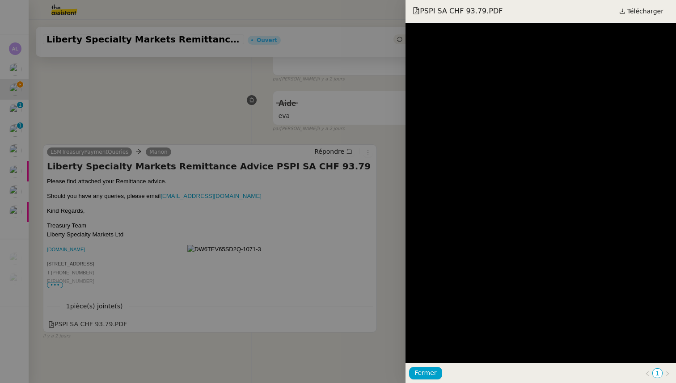
click at [231, 233] on div at bounding box center [338, 191] width 676 height 383
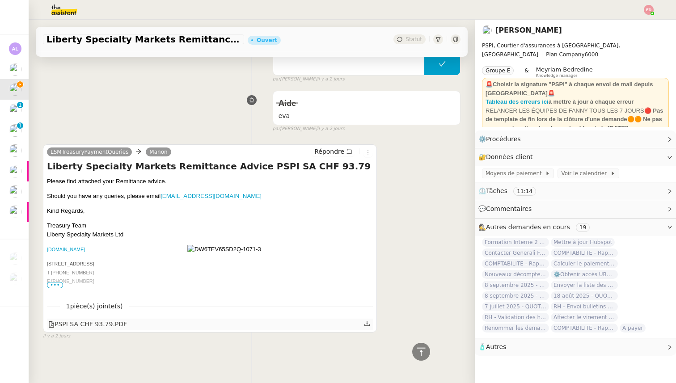
click at [367, 324] on icon at bounding box center [366, 323] width 5 height 5
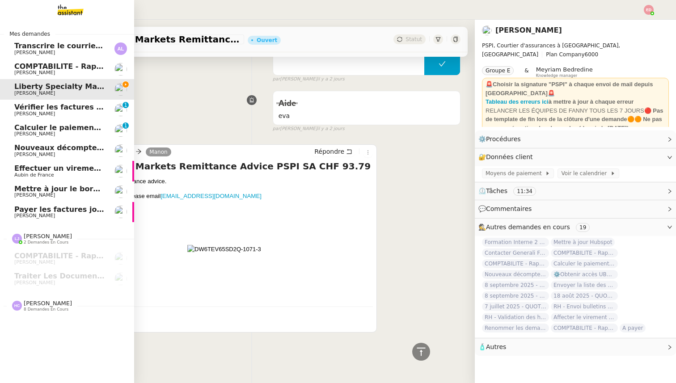
click at [27, 214] on span "[PERSON_NAME]" at bounding box center [34, 216] width 41 height 6
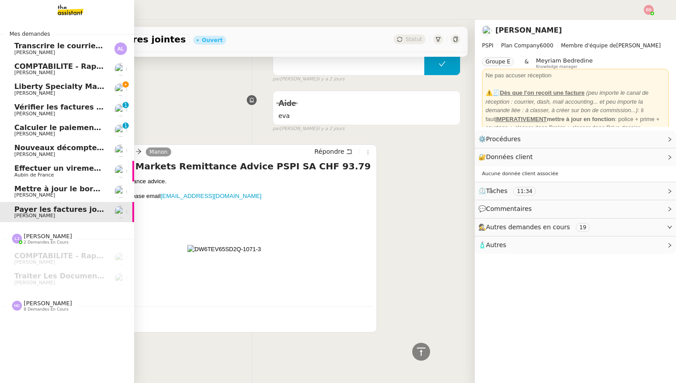
click at [32, 199] on link "Mettre à jour le bordereau de juin [PERSON_NAME]" at bounding box center [67, 191] width 134 height 21
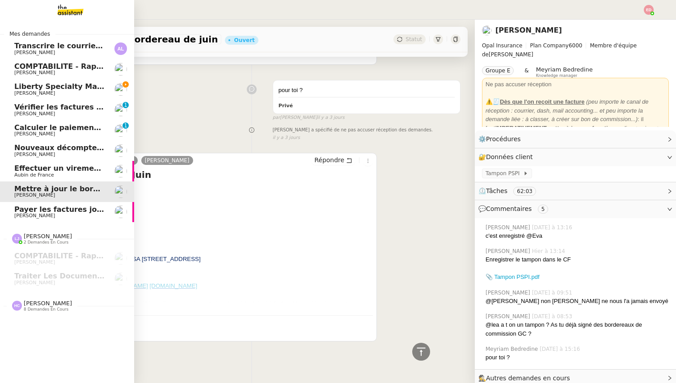
click at [38, 170] on span "Effectuer un virement urgent" at bounding box center [73, 168] width 118 height 8
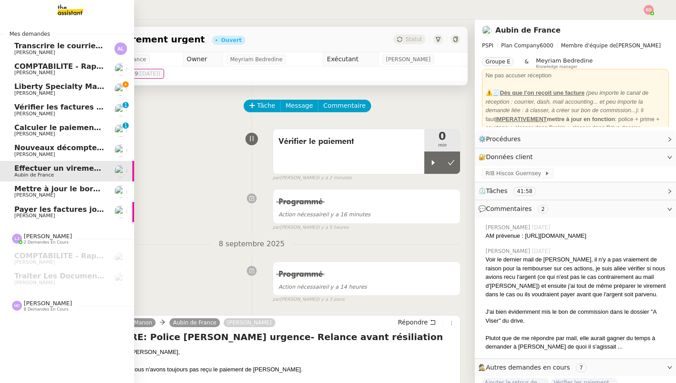
click at [23, 145] on span "Nouveaux décomptes de commissions" at bounding box center [90, 147] width 153 height 8
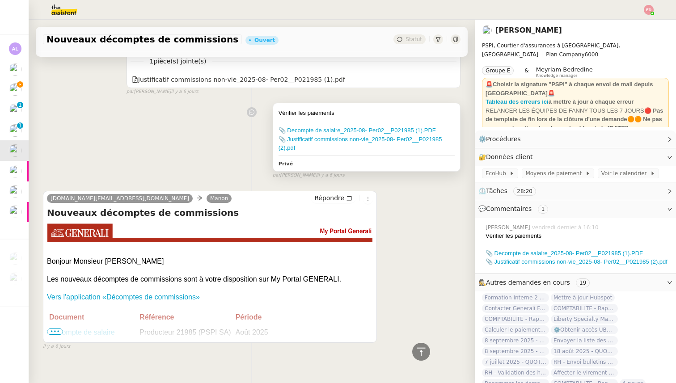
scroll to position [660, 0]
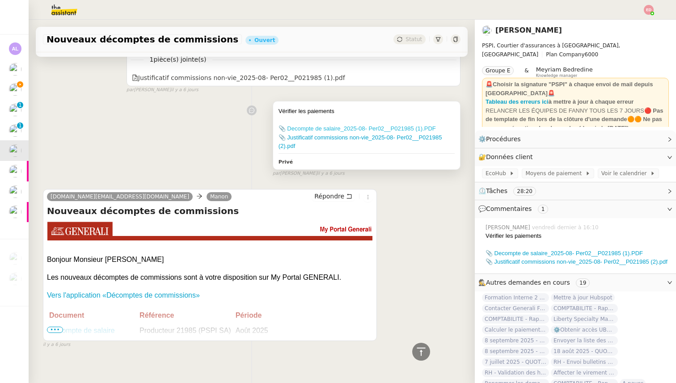
click at [343, 126] on link "📎 Decompte de salaire_2025-08- Per02__P021985 (1).PDF" at bounding box center [356, 128] width 157 height 7
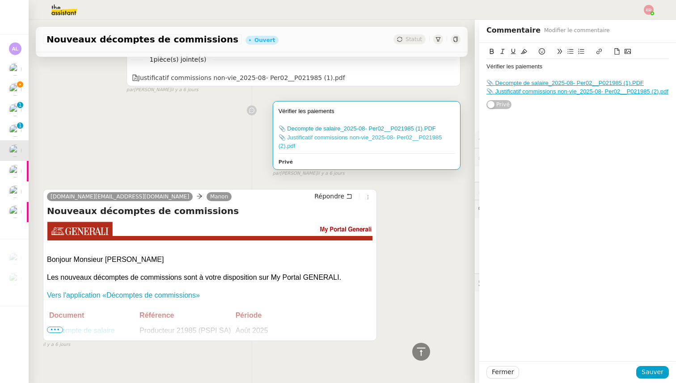
click at [323, 138] on link "📎 Justificatif commissions non-vie_2025-08- Per02__P021985 (2).pdf" at bounding box center [360, 142] width 164 height 16
click at [602, 91] on link "📎 Justificatif commissions non-vie_2025-08- Per02__P021985 (2).pdf" at bounding box center [577, 91] width 182 height 7
click at [670, 105] on div "Vérifier les paiements 📎 Decompte de salaire_2025-08- Per02__P021985 (1).PDF 📎 …" at bounding box center [577, 76] width 197 height 67
drag, startPoint x: 669, startPoint y: 92, endPoint x: 484, endPoint y: 91, distance: 185.0
click at [484, 91] on div "Vérifier les paiements 📎 Decompte de salaire_2025-08- Per02__P021985 (1).PDF 📎 …" at bounding box center [577, 76] width 197 height 67
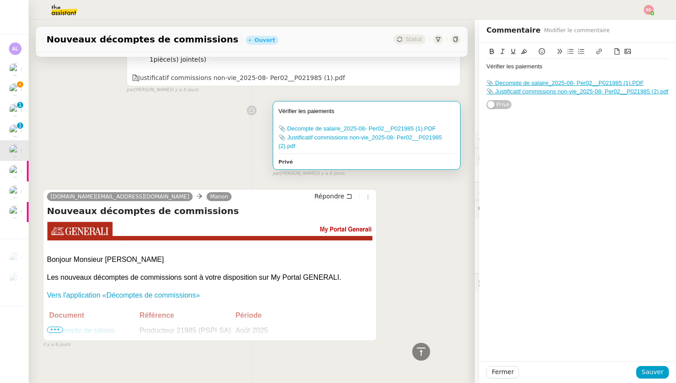
click at [487, 91] on link "📎 Justificatif commissions non-vie_2025-08- Per02__P021985 (2).pdf" at bounding box center [577, 91] width 182 height 7
click at [525, 141] on div "Vérifier les paiements 📎 Decompte de salaire_2025-08- Per02__P021985 (1).PDF 📎 …" at bounding box center [577, 202] width 197 height 318
drag, startPoint x: 667, startPoint y: 92, endPoint x: 485, endPoint y: 91, distance: 182.3
click at [485, 91] on div "Vérifier les paiements 📎 Decompte de salaire_2025-08- Per02__P021985 (1).PDF 📎 …" at bounding box center [577, 76] width 197 height 67
click at [650, 370] on span "Sauver" at bounding box center [652, 372] width 22 height 10
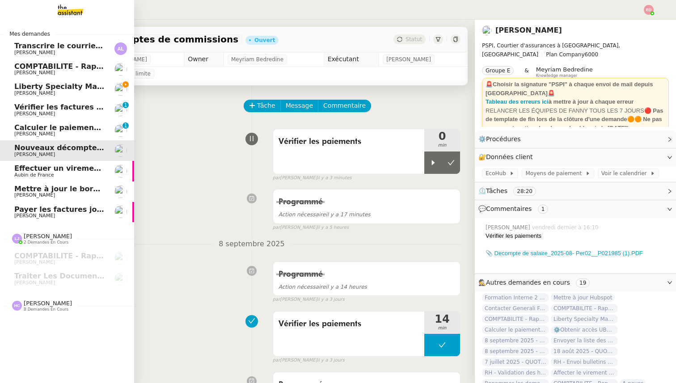
click at [57, 129] on span "Calculer le paiement de CHF 2,063.41" at bounding box center [90, 127] width 152 height 8
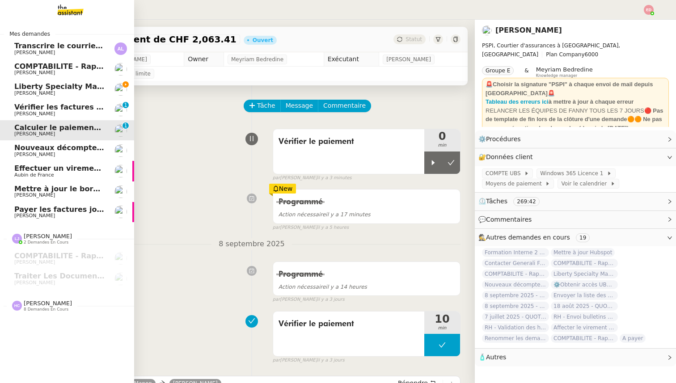
click at [57, 110] on span "Vérifier les factures non réglées" at bounding box center [79, 107] width 130 height 8
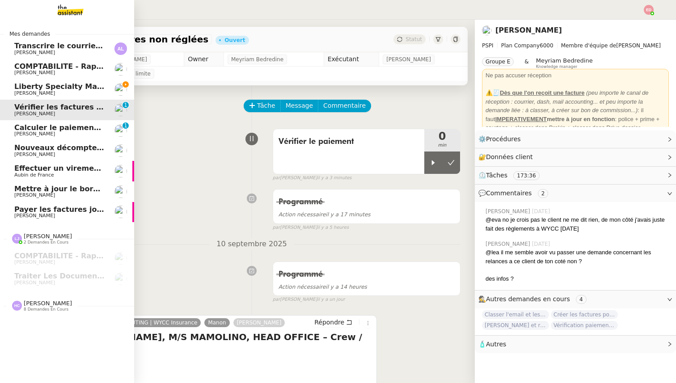
click at [25, 131] on span "Calculer le paiement de CHF 2,063.41" at bounding box center [90, 127] width 152 height 8
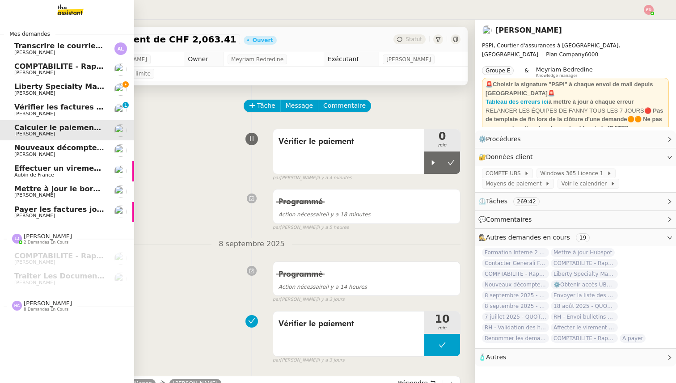
click at [28, 153] on span "[PERSON_NAME]" at bounding box center [34, 154] width 41 height 6
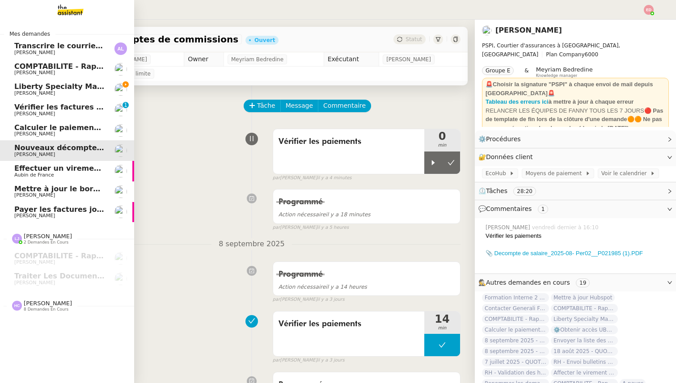
click at [29, 172] on span "Effectuer un virement urgent" at bounding box center [73, 168] width 118 height 8
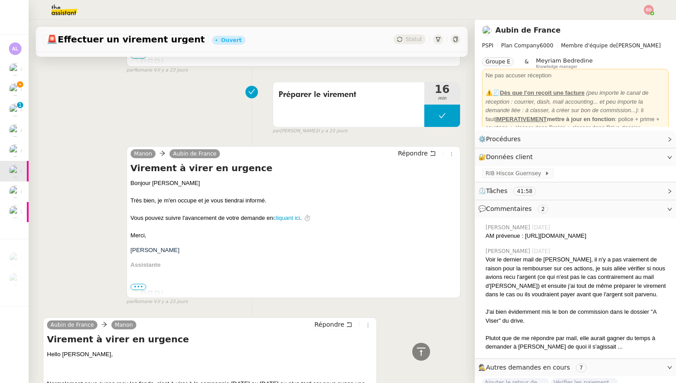
scroll to position [3566, 0]
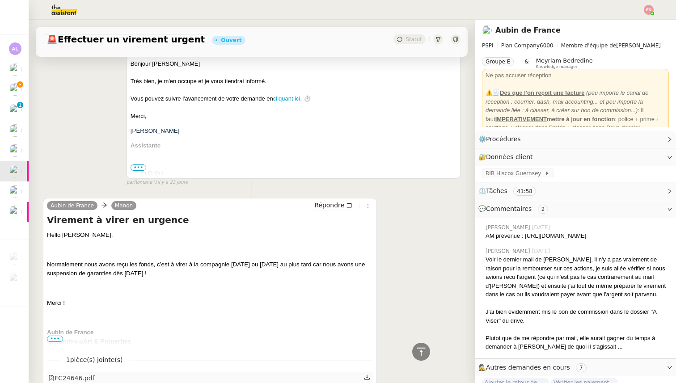
click at [369, 374] on icon at bounding box center [367, 377] width 6 height 6
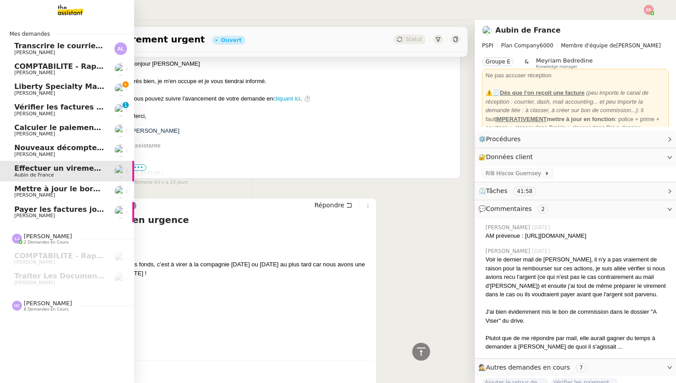
click at [0, 22] on app-ticket-navbar "Mes demandes Transcrire le courrier manuscrit en document Word [PERSON_NAME] CO…" at bounding box center [0, 22] width 0 height 0
click at [48, 184] on link "Mettre à jour le bordereau de juin [PERSON_NAME]" at bounding box center [67, 191] width 134 height 21
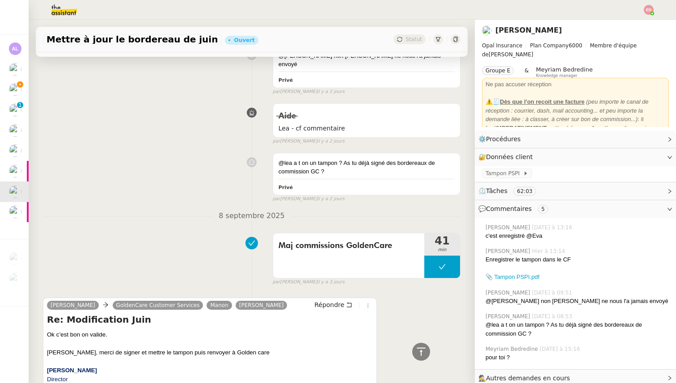
scroll to position [1667, 0]
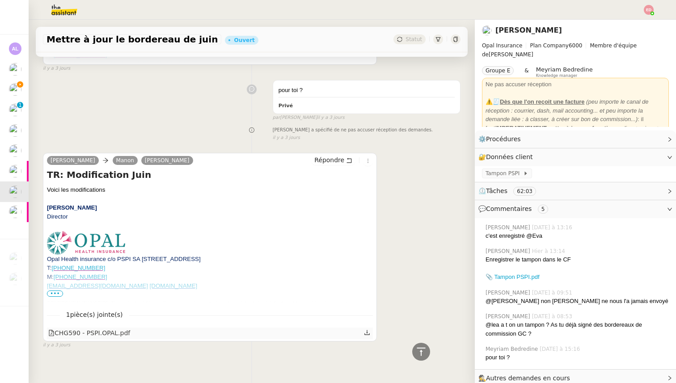
click at [112, 328] on div "CHG590 - PSPI.OPAL.pdf" at bounding box center [89, 333] width 82 height 10
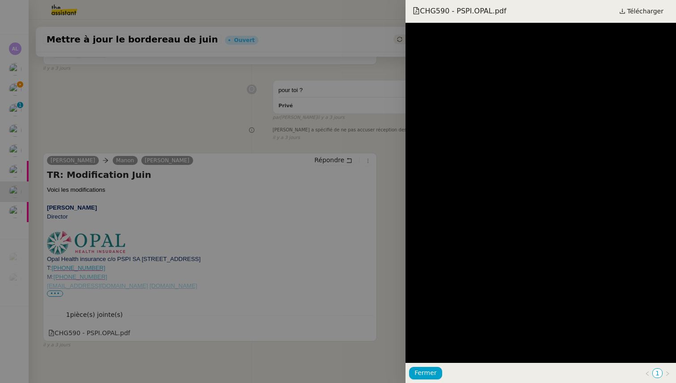
click at [292, 231] on div at bounding box center [338, 191] width 676 height 383
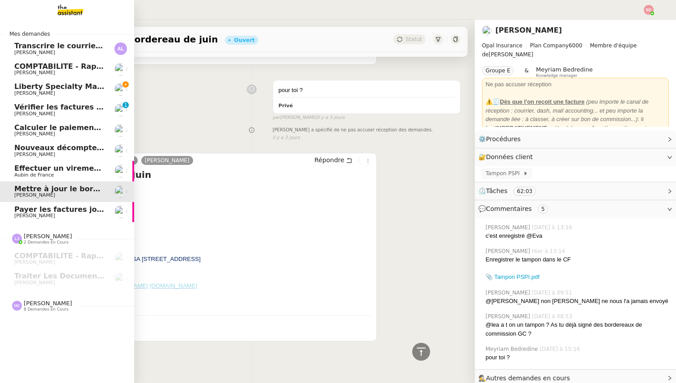
click at [23, 209] on span "Payer les factures jointes" at bounding box center [65, 209] width 102 height 8
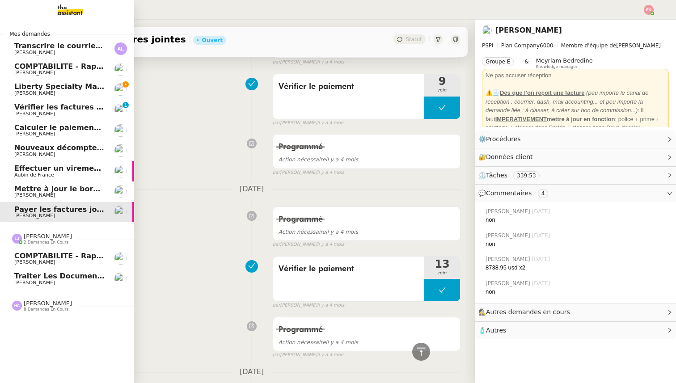
click at [21, 259] on span "COMPTABILITE - Rapprochement bancaire - 11 septembre 2025" at bounding box center [142, 256] width 256 height 8
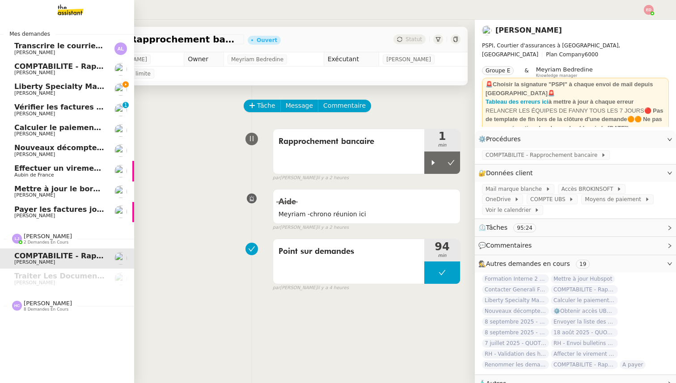
click at [18, 92] on span "[PERSON_NAME]" at bounding box center [34, 93] width 41 height 6
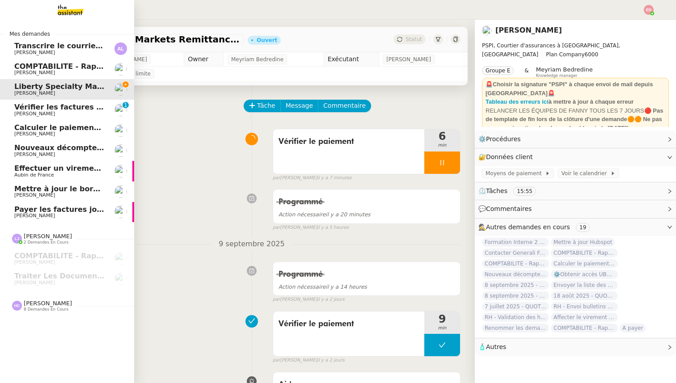
click at [36, 73] on span "[PERSON_NAME]" at bounding box center [34, 73] width 41 height 6
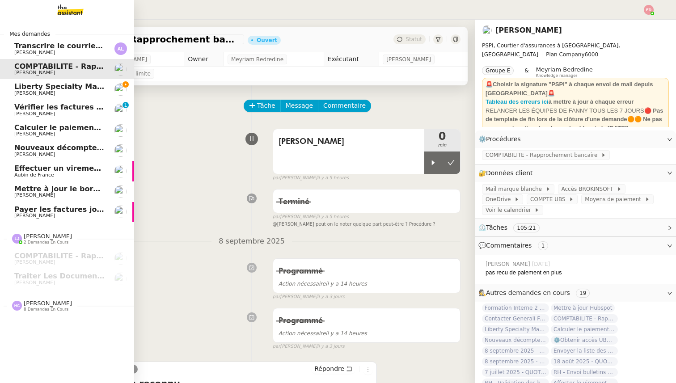
click at [35, 89] on span "Liberty Specialty Markets Remittance Advice PSPI SA CHF 93.79" at bounding box center [143, 86] width 259 height 8
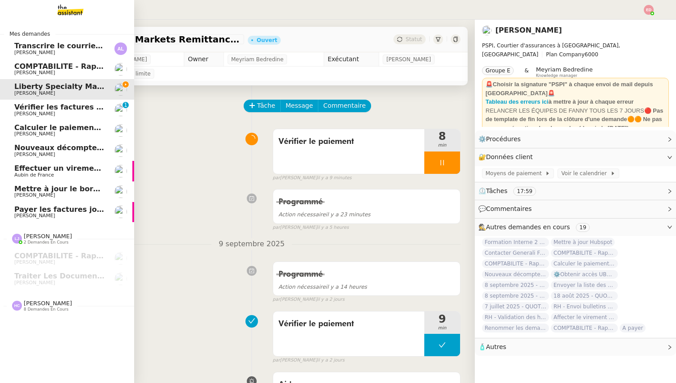
click at [40, 70] on span "[PERSON_NAME]" at bounding box center [34, 73] width 41 height 6
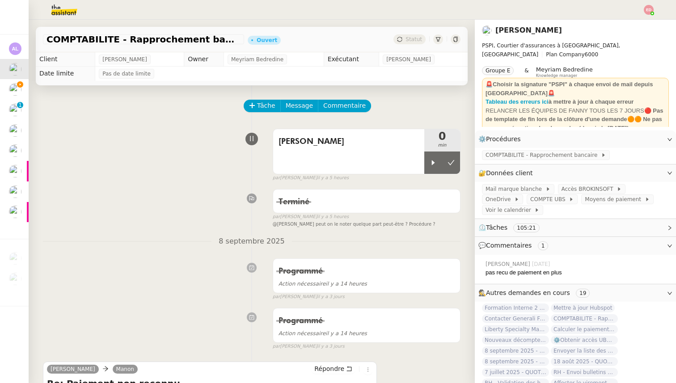
scroll to position [28, 0]
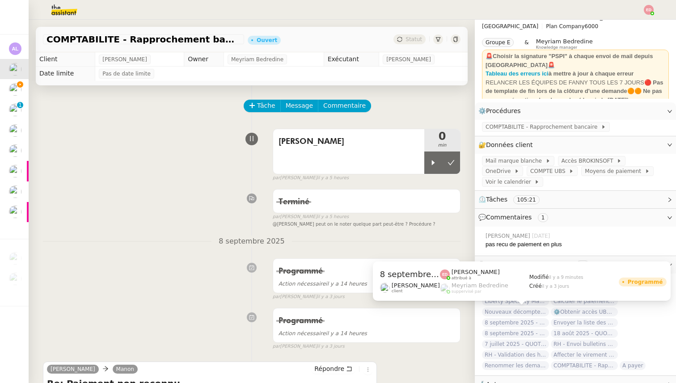
click at [521, 318] on span "8 septembre 2025 - QUOTIDIEN Gestion boite mail Accounting" at bounding box center [515, 322] width 67 height 9
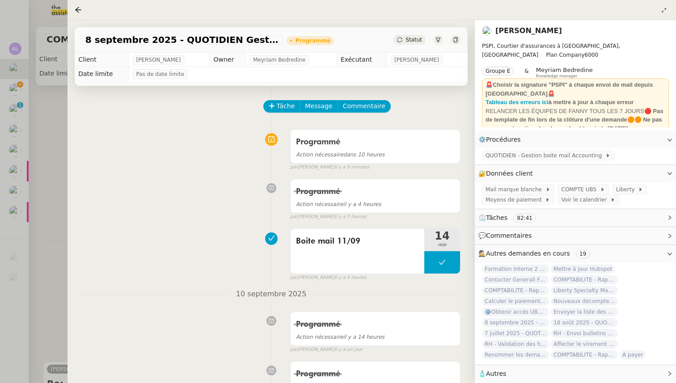
click at [407, 38] on span "Statut" at bounding box center [413, 40] width 17 height 6
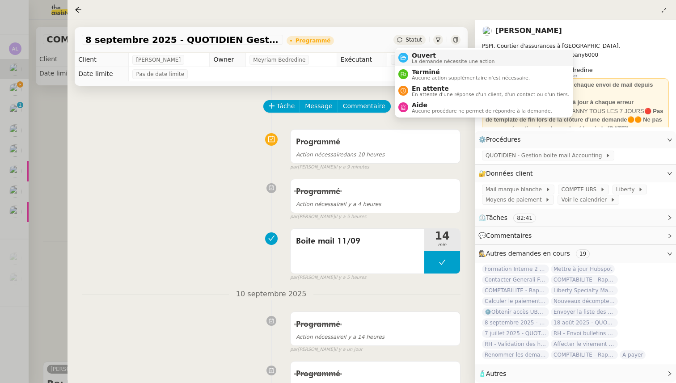
click at [408, 60] on div "Ouvert La demande nécessite une action" at bounding box center [446, 58] width 97 height 12
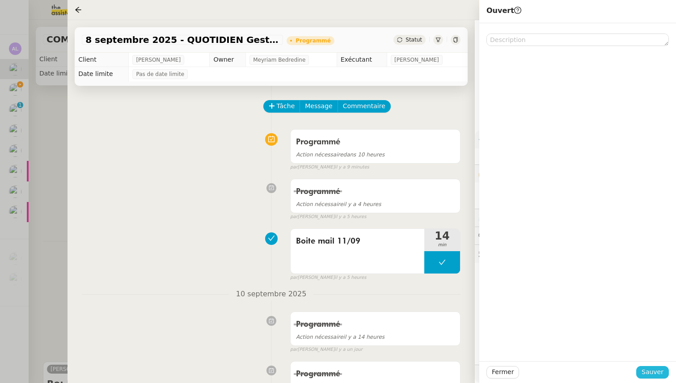
click at [660, 376] on span "Sauver" at bounding box center [652, 372] width 22 height 10
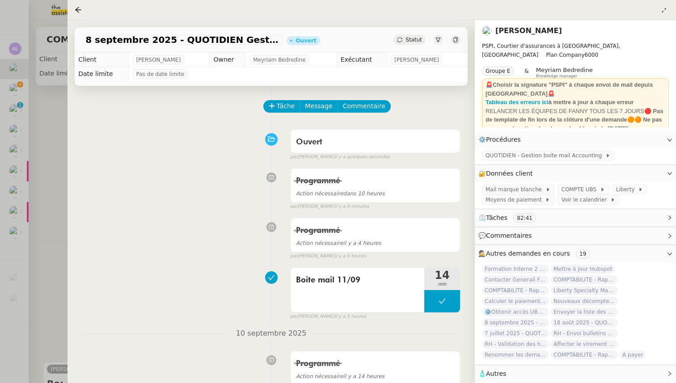
click at [49, 144] on div at bounding box center [338, 191] width 676 height 383
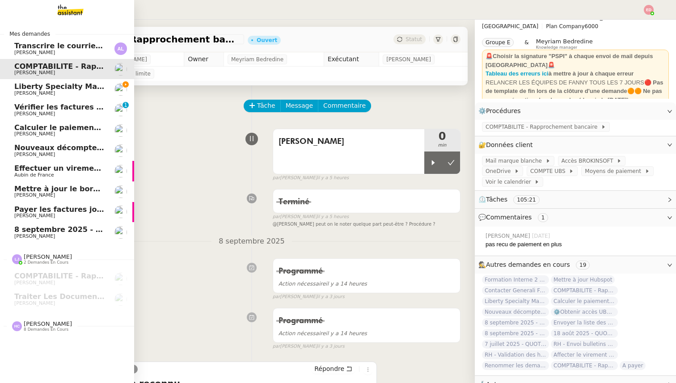
click at [22, 233] on span "8 septembre 2025 - QUOTIDIEN Gestion boite mail Accounting" at bounding box center [139, 229] width 250 height 8
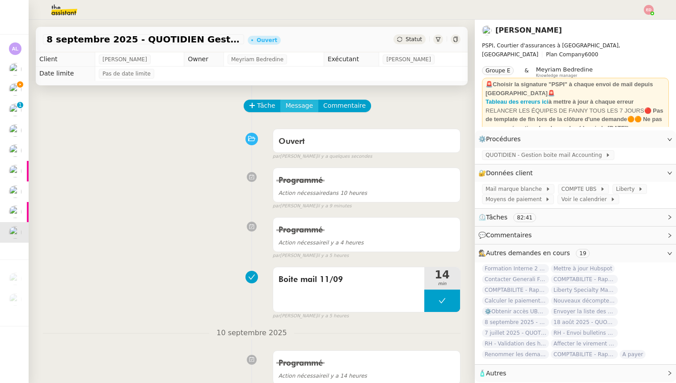
click at [303, 101] on span "Message" at bounding box center [299, 106] width 27 height 10
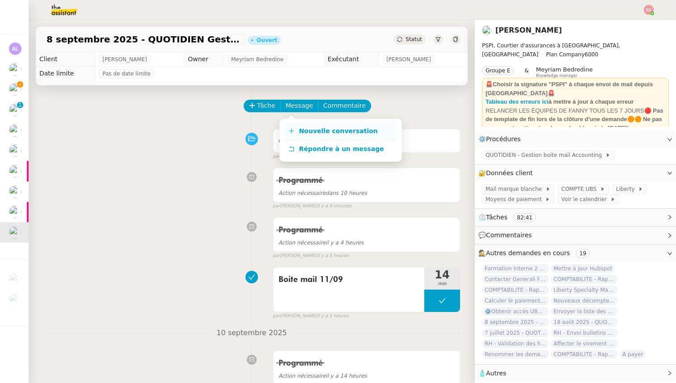
click at [306, 126] on link "Nouvelle conversation" at bounding box center [341, 131] width 112 height 18
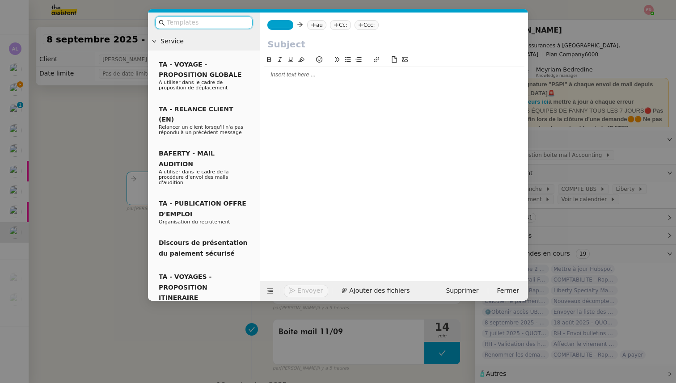
click at [273, 22] on span "_______" at bounding box center [280, 25] width 19 height 6
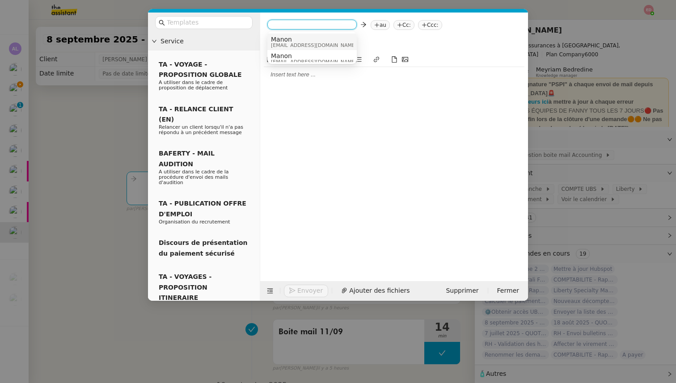
click at [294, 44] on span "[EMAIL_ADDRESS][DOMAIN_NAME]" at bounding box center [314, 45] width 86 height 5
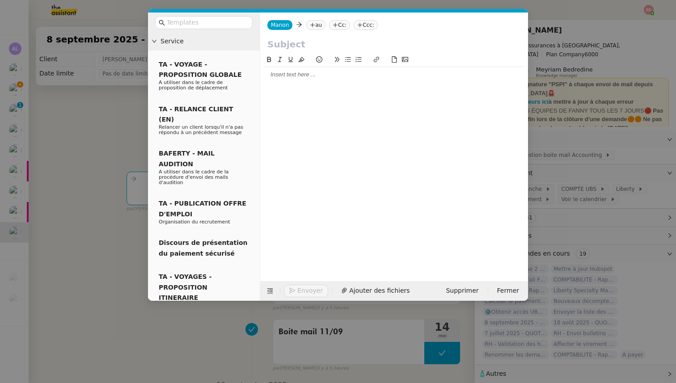
click at [310, 21] on nz-tag "au" at bounding box center [315, 25] width 19 height 10
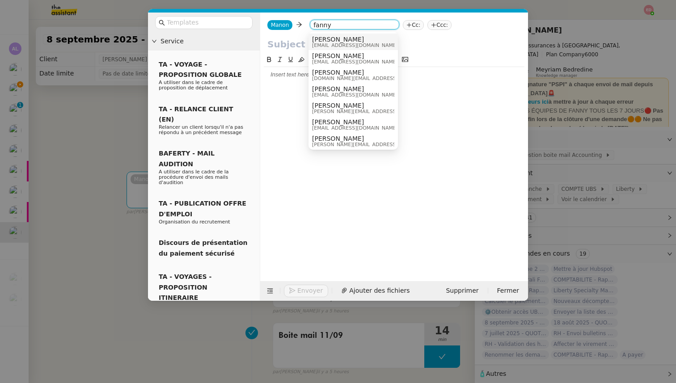
type input "fanny"
click at [349, 44] on span "[EMAIL_ADDRESS][DOMAIN_NAME]" at bounding box center [355, 45] width 86 height 5
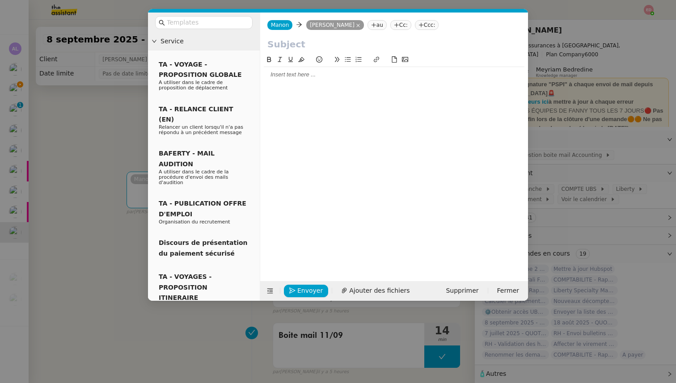
click at [270, 44] on input "text" at bounding box center [393, 44] width 253 height 13
type input "Reception fonds Deema"
click at [279, 75] on div at bounding box center [394, 75] width 261 height 8
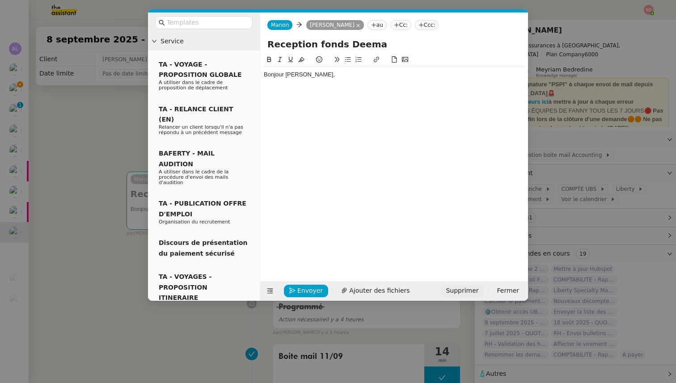
click at [471, 290] on span "Supprimer" at bounding box center [462, 291] width 33 height 10
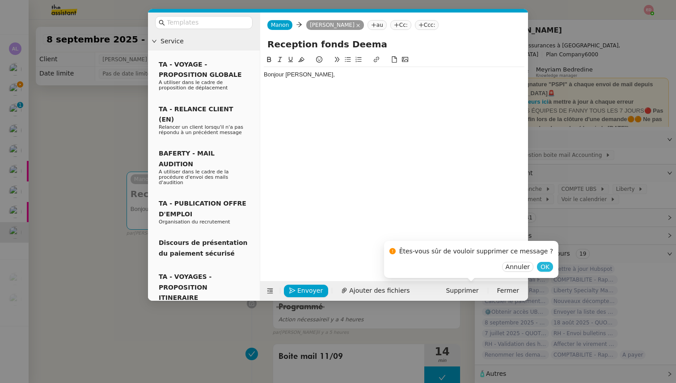
click at [540, 267] on span "OK" at bounding box center [544, 266] width 9 height 9
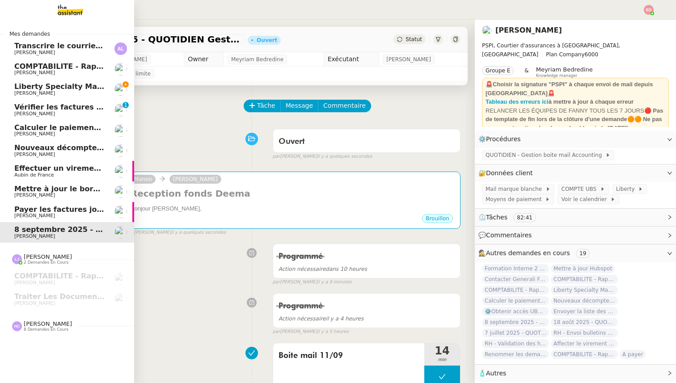
click at [25, 86] on span "Liberty Specialty Markets Remittance Advice PSPI SA CHF 93.79" at bounding box center [143, 86] width 259 height 8
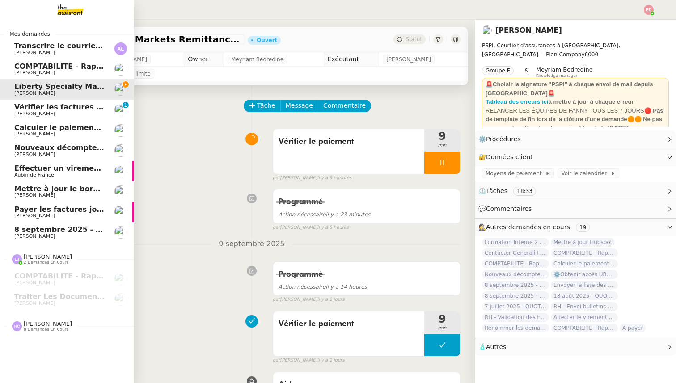
click at [29, 68] on span "COMPTABILITE - Rapprochement bancaire - 18 août 2025" at bounding box center [128, 66] width 229 height 8
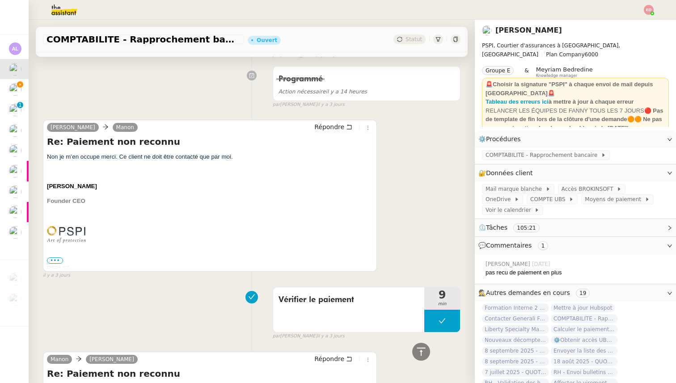
scroll to position [240, 0]
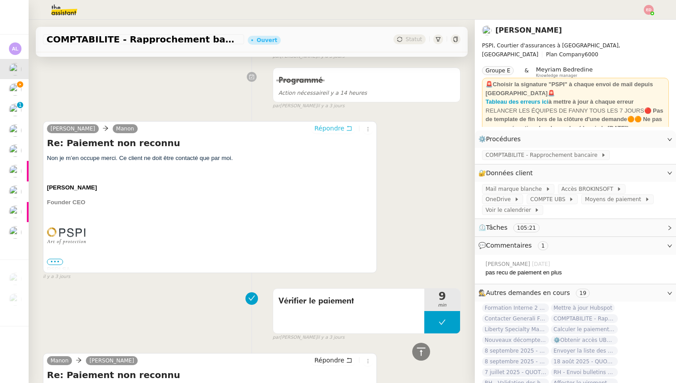
click at [324, 124] on span "Répondre" at bounding box center [329, 128] width 30 height 9
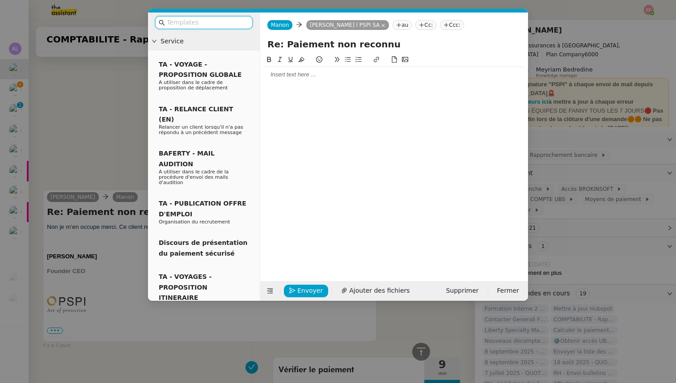
scroll to position [308, 0]
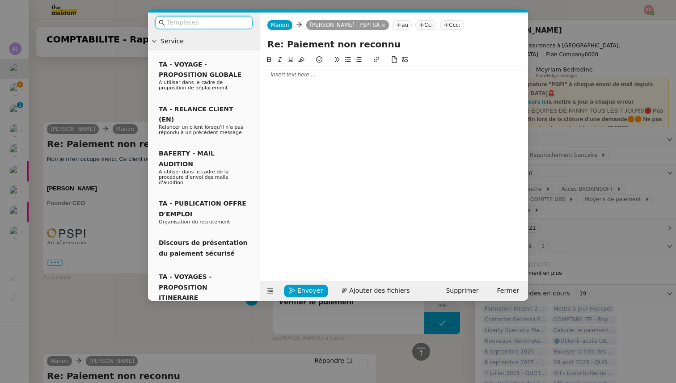
click at [280, 75] on div at bounding box center [394, 75] width 261 height 8
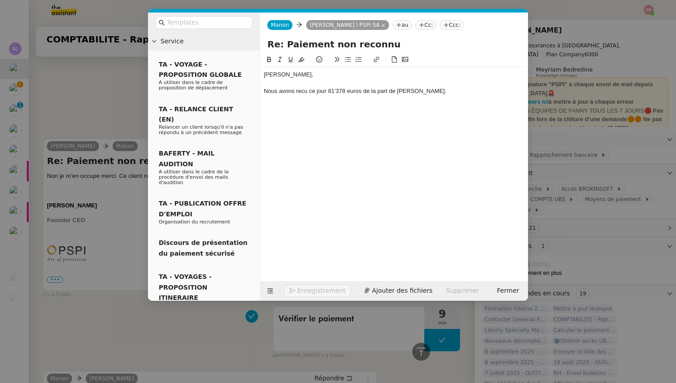
scroll to position [352, 0]
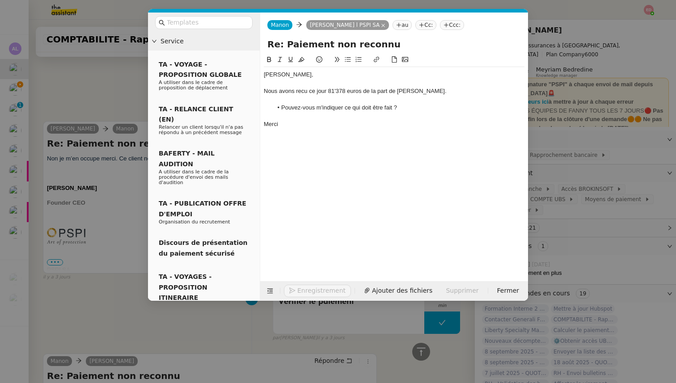
click at [115, 255] on nz-modal-container "Service TA - VOYAGE - PROPOSITION GLOBALE A utiliser dans le cadre de propositi…" at bounding box center [338, 191] width 676 height 383
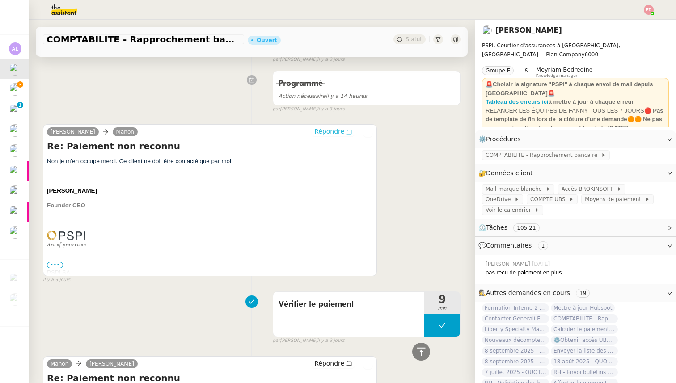
scroll to position [0, 0]
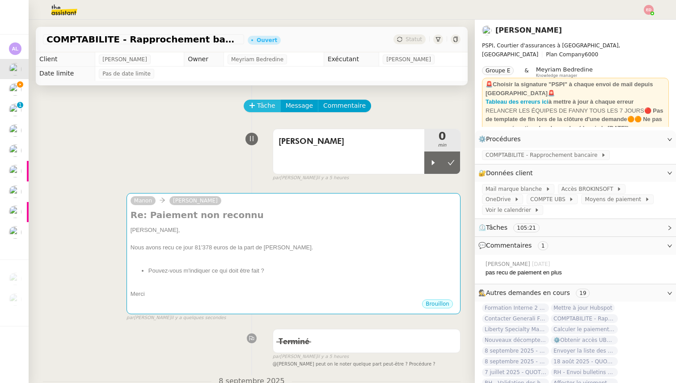
click at [264, 106] on span "Tâche" at bounding box center [266, 106] width 18 height 10
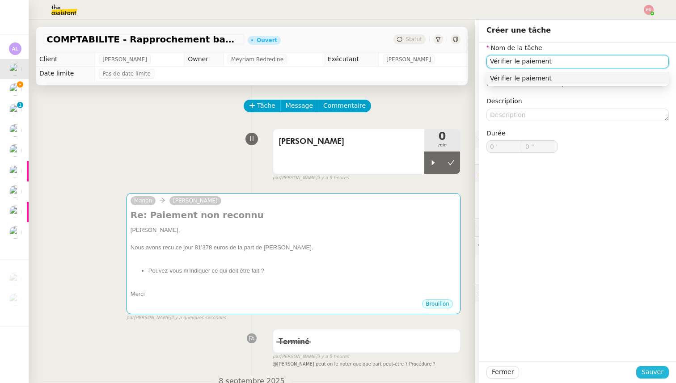
type input "Vérifier le paiement"
click at [647, 373] on span "Sauver" at bounding box center [652, 372] width 22 height 10
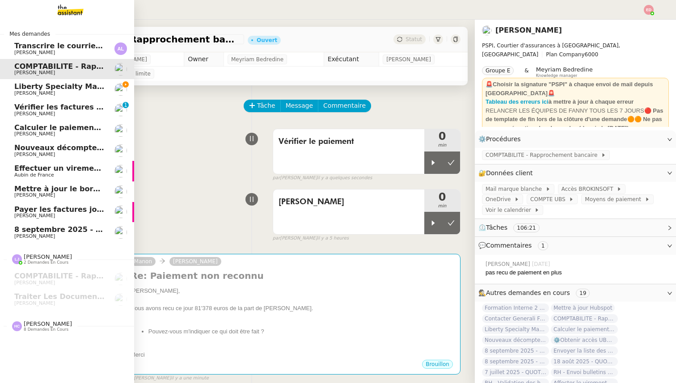
click at [29, 91] on span "[PERSON_NAME]" at bounding box center [34, 93] width 41 height 6
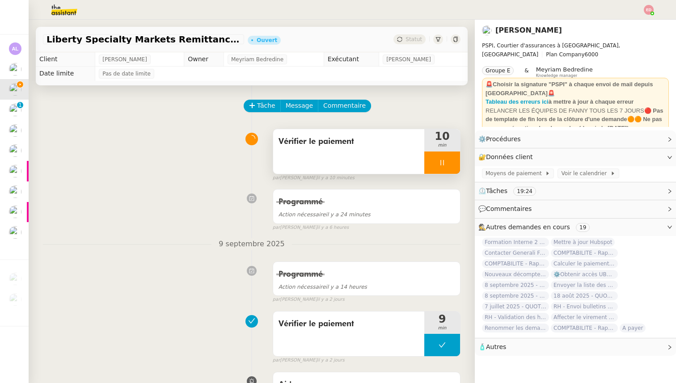
click at [452, 162] on div at bounding box center [442, 162] width 36 height 22
click at [452, 162] on icon at bounding box center [450, 162] width 7 height 7
click at [413, 38] on span "Statut" at bounding box center [413, 39] width 17 height 6
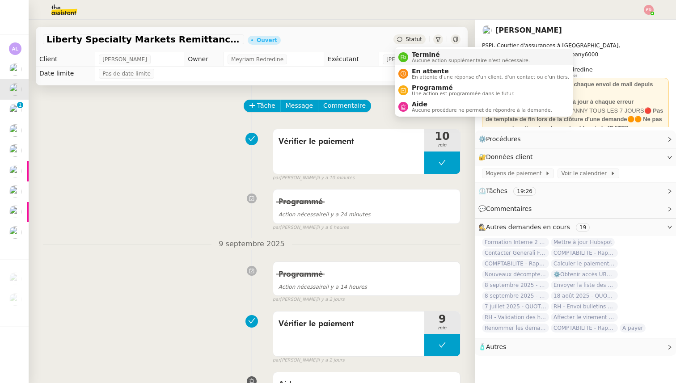
click at [419, 56] on span "Terminé" at bounding box center [471, 54] width 118 height 7
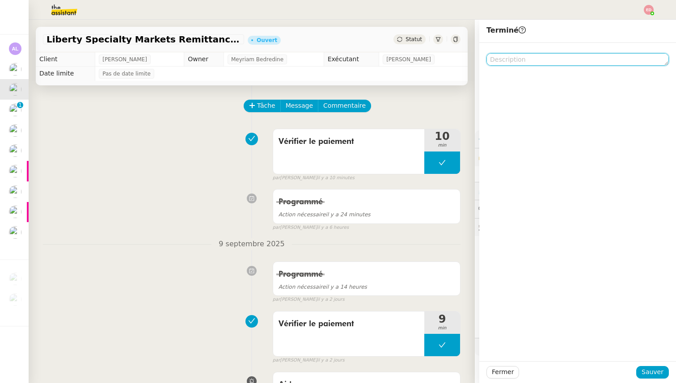
click at [538, 65] on textarea at bounding box center [577, 59] width 182 height 13
click at [504, 59] on textarea "recpetion ok" at bounding box center [577, 59] width 182 height 13
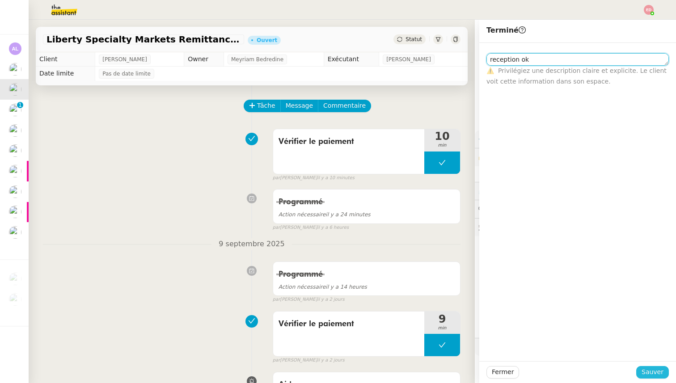
type textarea "reception ok"
click at [656, 372] on span "Sauver" at bounding box center [652, 372] width 22 height 10
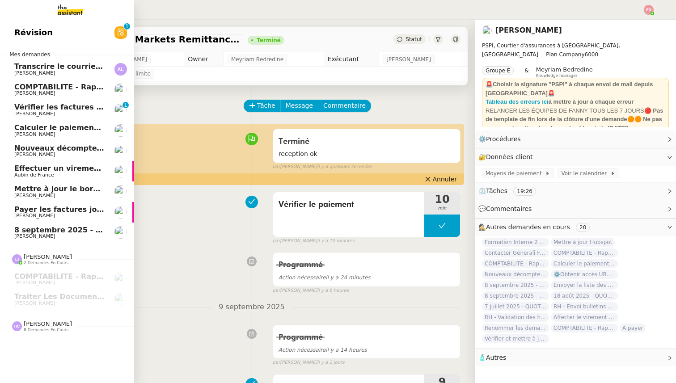
click at [27, 91] on span "[PERSON_NAME]" at bounding box center [34, 93] width 41 height 6
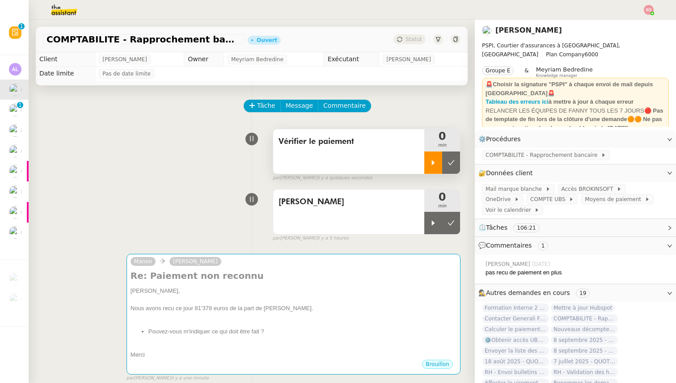
click at [436, 157] on div at bounding box center [433, 162] width 18 height 22
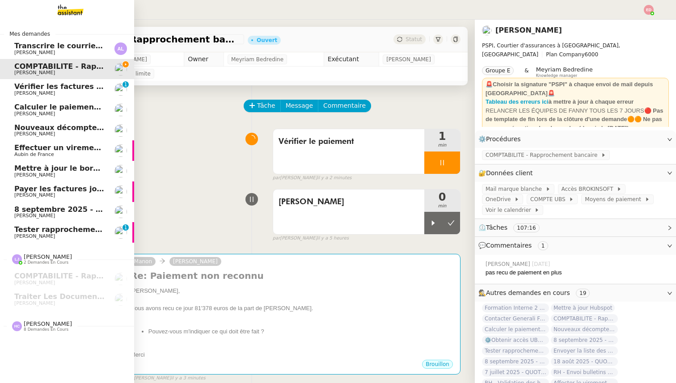
click at [34, 224] on link "Tester rapprochement bancaire et préparer visio [PERSON_NAME] 0 1 2 3 4 5 6 7 8…" at bounding box center [67, 232] width 134 height 21
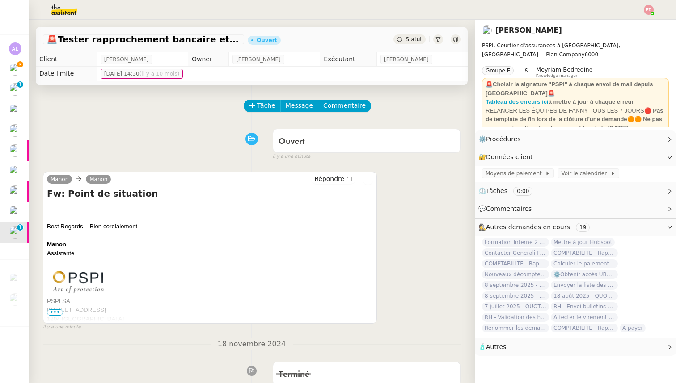
click at [405, 41] on div "Statut" at bounding box center [409, 39] width 32 height 10
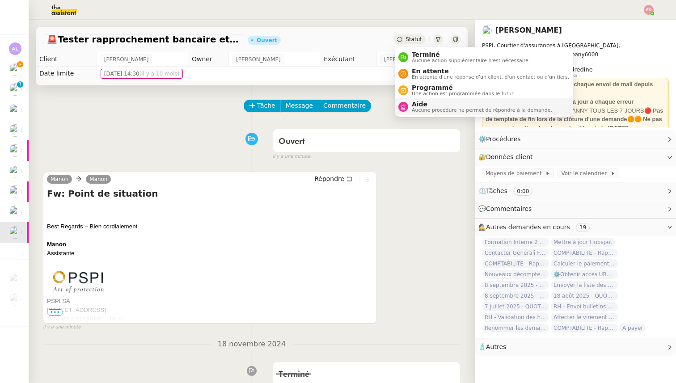
click at [421, 111] on span "Aucune procédure ne permet de répondre à la demande." at bounding box center [482, 110] width 140 height 5
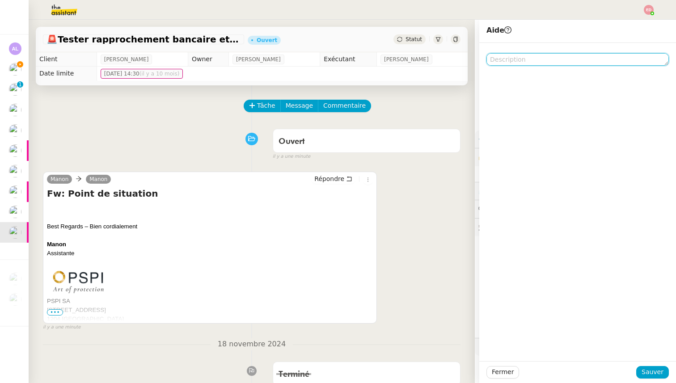
click at [512, 64] on textarea at bounding box center [577, 59] width 182 height 13
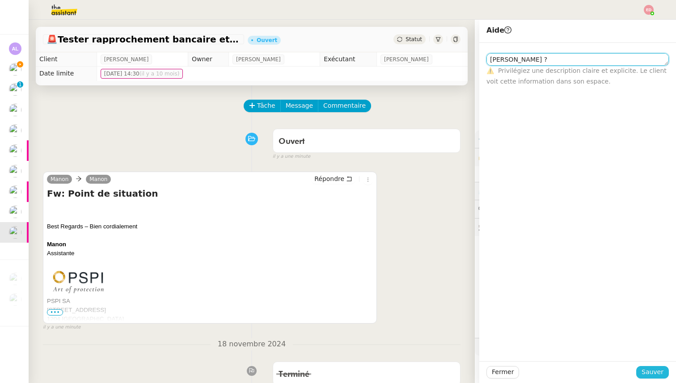
type textarea "[PERSON_NAME] ?"
click at [652, 372] on span "Sauver" at bounding box center [652, 372] width 22 height 10
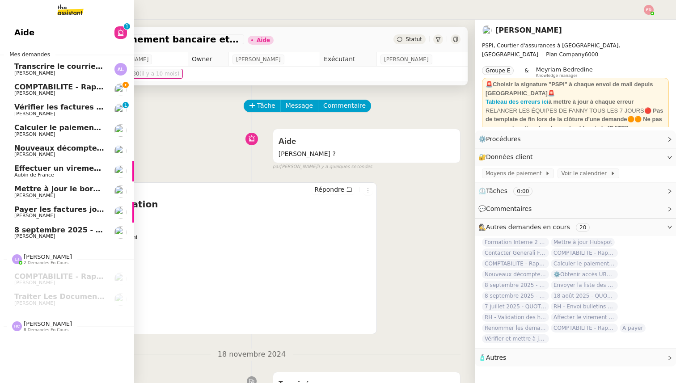
click at [44, 88] on span "COMPTABILITE - Rapprochement bancaire - 18 août 2025" at bounding box center [128, 87] width 229 height 8
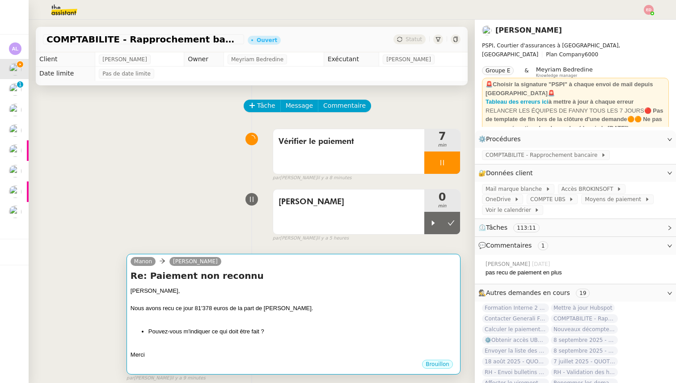
click at [154, 339] on div "[PERSON_NAME], Nous avons recu ce jour 81'378 euros de la part de [PERSON_NAME]…" at bounding box center [293, 322] width 326 height 73
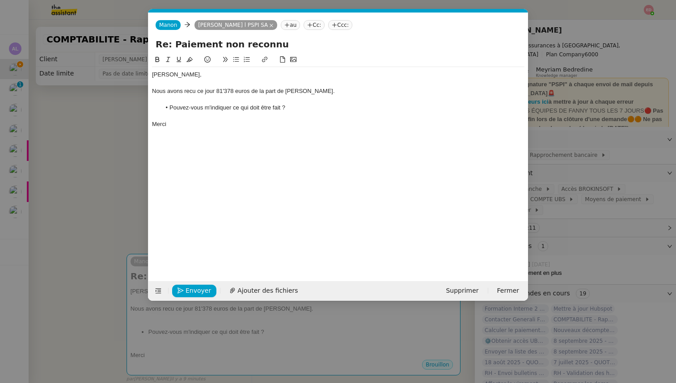
scroll to position [0, 19]
click at [334, 92] on div "Nous avons recu ce jour 81'378 euros de la part de [PERSON_NAME]." at bounding box center [338, 91] width 372 height 8
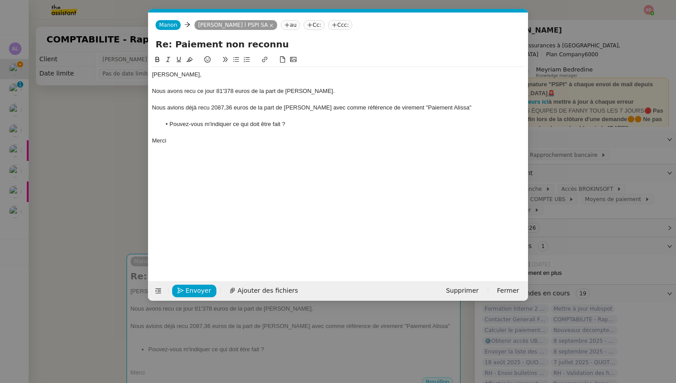
click at [424, 110] on div "Nous avions déjà recu 2087,36 euros de la part de [PERSON_NAME] avec comme réfé…" at bounding box center [338, 108] width 372 height 8
click at [187, 292] on span "Envoyer" at bounding box center [197, 291] width 25 height 10
click at [187, 292] on span "Confirmer l'envoi" at bounding box center [212, 291] width 54 height 10
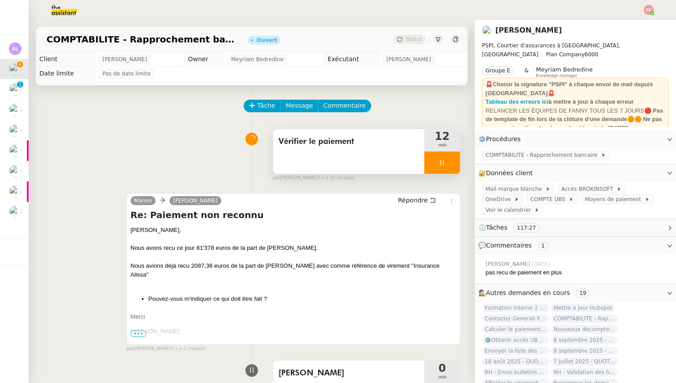
click at [452, 160] on div at bounding box center [442, 162] width 36 height 22
click at [452, 160] on icon at bounding box center [450, 162] width 7 height 7
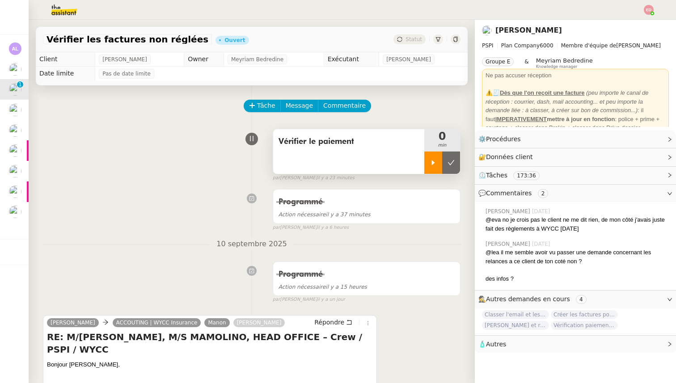
click at [436, 166] on icon at bounding box center [432, 162] width 7 height 7
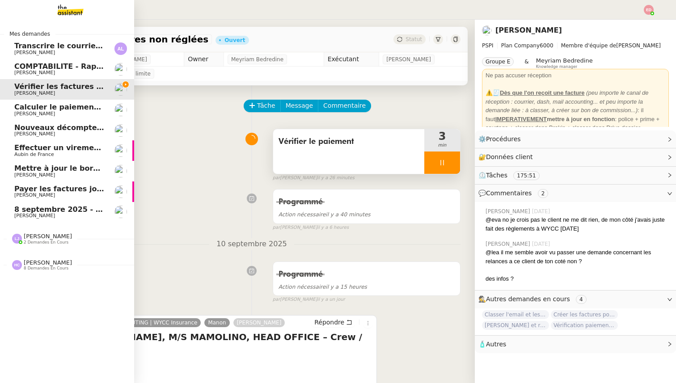
click at [25, 75] on span "[PERSON_NAME]" at bounding box center [34, 73] width 41 height 6
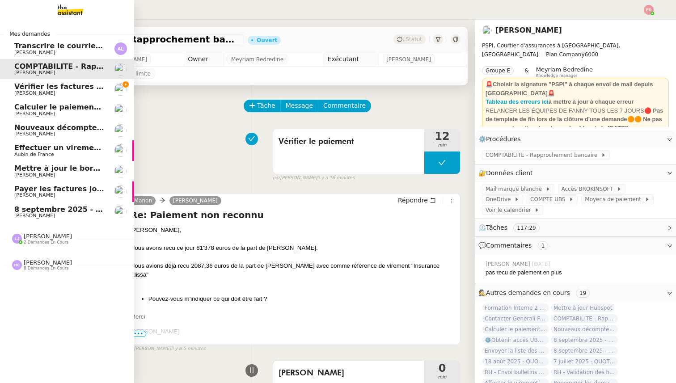
click at [30, 86] on span "Vérifier les factures non réglées" at bounding box center [79, 86] width 130 height 8
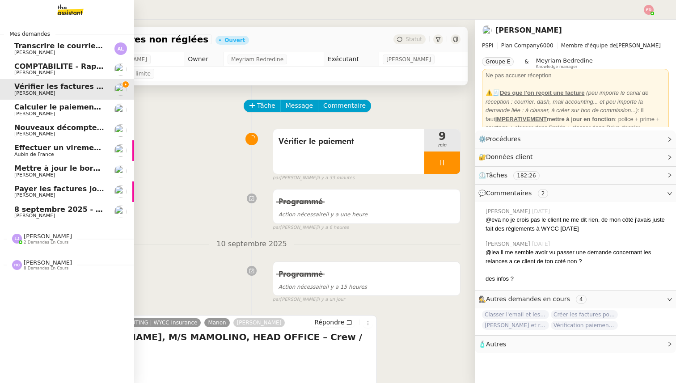
click at [48, 106] on span "Calculer le paiement de CHF 2,063.41" at bounding box center [90, 107] width 152 height 8
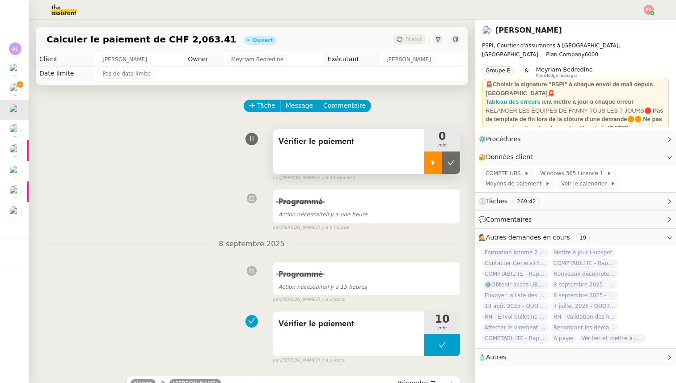
click at [430, 158] on div at bounding box center [433, 162] width 18 height 22
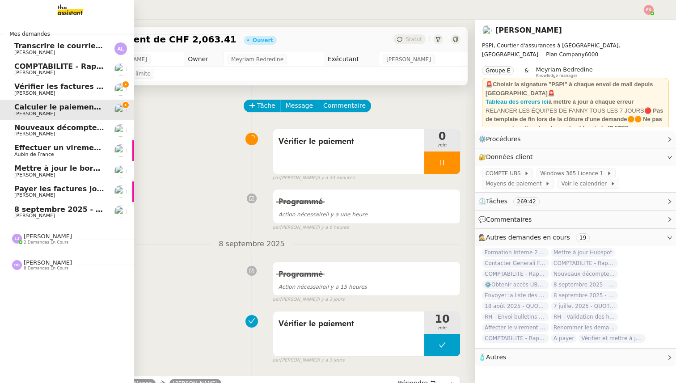
click at [34, 89] on span "Vérifier les factures non réglées" at bounding box center [79, 86] width 130 height 8
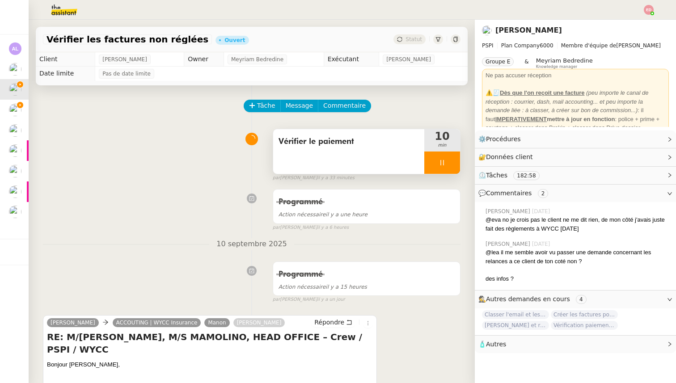
click at [449, 159] on div at bounding box center [442, 162] width 36 height 22
click at [449, 159] on icon at bounding box center [450, 162] width 7 height 7
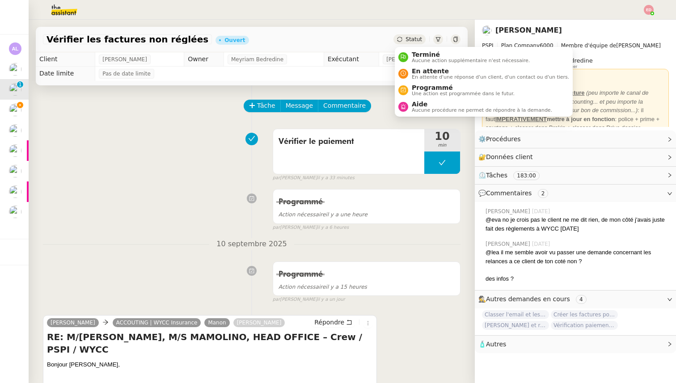
click at [409, 36] on div "Statut" at bounding box center [409, 39] width 32 height 10
click at [420, 90] on span "Programmé" at bounding box center [463, 87] width 103 height 7
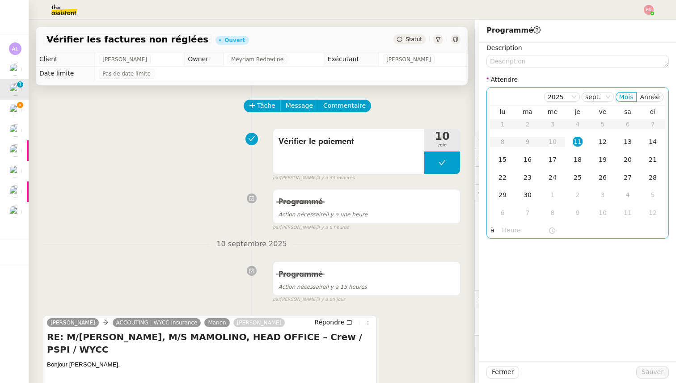
click at [509, 160] on td "15" at bounding box center [502, 160] width 25 height 18
click at [643, 372] on span "Sauver" at bounding box center [652, 372] width 22 height 10
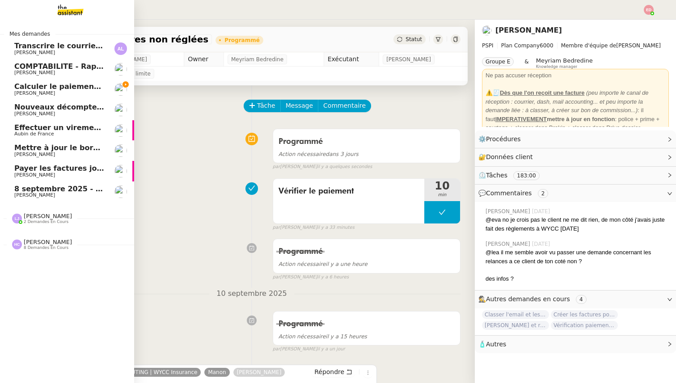
click at [18, 84] on span "Calculer le paiement de CHF 2,063.41" at bounding box center [90, 86] width 152 height 8
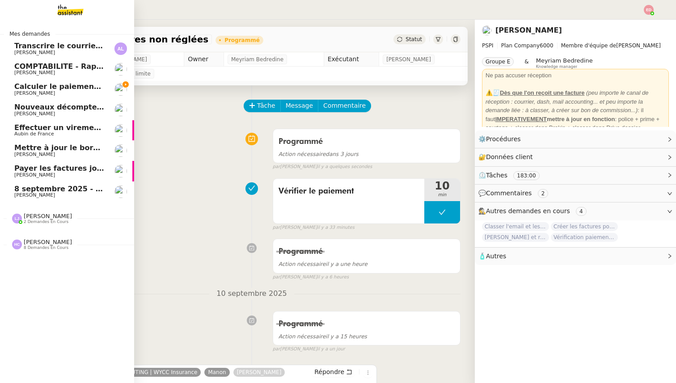
click at [43, 64] on span "COMPTABILITE - Rapprochement bancaire - 18 août 2025" at bounding box center [128, 66] width 229 height 8
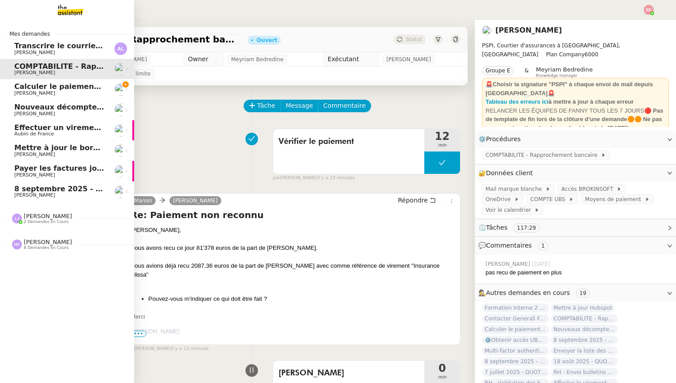
click at [42, 85] on span "Calculer le paiement de CHF 2,063.41" at bounding box center [90, 86] width 152 height 8
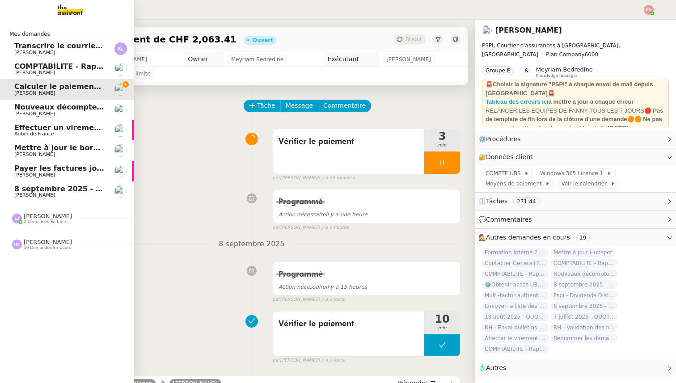
click at [43, 220] on span "2 demandes en cours" at bounding box center [46, 221] width 45 height 5
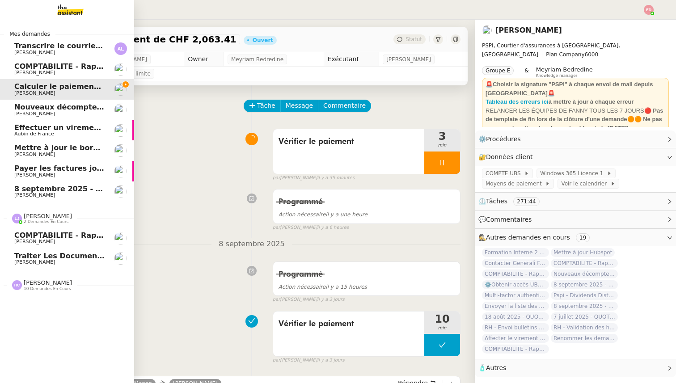
click at [43, 217] on span "[PERSON_NAME]" at bounding box center [48, 216] width 48 height 7
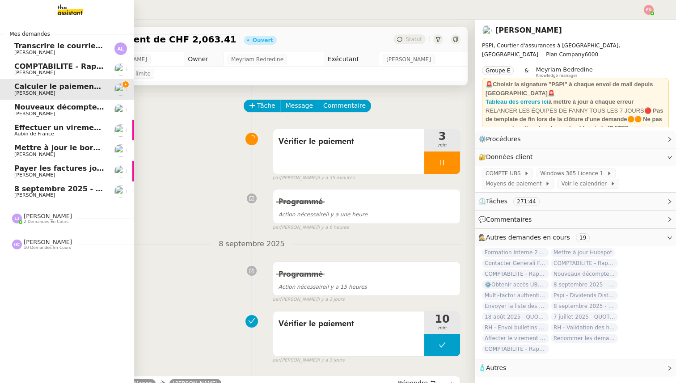
click at [41, 248] on span "10 demandes en cours" at bounding box center [47, 247] width 47 height 5
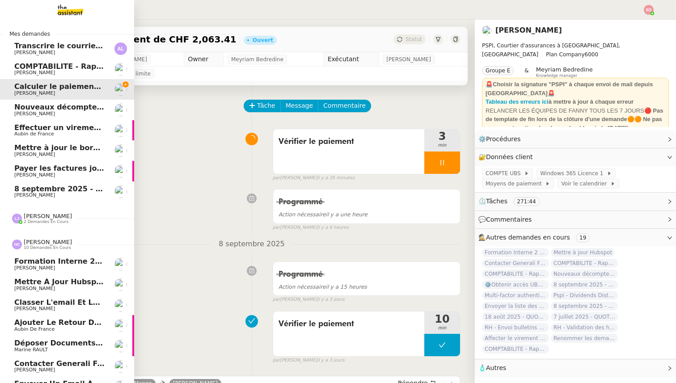
scroll to position [75, 0]
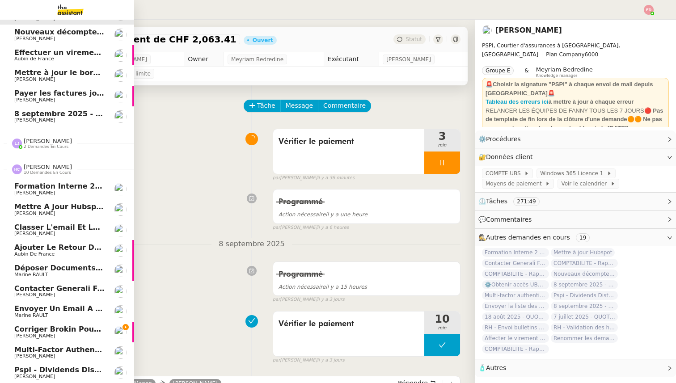
click at [47, 370] on span "Pspi - Dividends Distrubution Certificate Remittance copy: Sign and Return [DAT…" at bounding box center [289, 370] width 551 height 8
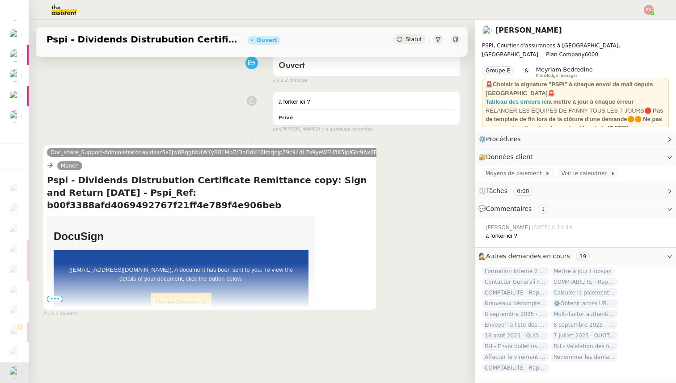
scroll to position [84, 0]
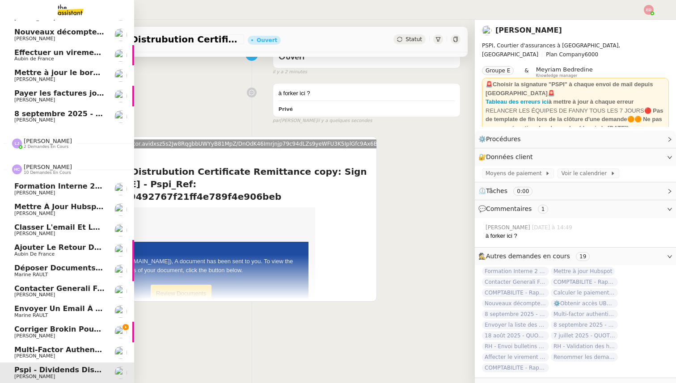
click at [38, 350] on span "Multi-factor authentication expires [DATE] 9/11/20250588dce9498f385d8e1be13c99c…" at bounding box center [217, 349] width 406 height 8
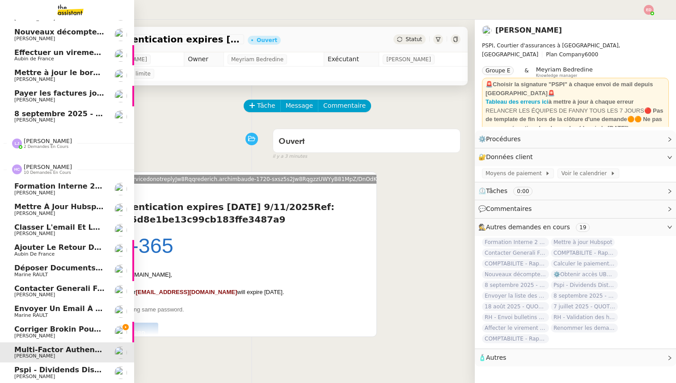
click at [41, 328] on span "Corriger Brokin pour clôture comptable" at bounding box center [94, 329] width 161 height 8
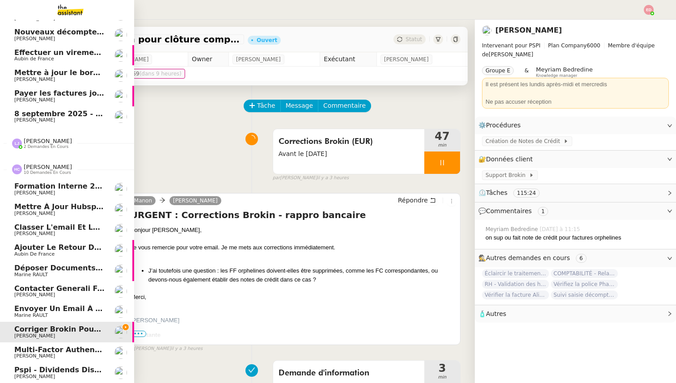
click at [28, 312] on span "Envoyer un email à [EMAIL_ADDRESS][DOMAIN_NAME]" at bounding box center [124, 308] width 221 height 8
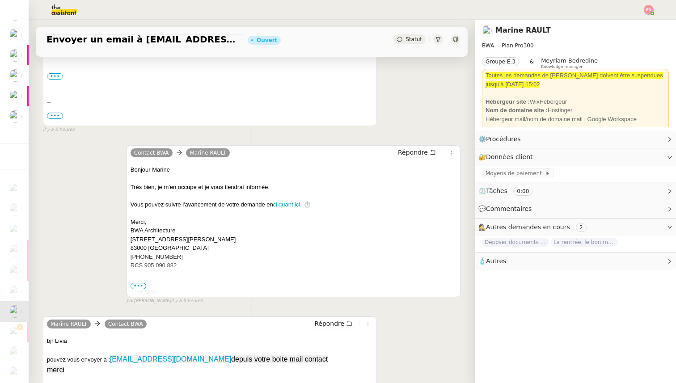
scroll to position [332, 0]
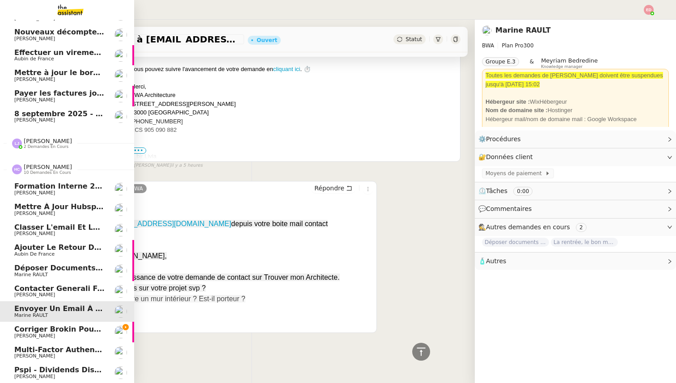
click at [37, 294] on span "[PERSON_NAME]" at bounding box center [34, 295] width 41 height 6
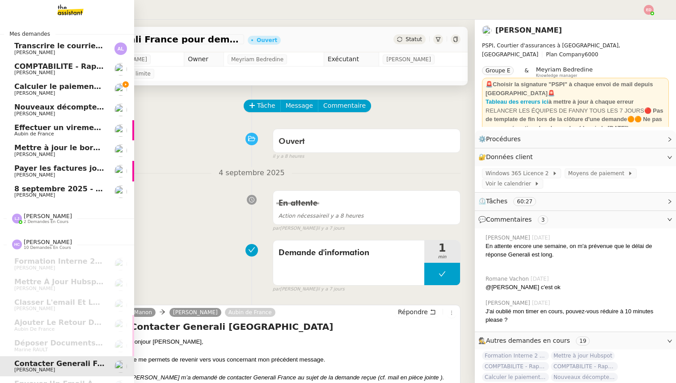
click at [58, 91] on span "[PERSON_NAME]" at bounding box center [59, 93] width 90 height 5
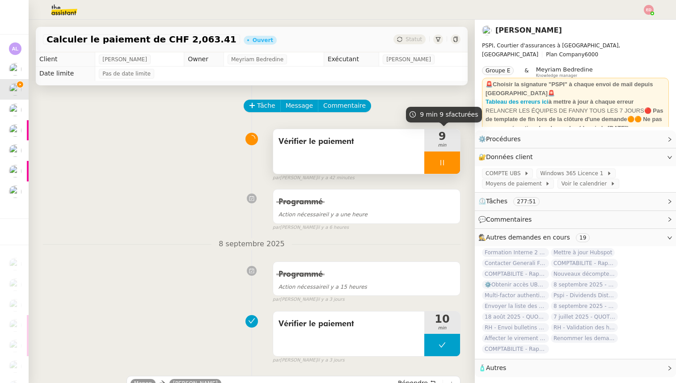
click at [451, 164] on div at bounding box center [442, 162] width 36 height 22
click at [453, 164] on div at bounding box center [442, 162] width 36 height 22
click at [453, 164] on icon at bounding box center [450, 162] width 7 height 7
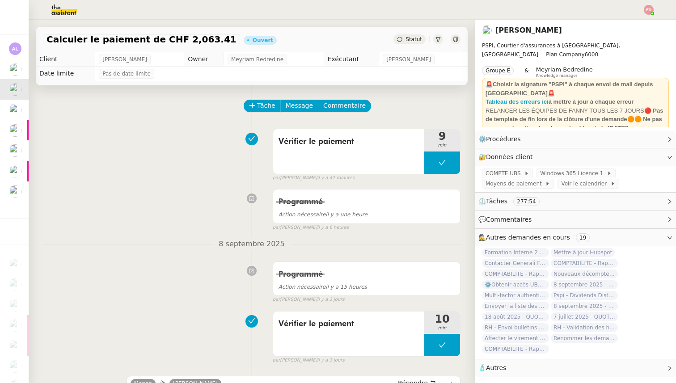
click at [407, 38] on span "Statut" at bounding box center [413, 39] width 17 height 6
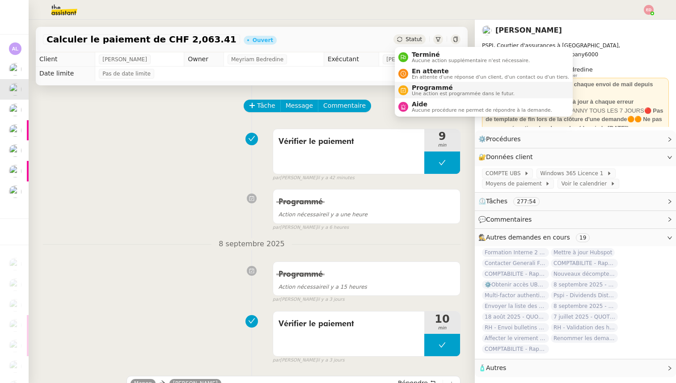
click at [424, 89] on span "Programmé" at bounding box center [463, 87] width 103 height 7
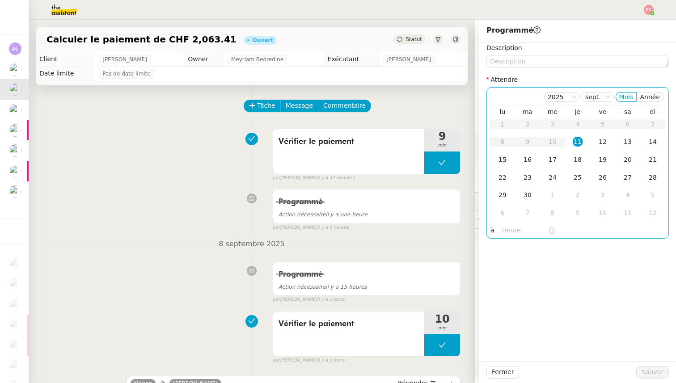
click at [503, 160] on div "15" at bounding box center [502, 160] width 10 height 10
click at [649, 373] on span "Sauver" at bounding box center [652, 372] width 22 height 10
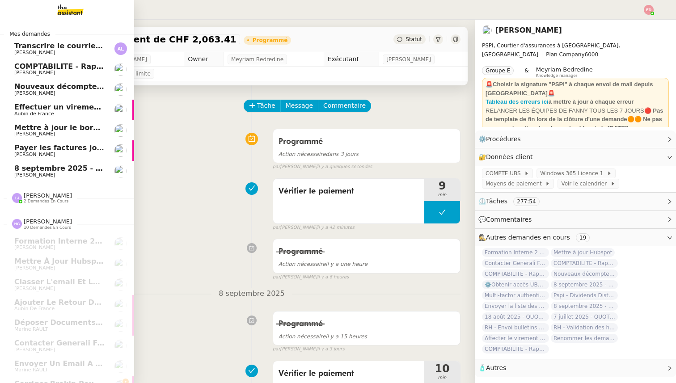
click at [48, 91] on span "[PERSON_NAME]" at bounding box center [59, 93] width 90 height 5
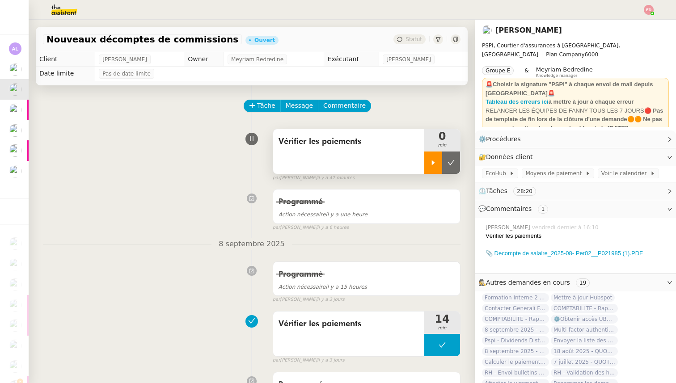
click at [433, 165] on icon at bounding box center [432, 162] width 7 height 7
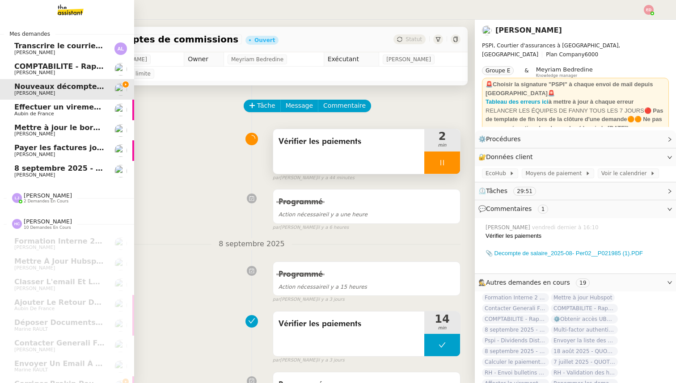
click at [45, 175] on span "[PERSON_NAME]" at bounding box center [34, 175] width 41 height 6
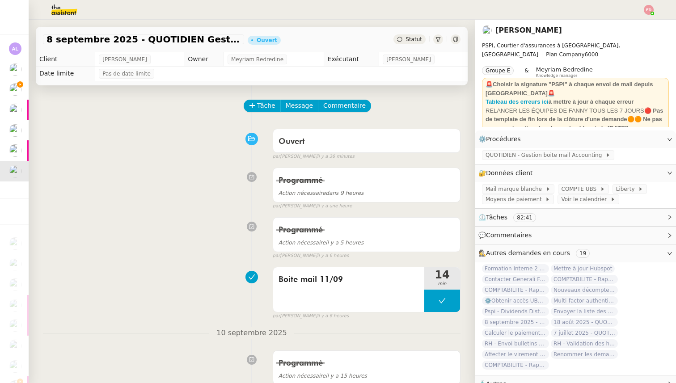
click at [412, 42] on span "Statut" at bounding box center [413, 39] width 17 height 6
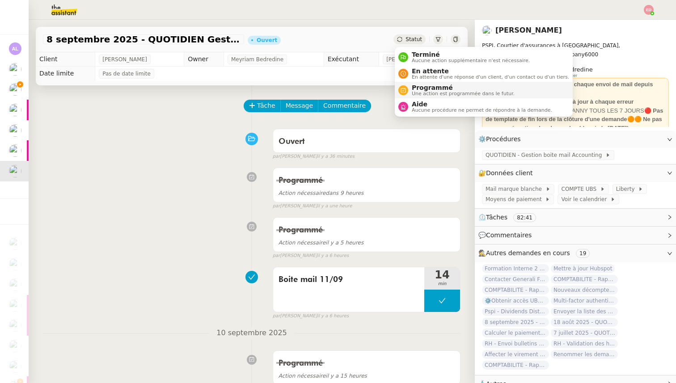
click at [429, 87] on span "Programmé" at bounding box center [463, 87] width 103 height 7
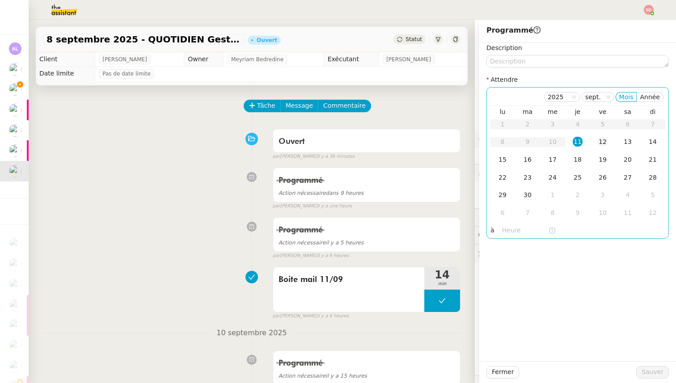
click at [602, 145] on div "12" at bounding box center [602, 142] width 10 height 10
click at [645, 379] on div "Fermer Sauver" at bounding box center [577, 372] width 197 height 22
click at [645, 374] on span "Sauver" at bounding box center [652, 372] width 22 height 10
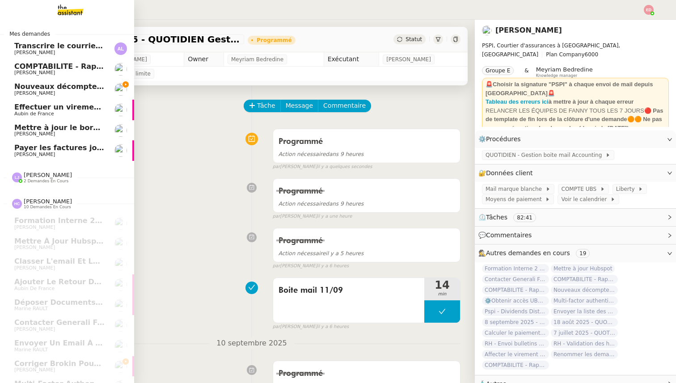
click at [23, 92] on span "[PERSON_NAME]" at bounding box center [34, 93] width 41 height 6
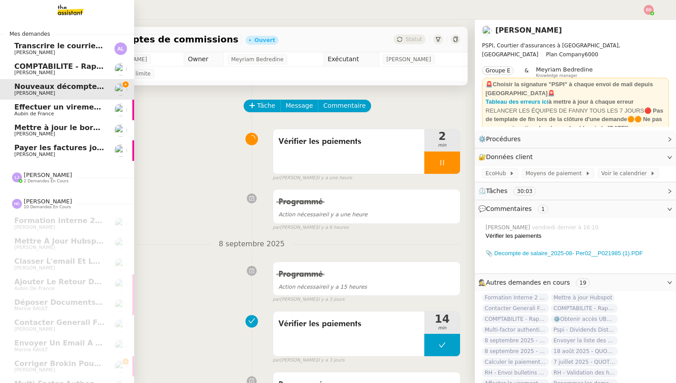
click at [50, 68] on span "COMPTABILITE - Rapprochement bancaire - 18 août 2025" at bounding box center [128, 66] width 229 height 8
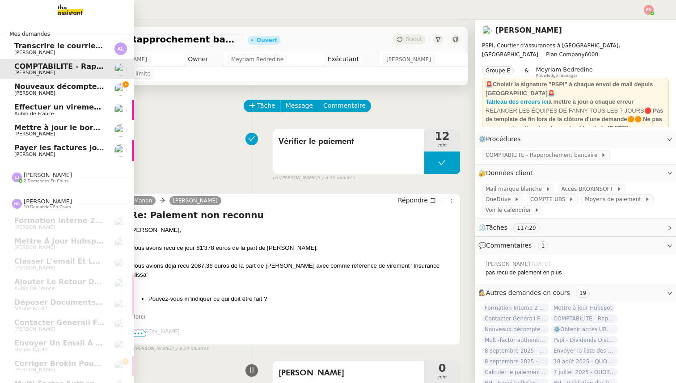
click at [51, 86] on span "Nouveaux décomptes de commissions" at bounding box center [90, 86] width 153 height 8
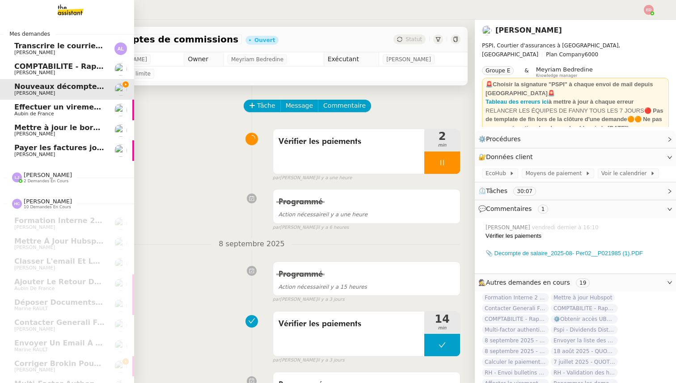
click at [66, 69] on span "COMPTABILITE - Rapprochement bancaire - 18 août 2025" at bounding box center [128, 66] width 229 height 8
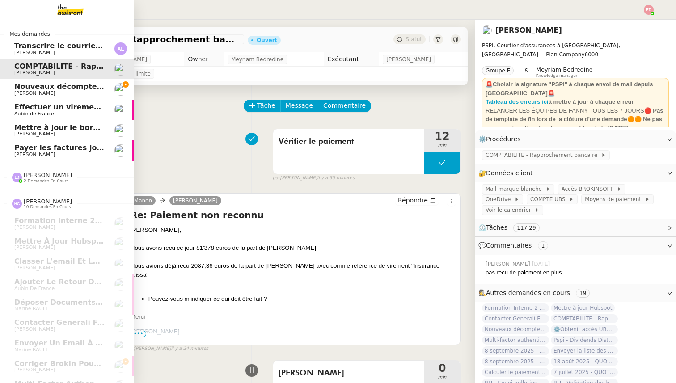
click at [66, 89] on span "Nouveaux décomptes de commissions" at bounding box center [90, 86] width 153 height 8
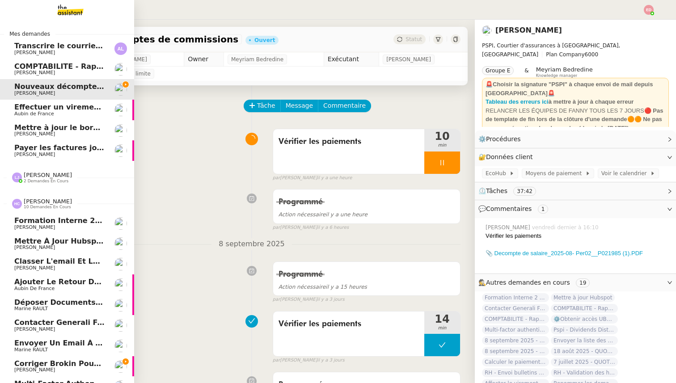
scroll to position [34, 0]
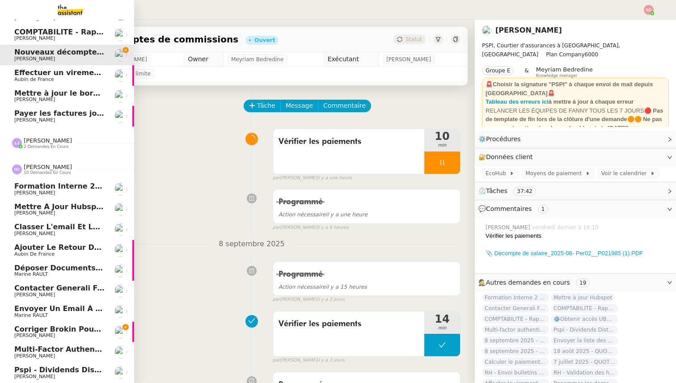
click at [51, 331] on span "Corriger Brokin pour clôture comptable" at bounding box center [94, 329] width 161 height 8
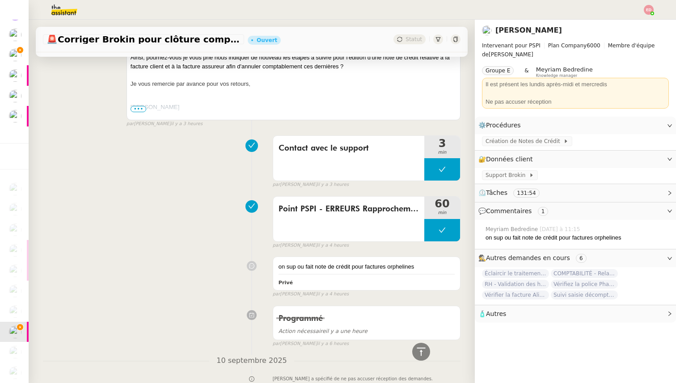
scroll to position [849, 0]
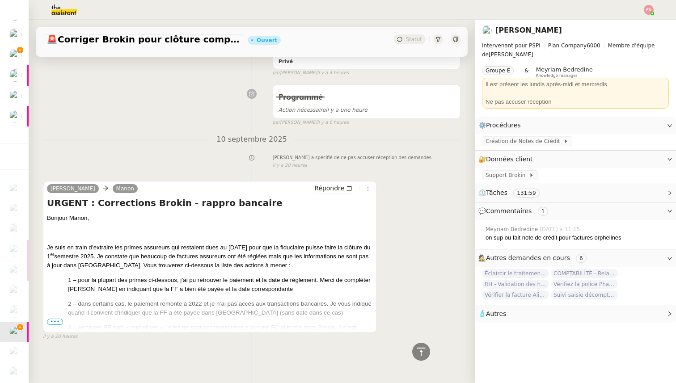
click at [56, 319] on span "•••" at bounding box center [55, 322] width 16 height 6
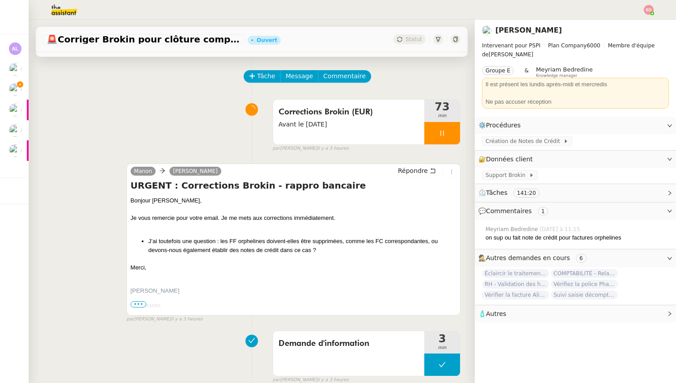
scroll to position [0, 0]
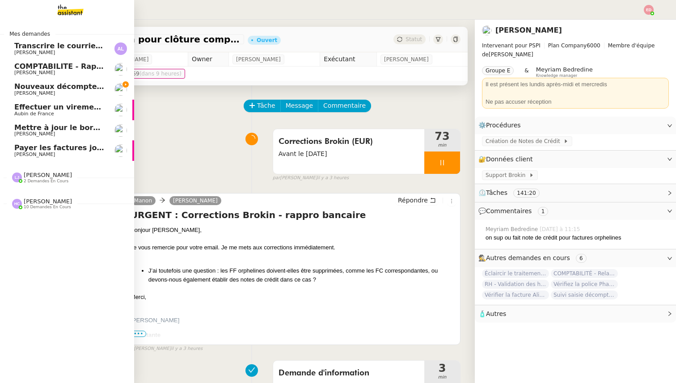
click at [22, 88] on span "Nouveaux décomptes de commissions" at bounding box center [90, 86] width 153 height 8
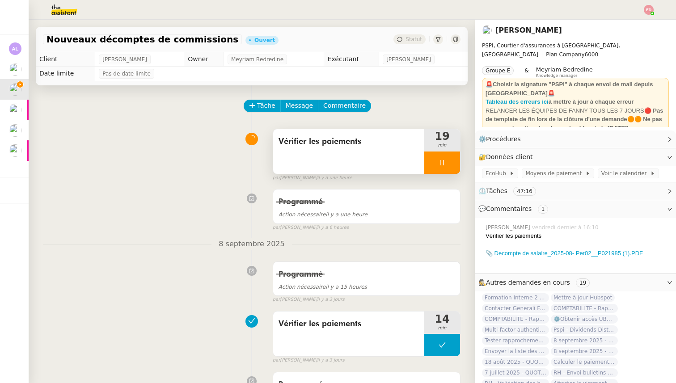
click at [453, 166] on div at bounding box center [442, 162] width 36 height 22
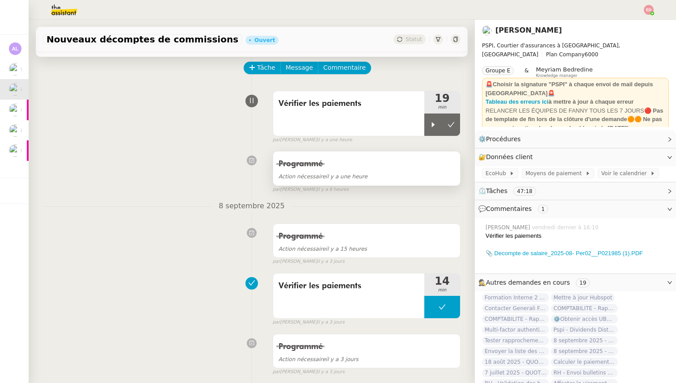
scroll to position [2, 0]
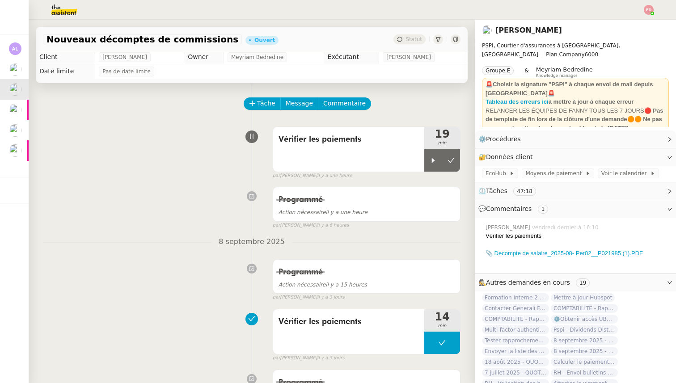
click at [457, 157] on button at bounding box center [451, 160] width 18 height 22
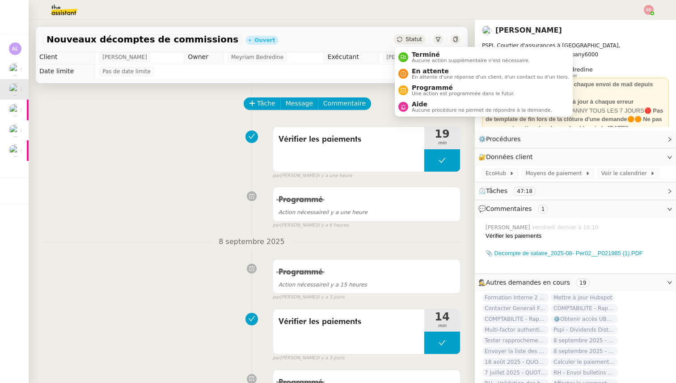
click at [411, 38] on span "Statut" at bounding box center [413, 39] width 17 height 6
click at [427, 86] on span "Programmé" at bounding box center [463, 87] width 103 height 7
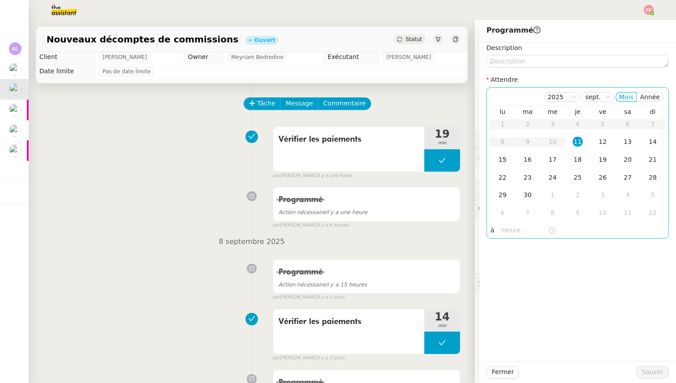
click at [500, 157] on div "15" at bounding box center [502, 160] width 10 height 10
click at [654, 374] on span "Sauver" at bounding box center [652, 372] width 22 height 10
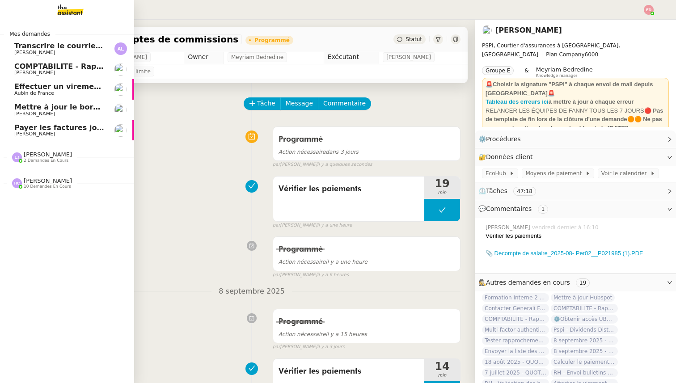
click at [20, 85] on span "Effectuer un virement urgent" at bounding box center [73, 86] width 118 height 8
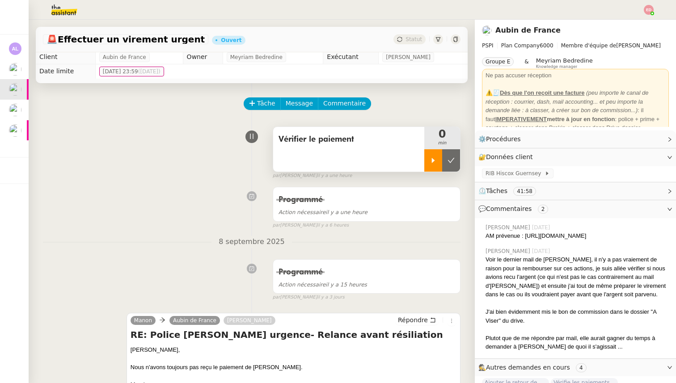
click at [432, 160] on icon at bounding box center [433, 160] width 3 height 5
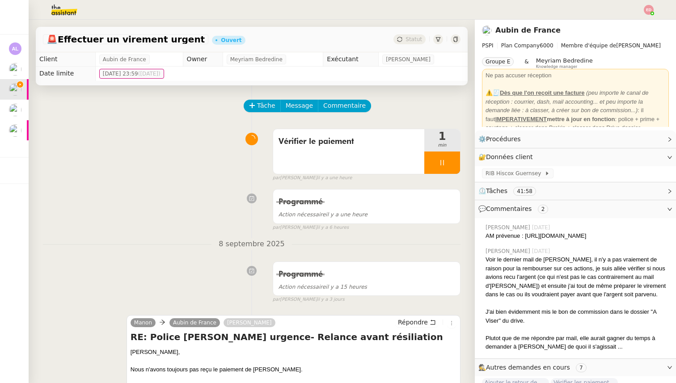
scroll to position [2, 0]
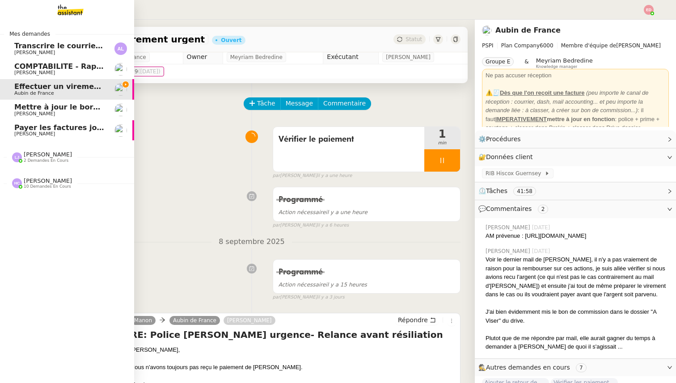
click at [50, 160] on span "2 demandes en cours" at bounding box center [46, 160] width 45 height 5
click at [51, 181] on span "[PERSON_NAME]" at bounding box center [59, 180] width 90 height 5
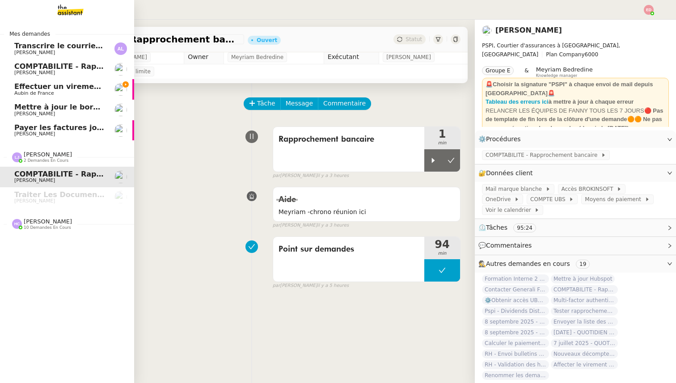
click at [51, 223] on span "[PERSON_NAME]" at bounding box center [48, 221] width 48 height 7
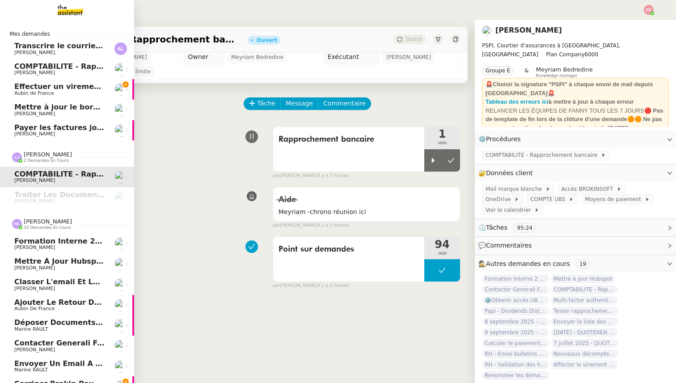
scroll to position [55, 0]
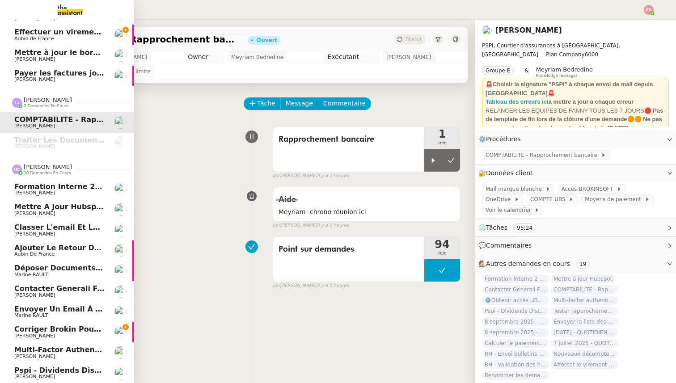
click at [54, 332] on span "Corriger Brokin pour clôture comptable" at bounding box center [94, 329] width 161 height 8
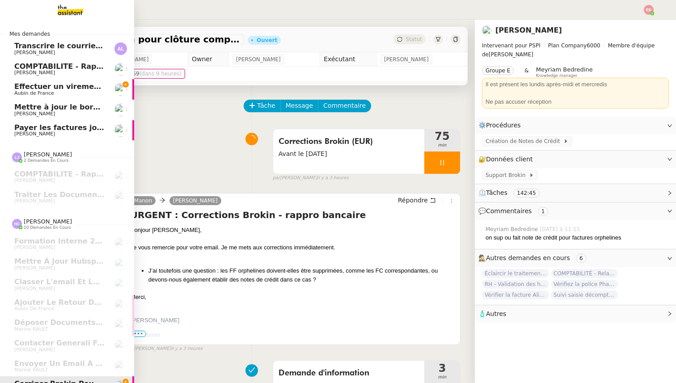
click at [53, 88] on span "Effectuer un virement urgent" at bounding box center [73, 86] width 118 height 8
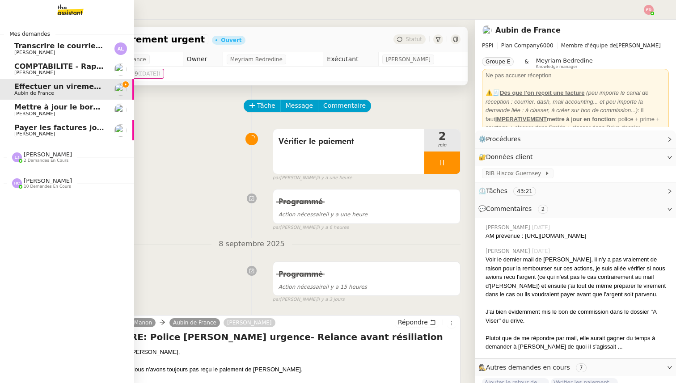
click at [61, 156] on div "Léa Jonville 2 demandes en cours" at bounding box center [48, 157] width 48 height 12
click at [63, 175] on span "COMPTABILITE - Rapprochement bancaire - 11 septembre 2025" at bounding box center [115, 174] width 203 height 8
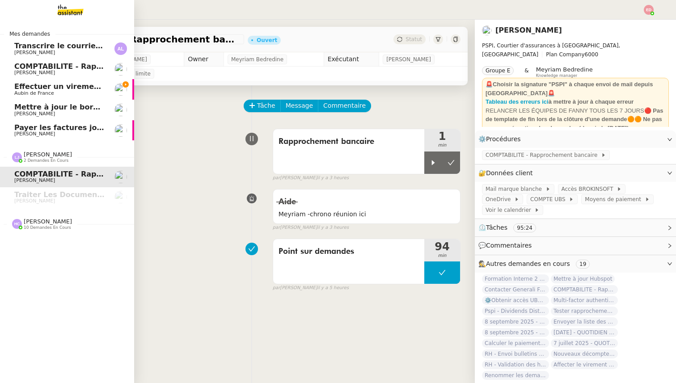
click at [47, 223] on span "[PERSON_NAME]" at bounding box center [48, 221] width 48 height 7
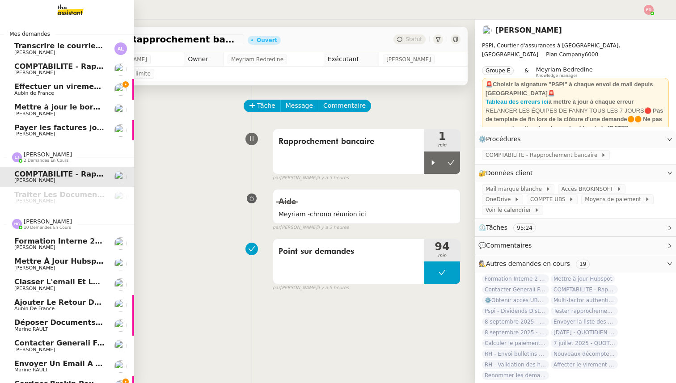
scroll to position [55, 0]
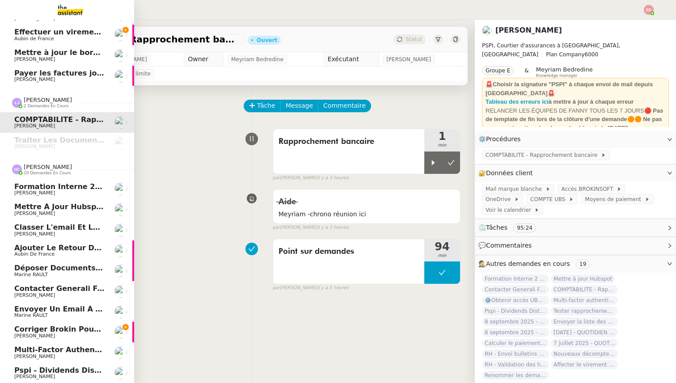
click at [58, 328] on span "Corriger Brokin pour clôture comptable" at bounding box center [94, 329] width 161 height 8
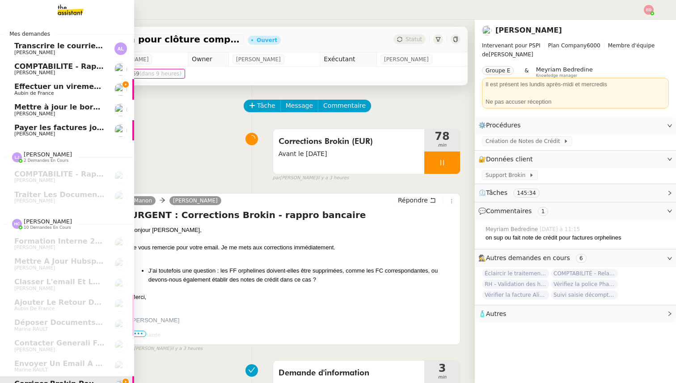
click at [71, 83] on span "Effectuer un virement urgent" at bounding box center [73, 86] width 118 height 8
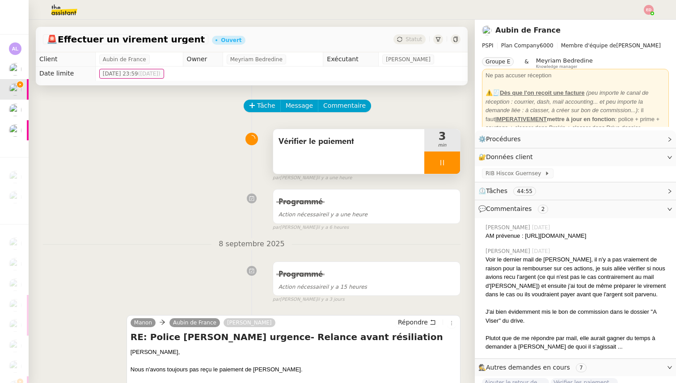
click at [424, 164] on div at bounding box center [442, 162] width 36 height 22
click at [433, 164] on icon at bounding box center [432, 162] width 7 height 7
click at [435, 166] on div at bounding box center [442, 162] width 36 height 22
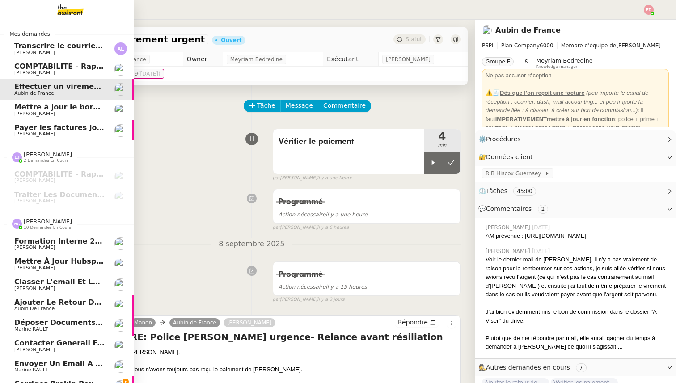
scroll to position [55, 0]
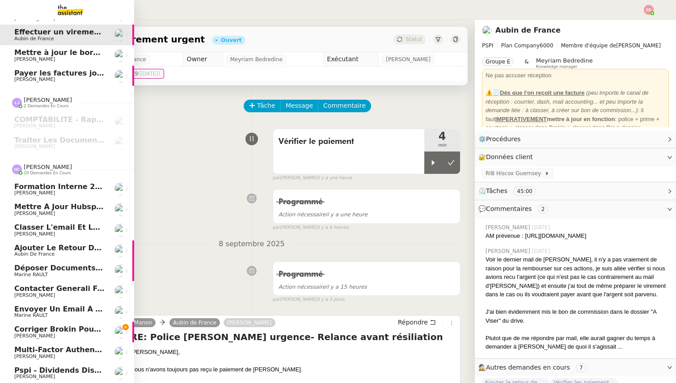
click at [54, 332] on span "Corriger Brokin pour clôture comptable" at bounding box center [94, 329] width 161 height 8
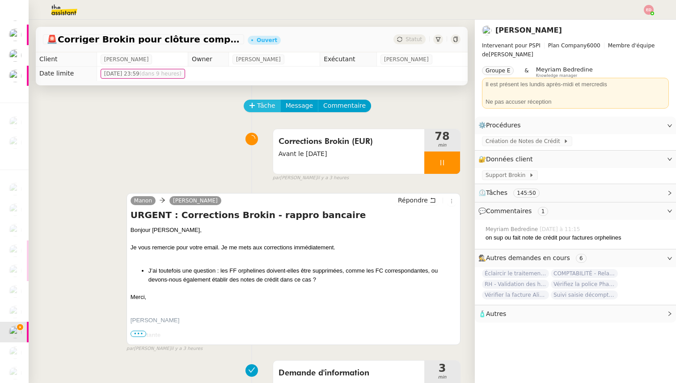
click at [256, 106] on button "Tâche" at bounding box center [262, 106] width 37 height 13
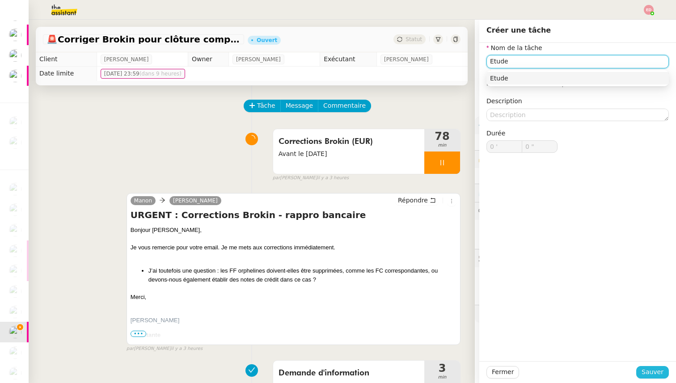
type input "Etude"
click at [643, 369] on span "Sauver" at bounding box center [652, 372] width 22 height 10
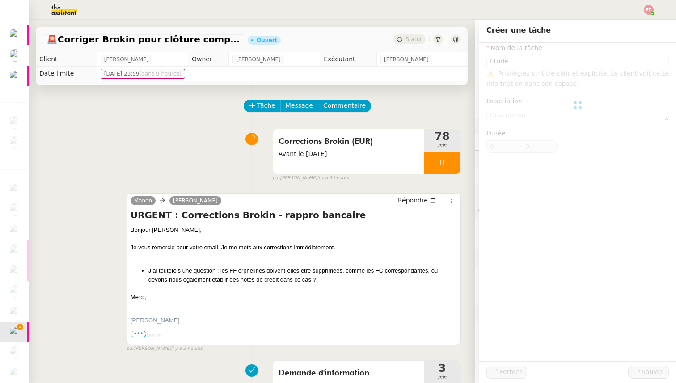
click at [629, 355] on div "Créer une tâche Nom de la tâche Etude ⚠️ Privilégiez un titre clair et explicit…" at bounding box center [577, 201] width 197 height 363
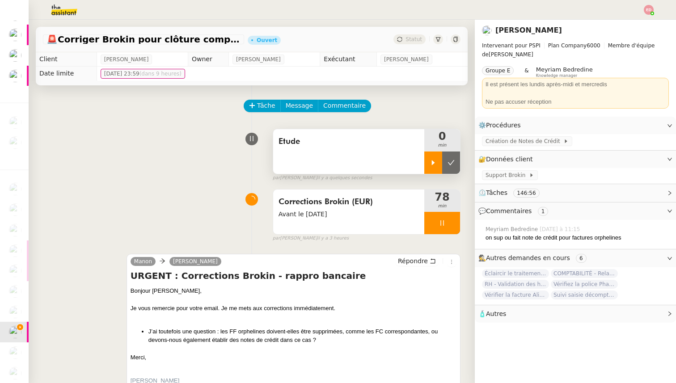
click at [429, 164] on icon at bounding box center [432, 162] width 7 height 7
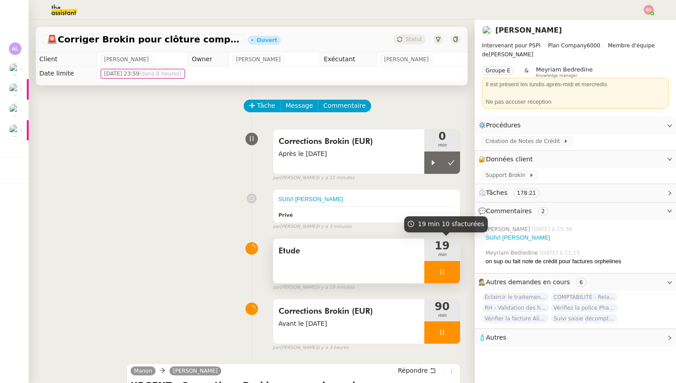
click at [452, 272] on div at bounding box center [442, 272] width 36 height 22
click at [452, 272] on icon at bounding box center [450, 272] width 7 height 7
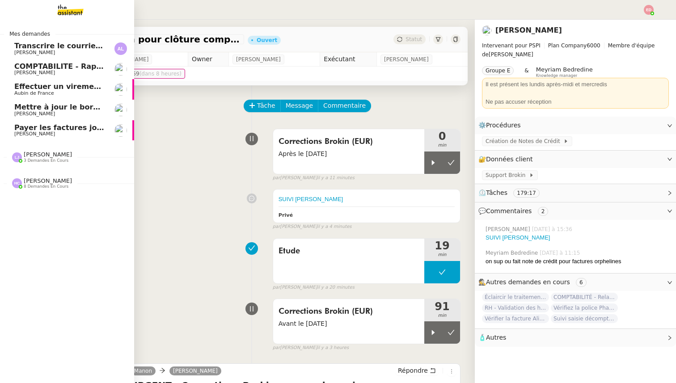
click at [46, 67] on span "COMPTABILITE - Rapprochement bancaire - 18 août 2025" at bounding box center [128, 66] width 229 height 8
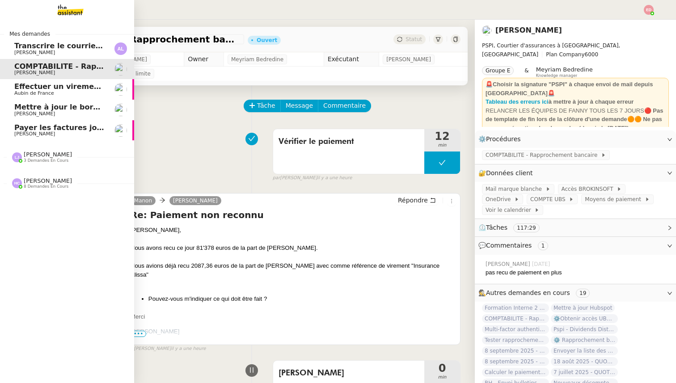
click at [43, 93] on span "Aubin de France" at bounding box center [34, 93] width 40 height 6
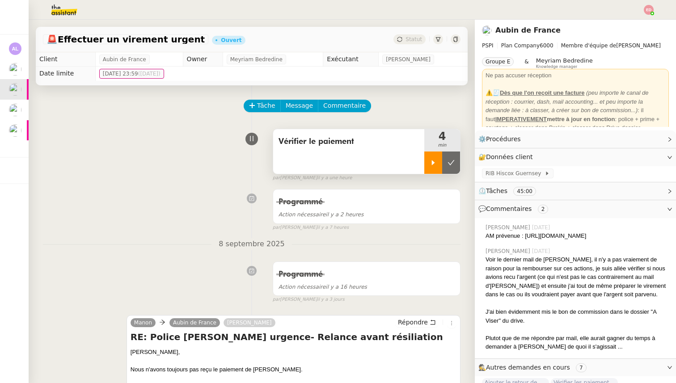
click at [429, 162] on icon at bounding box center [432, 162] width 7 height 7
click at [456, 162] on div at bounding box center [442, 162] width 36 height 22
click at [456, 162] on button at bounding box center [451, 162] width 18 height 22
click at [418, 41] on span "Statut" at bounding box center [413, 39] width 17 height 6
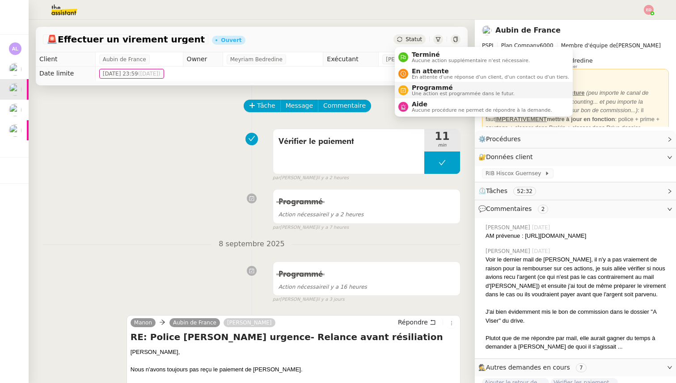
click at [446, 88] on span "Programmé" at bounding box center [463, 87] width 103 height 7
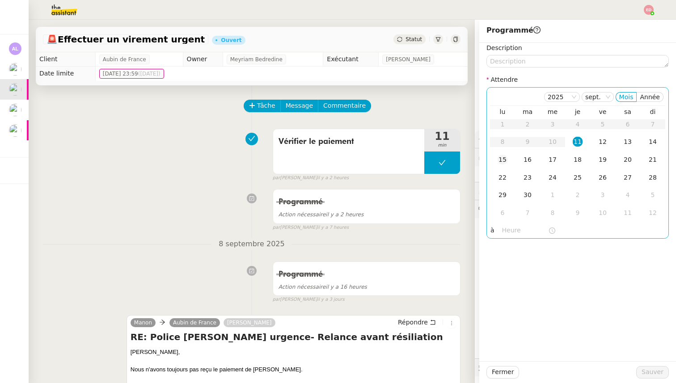
click at [499, 162] on div "15" at bounding box center [502, 160] width 10 height 10
click at [644, 370] on span "Sauver" at bounding box center [652, 372] width 22 height 10
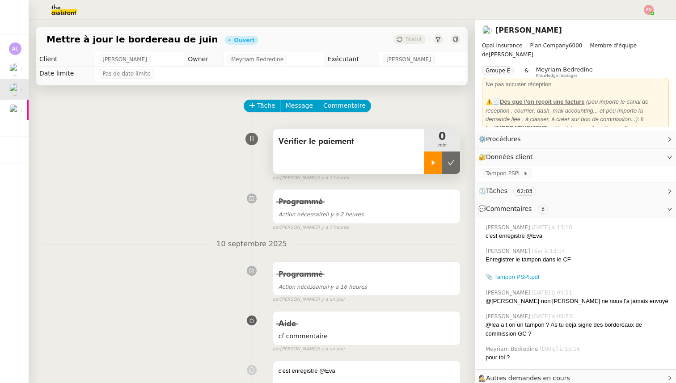
click at [437, 165] on div at bounding box center [433, 162] width 18 height 22
click at [454, 165] on div at bounding box center [442, 162] width 36 height 22
click at [426, 163] on div at bounding box center [433, 162] width 18 height 22
click at [430, 164] on div at bounding box center [442, 162] width 36 height 22
click at [430, 164] on icon at bounding box center [432, 162] width 7 height 7
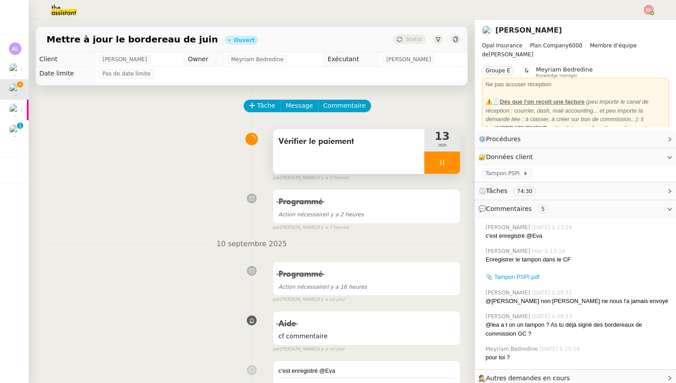
click at [451, 165] on div at bounding box center [442, 162] width 36 height 22
click at [456, 165] on icon at bounding box center [459, 162] width 7 height 7
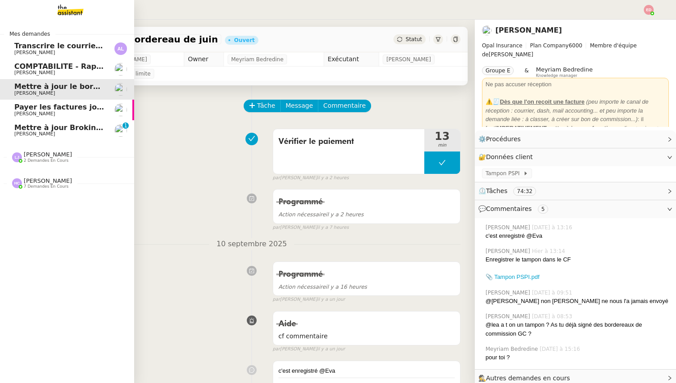
click at [22, 109] on span "Payer les factures jointes" at bounding box center [65, 107] width 102 height 8
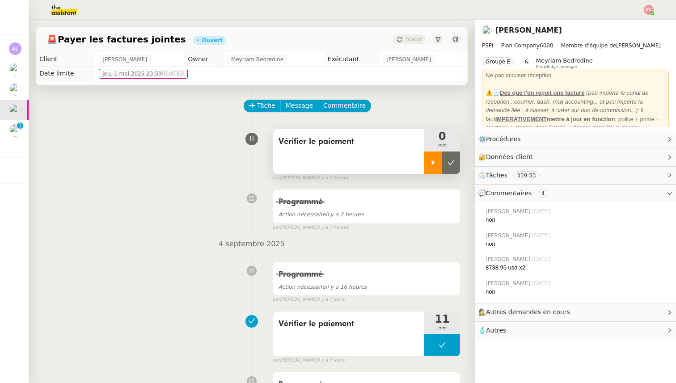
click at [433, 156] on div at bounding box center [433, 162] width 18 height 22
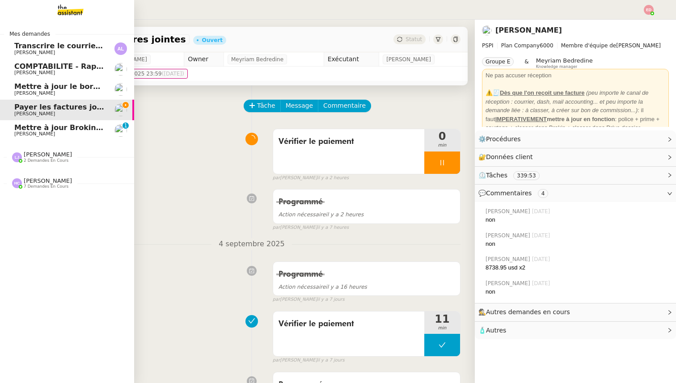
click at [22, 92] on span "[PERSON_NAME]" at bounding box center [34, 93] width 41 height 6
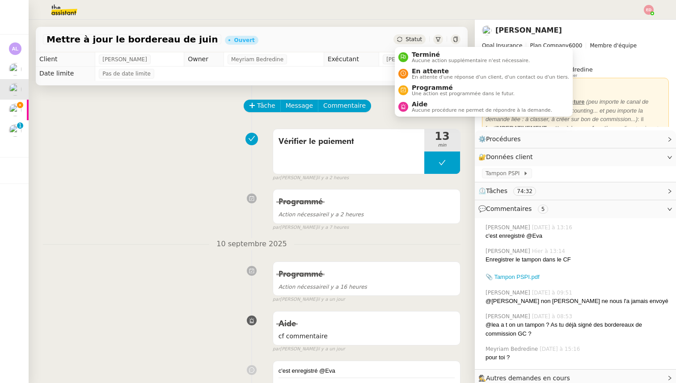
click at [419, 35] on div "Statut" at bounding box center [409, 39] width 32 height 10
click at [417, 88] on span "Programmé" at bounding box center [463, 87] width 103 height 7
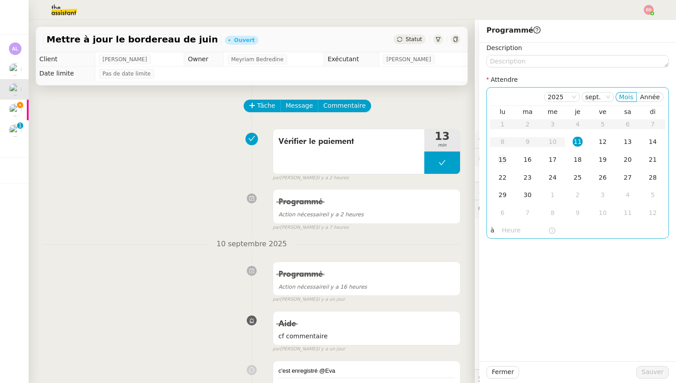
click at [503, 161] on div "15" at bounding box center [502, 160] width 10 height 10
click at [642, 372] on button "Sauver" at bounding box center [652, 372] width 33 height 13
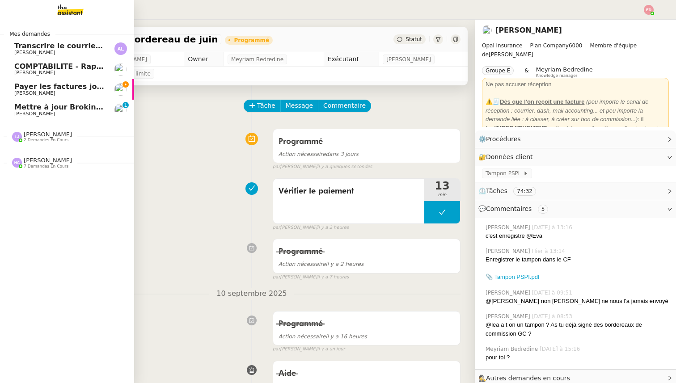
click at [34, 110] on span "Mettre à jour Brokin et envoyer à Costes" at bounding box center [96, 107] width 164 height 8
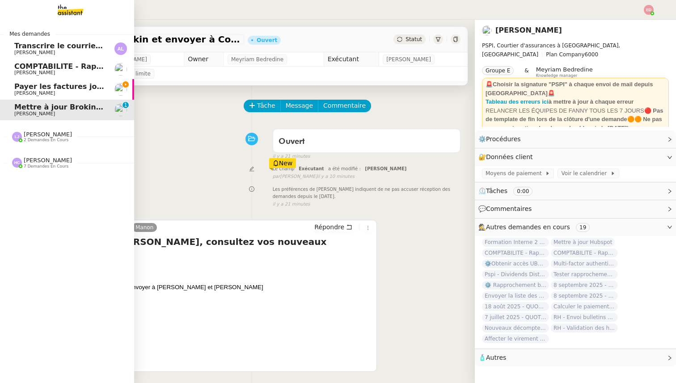
click at [39, 96] on span "[PERSON_NAME]" at bounding box center [34, 93] width 41 height 6
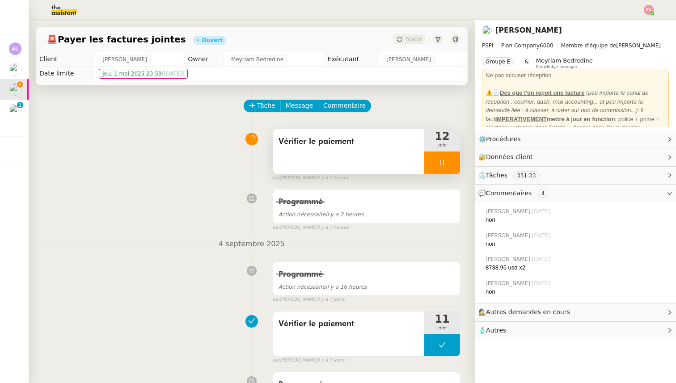
click at [458, 166] on div at bounding box center [442, 162] width 36 height 22
click at [460, 166] on button at bounding box center [460, 162] width 0 height 22
click at [411, 43] on div "Statut" at bounding box center [409, 39] width 32 height 10
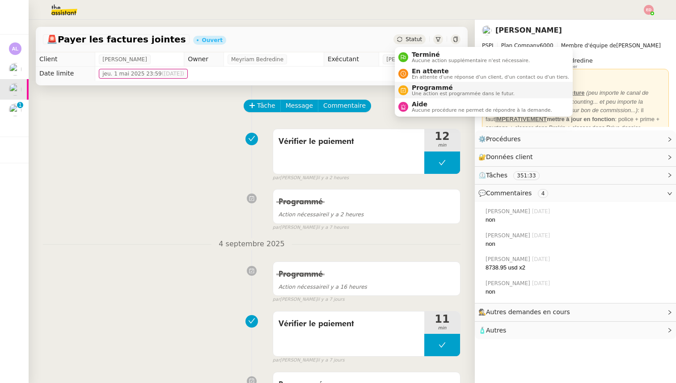
click at [424, 95] on span "Une action est programmée dans le futur." at bounding box center [463, 93] width 103 height 5
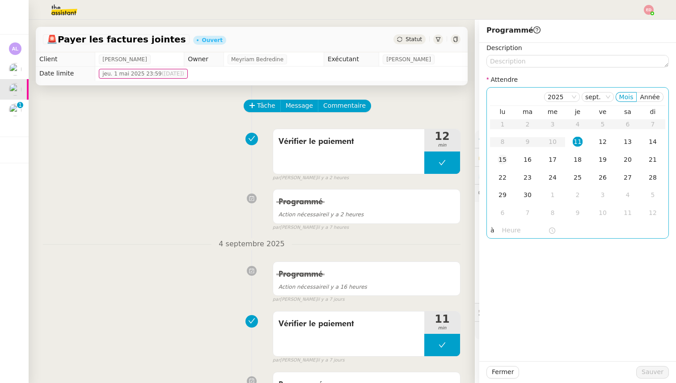
click at [509, 156] on td "15" at bounding box center [502, 160] width 25 height 18
click at [650, 373] on span "Sauver" at bounding box center [652, 372] width 22 height 10
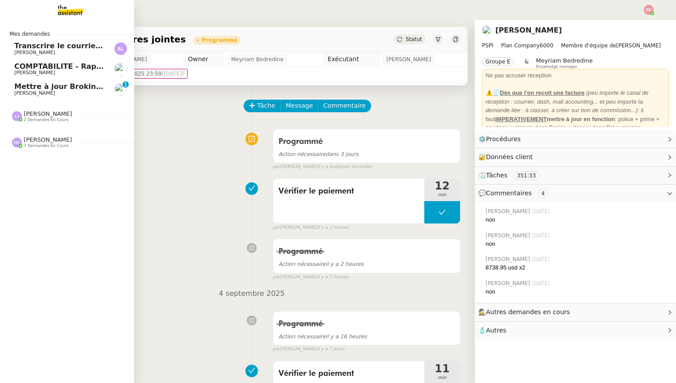
click at [46, 88] on span "Mettre à jour Brokin et envoyer à Costes" at bounding box center [96, 86] width 164 height 8
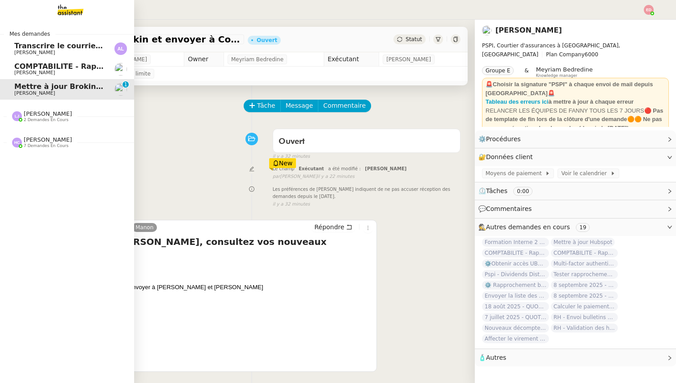
click at [63, 71] on span "[PERSON_NAME]" at bounding box center [59, 72] width 90 height 5
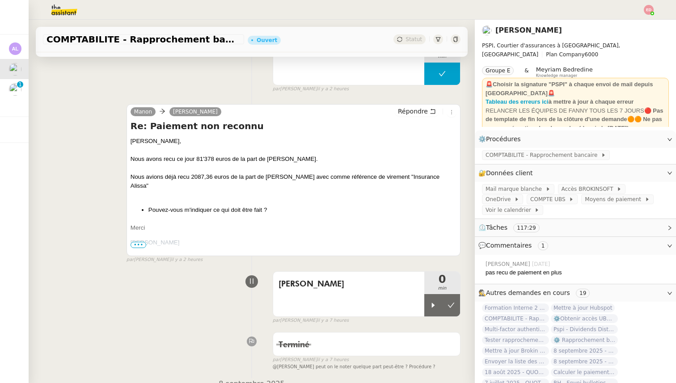
scroll to position [102, 0]
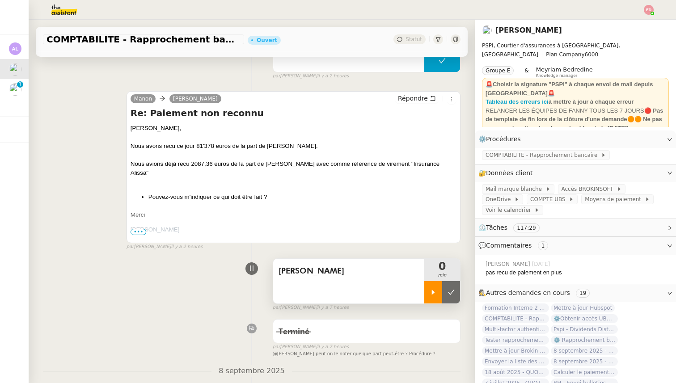
click at [436, 300] on div at bounding box center [433, 292] width 18 height 22
click at [436, 297] on div at bounding box center [442, 292] width 36 height 22
click at [436, 297] on div at bounding box center [433, 292] width 18 height 22
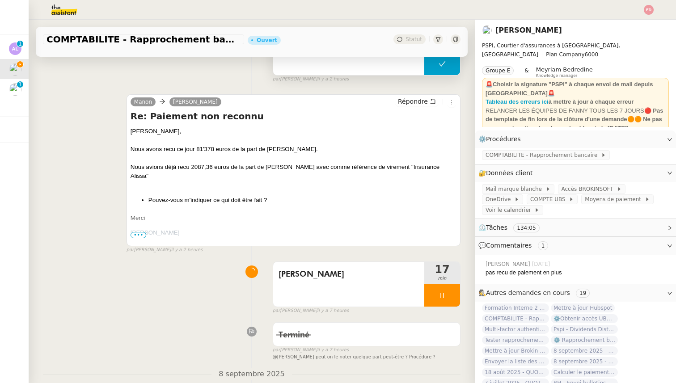
scroll to position [120, 0]
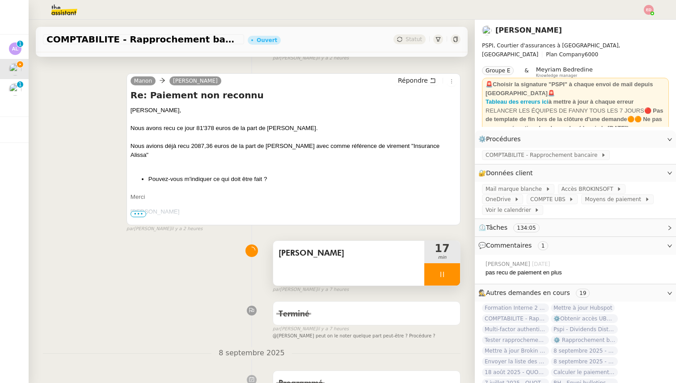
click at [455, 277] on div at bounding box center [442, 274] width 36 height 22
click at [455, 277] on button at bounding box center [451, 274] width 18 height 22
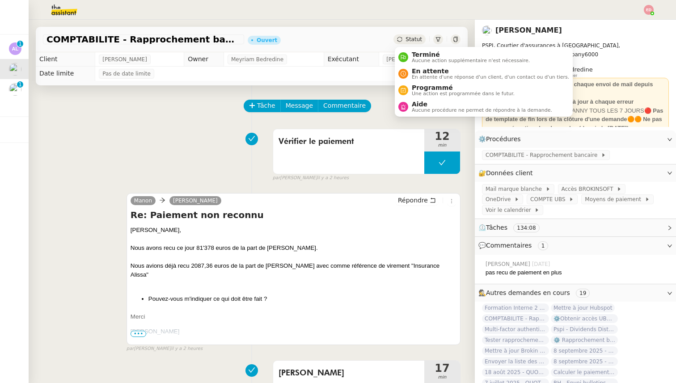
click at [420, 39] on span "Statut" at bounding box center [413, 39] width 17 height 6
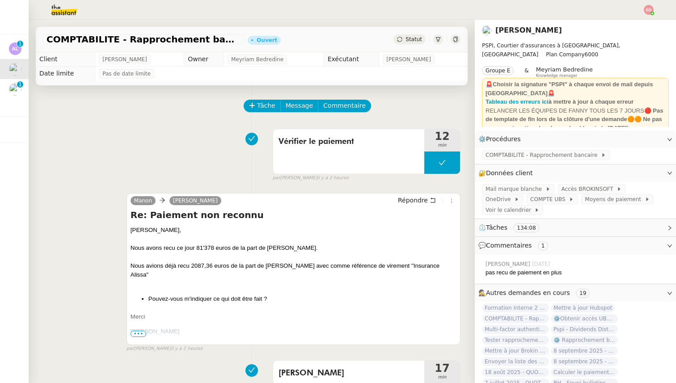
click at [415, 39] on span "Statut" at bounding box center [413, 39] width 17 height 6
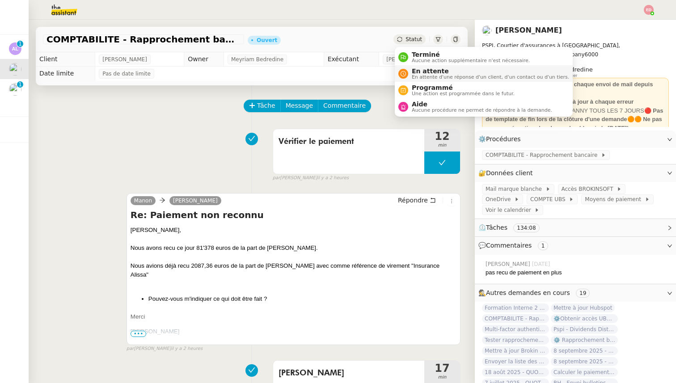
click at [429, 75] on span "En attente d'une réponse d'un client, d'un contact ou d'un tiers." at bounding box center [490, 77] width 157 height 5
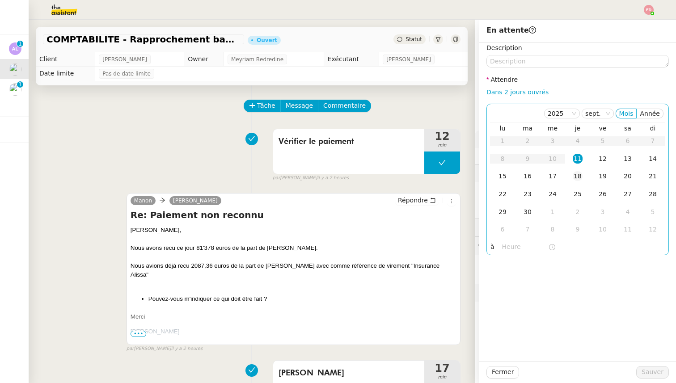
click at [579, 179] on div "18" at bounding box center [577, 176] width 10 height 10
click at [653, 374] on span "Sauver" at bounding box center [652, 372] width 22 height 10
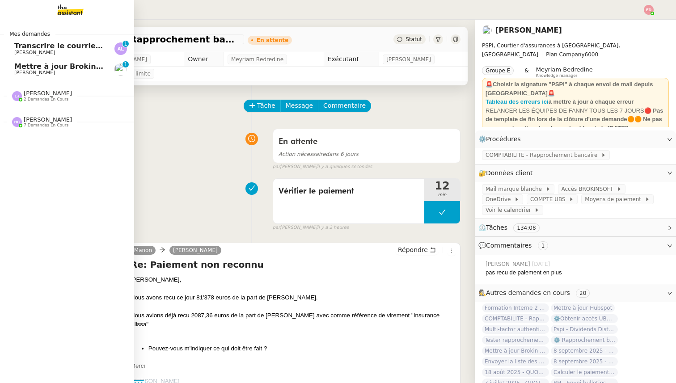
click at [32, 70] on span "Mettre à jour Brokin et envoyer à Costes" at bounding box center [96, 66] width 164 height 8
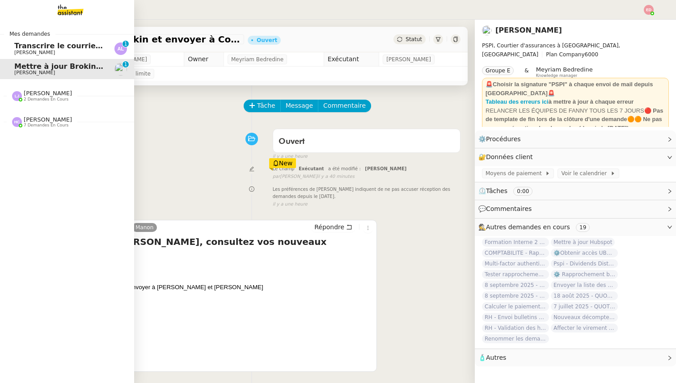
click at [47, 56] on link "Transcrire le courrier manuscrit en document Word Arnaud LEROUX 0 1 2 3 4 5 6 7…" at bounding box center [67, 48] width 134 height 21
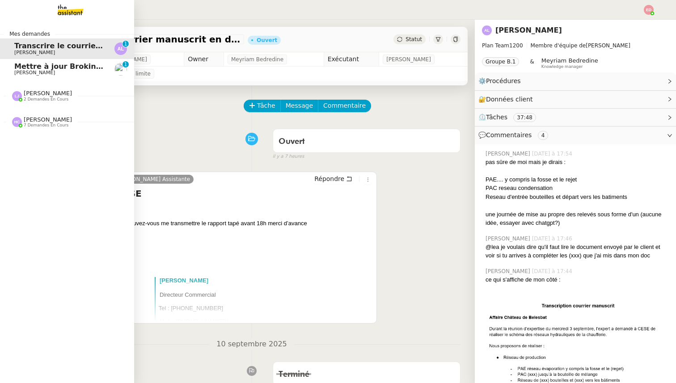
click at [41, 71] on span "[PERSON_NAME]" at bounding box center [34, 73] width 41 height 6
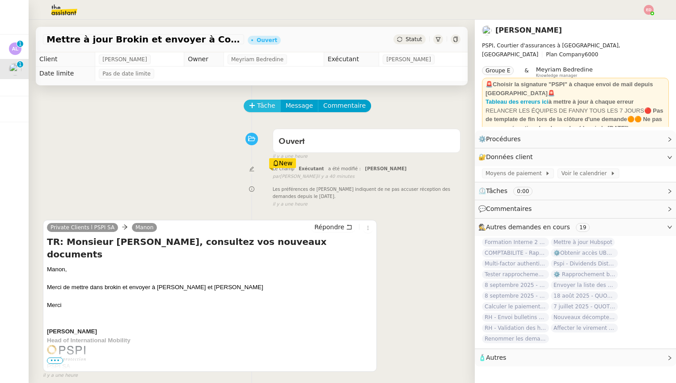
click at [256, 109] on button "Tâche" at bounding box center [262, 106] width 37 height 13
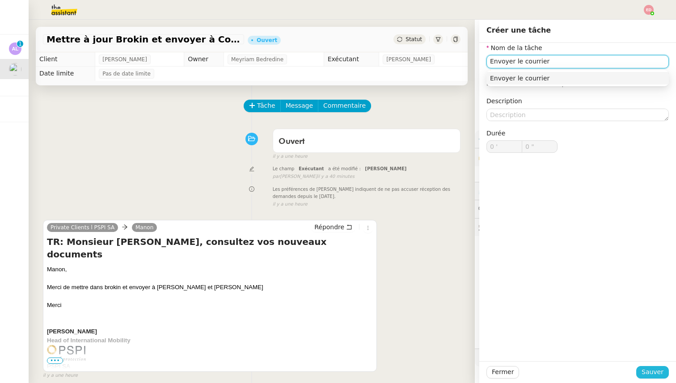
type input "Envoyer le courrier"
click at [651, 372] on span "Sauver" at bounding box center [652, 372] width 22 height 10
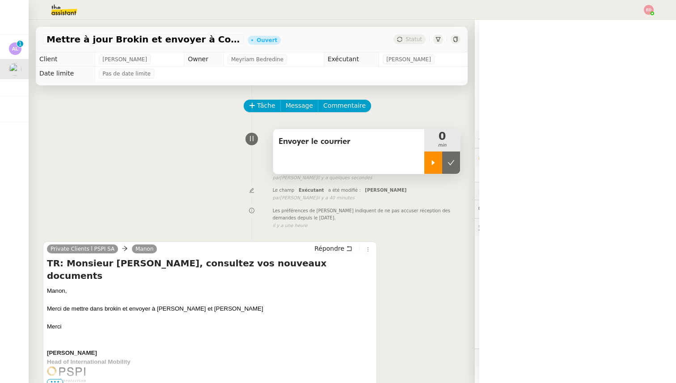
click at [429, 170] on div at bounding box center [433, 162] width 18 height 22
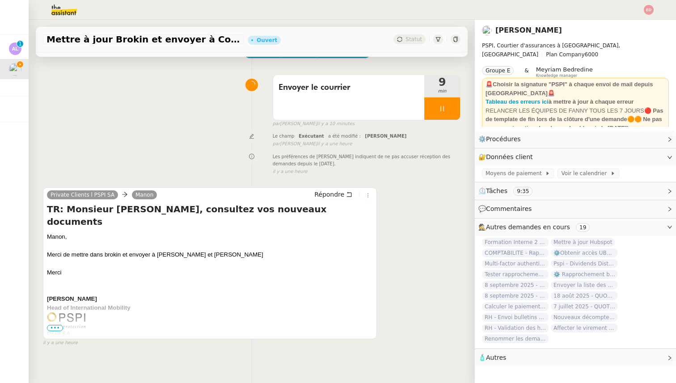
scroll to position [57, 0]
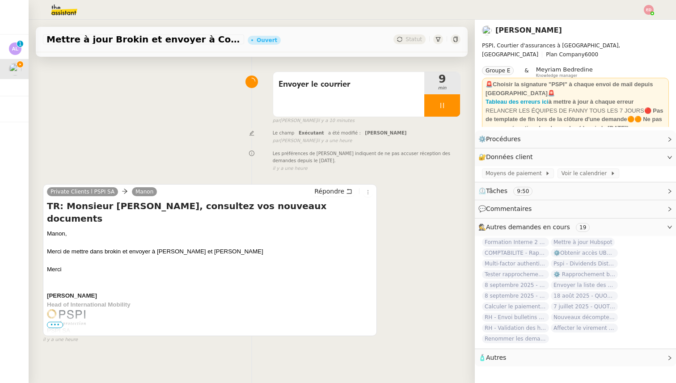
click at [51, 322] on span "•••" at bounding box center [55, 325] width 16 height 6
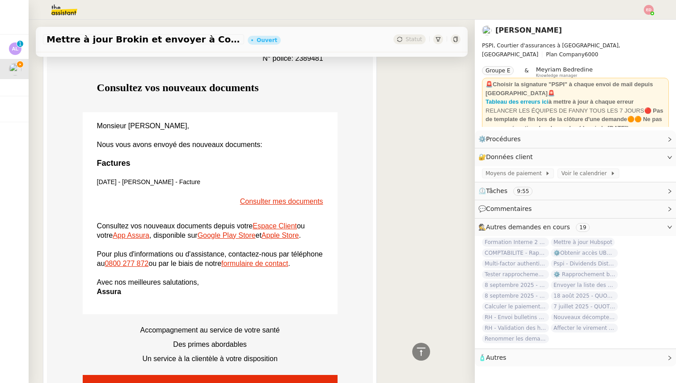
scroll to position [561, 0]
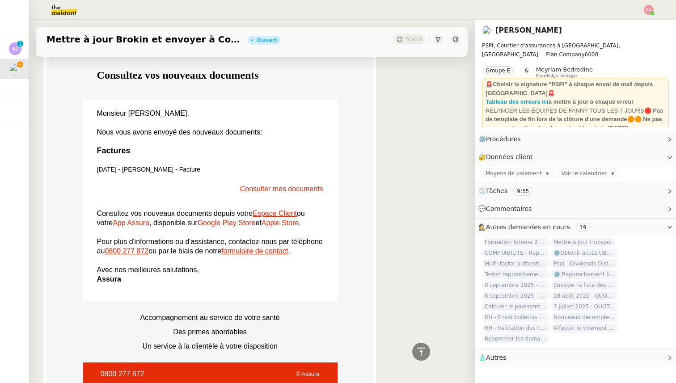
click at [278, 185] on link "Consulter mes documents" at bounding box center [281, 189] width 83 height 8
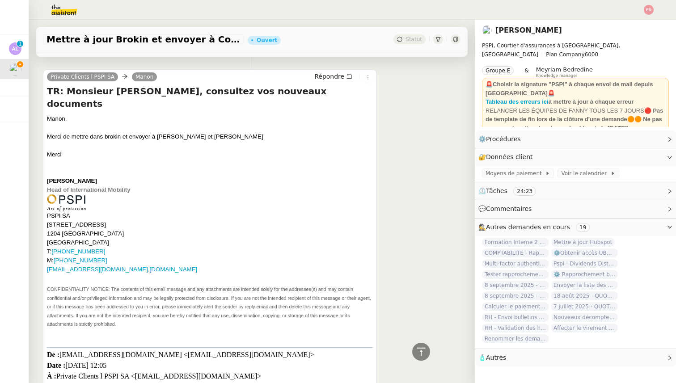
scroll to position [0, 0]
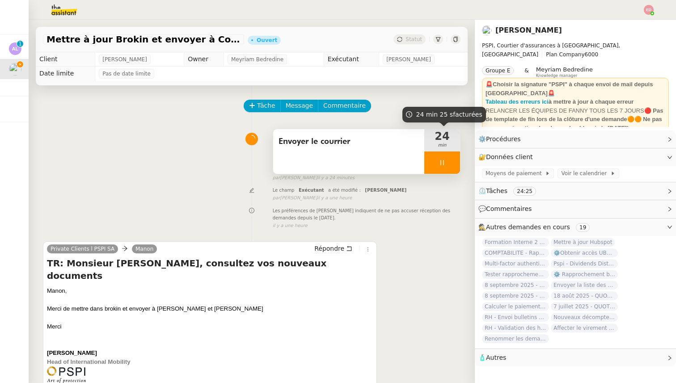
click at [453, 165] on div at bounding box center [442, 162] width 36 height 22
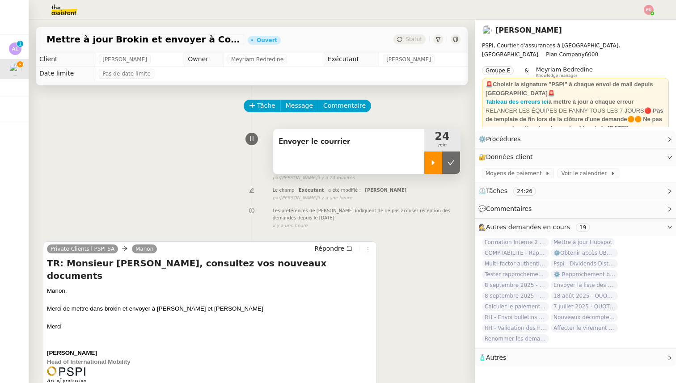
click at [453, 165] on icon at bounding box center [450, 162] width 7 height 7
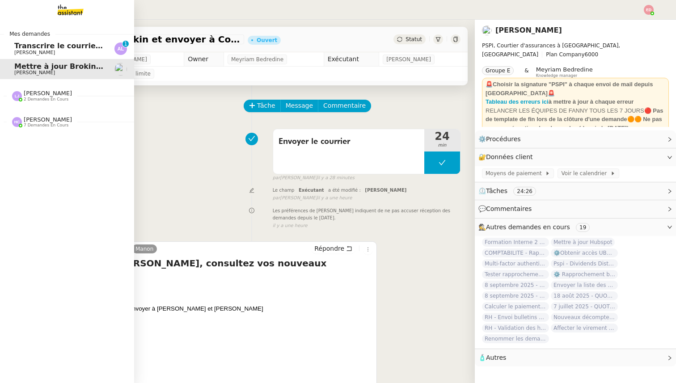
click at [29, 49] on span "Transcrire le courrier manuscrit en document Word" at bounding box center [117, 46] width 206 height 8
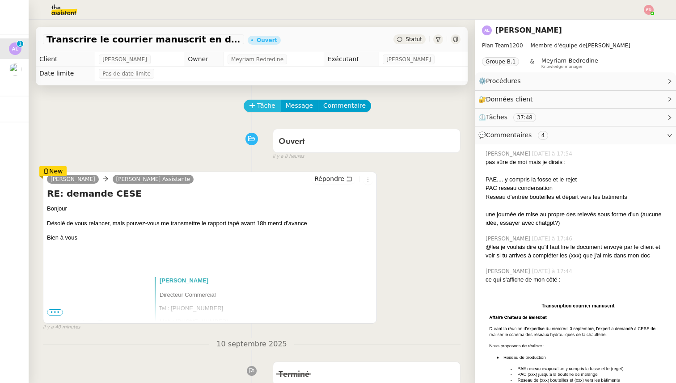
click at [251, 107] on icon at bounding box center [252, 105] width 6 height 6
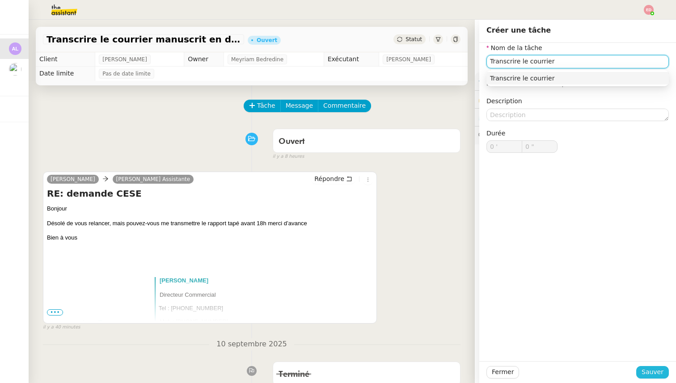
type input "Transcrire le courrier"
click at [653, 371] on span "Sauver" at bounding box center [652, 372] width 22 height 10
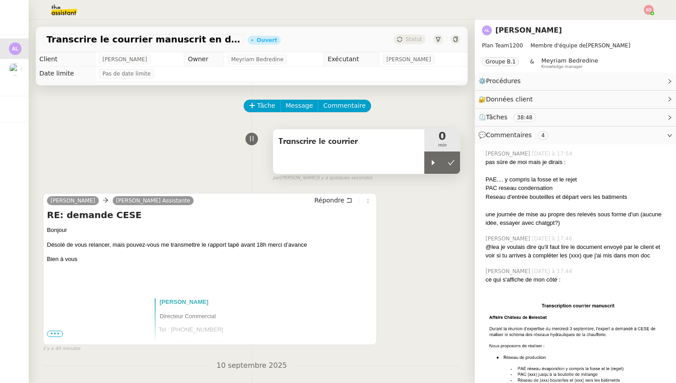
click at [287, 142] on span "Transcrire le courrier" at bounding box center [348, 141] width 140 height 13
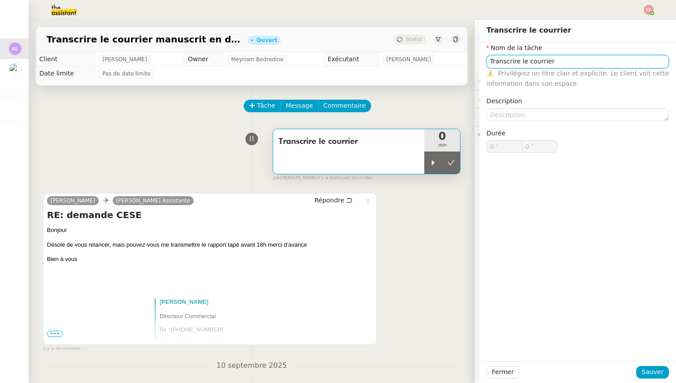
click at [493, 61] on input "Transcrire le courrier" at bounding box center [577, 61] width 182 height 13
type input "Retranscrire le courrier"
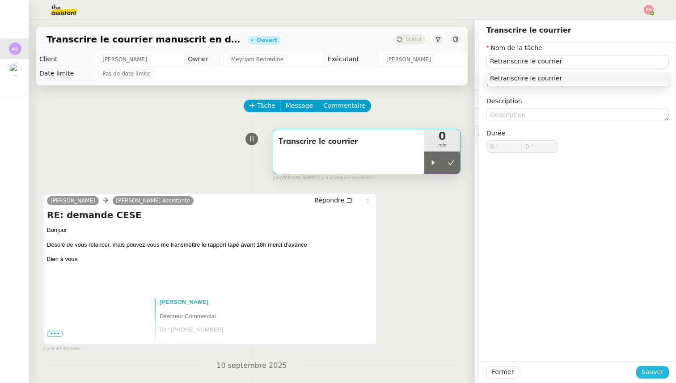
click at [648, 373] on span "Sauver" at bounding box center [652, 372] width 22 height 10
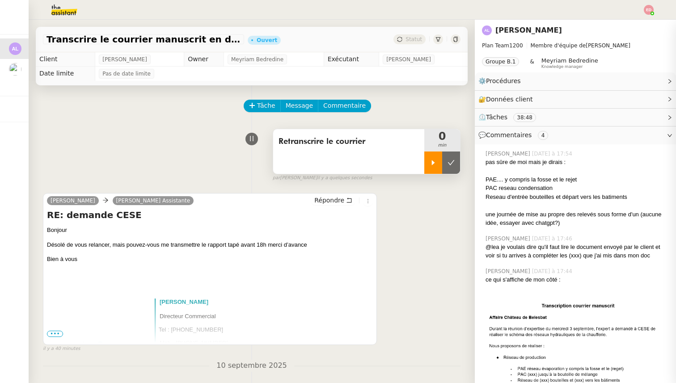
click at [437, 163] on div at bounding box center [433, 162] width 18 height 22
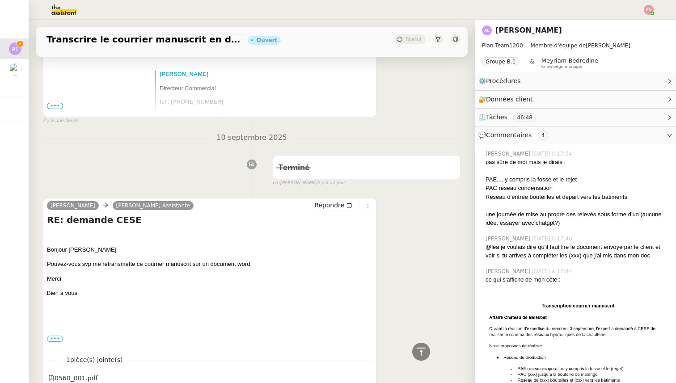
scroll to position [298, 0]
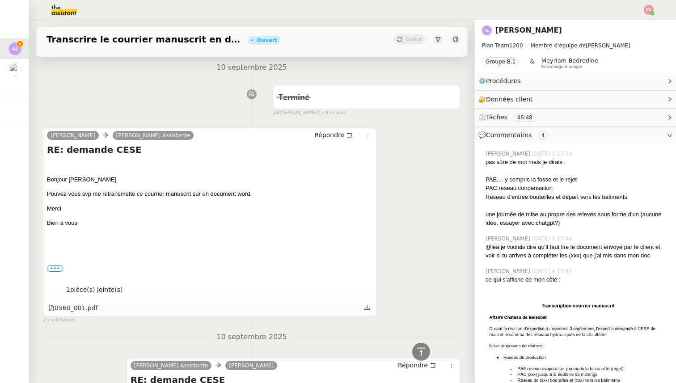
click at [369, 309] on icon at bounding box center [367, 307] width 6 height 6
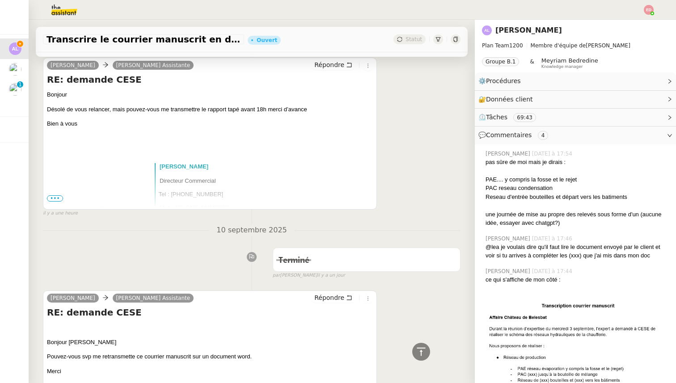
scroll to position [0, 0]
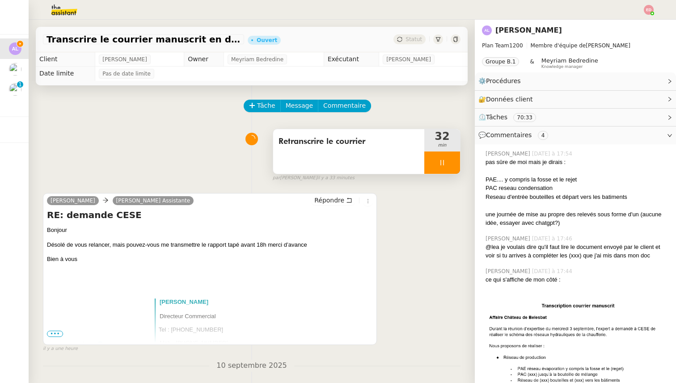
click at [456, 160] on div at bounding box center [442, 162] width 36 height 22
click at [456, 160] on button at bounding box center [451, 162] width 18 height 22
click at [21, 90] on span "9h30/13h/18h - Tri de la boite mail PRO - 5 septembre 2025" at bounding box center [28, 86] width 239 height 8
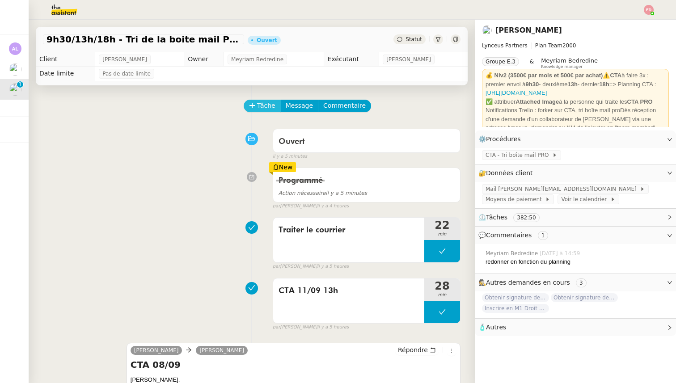
click at [257, 106] on span "Tâche" at bounding box center [266, 106] width 18 height 10
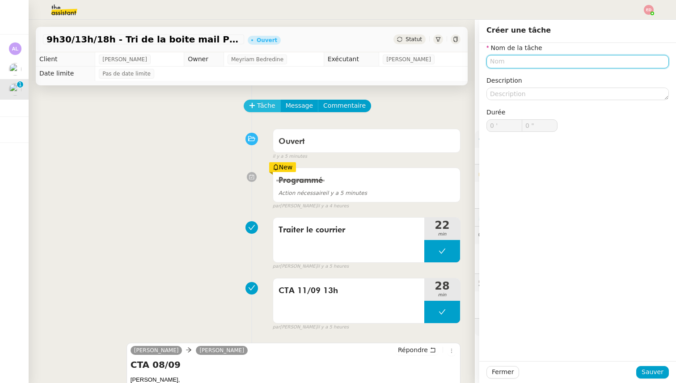
type input "A"
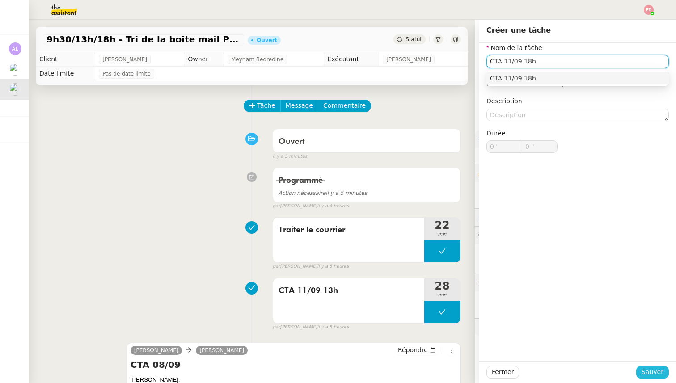
type input "CTA 11/09 18h"
click at [642, 372] on button "Sauver" at bounding box center [652, 372] width 33 height 13
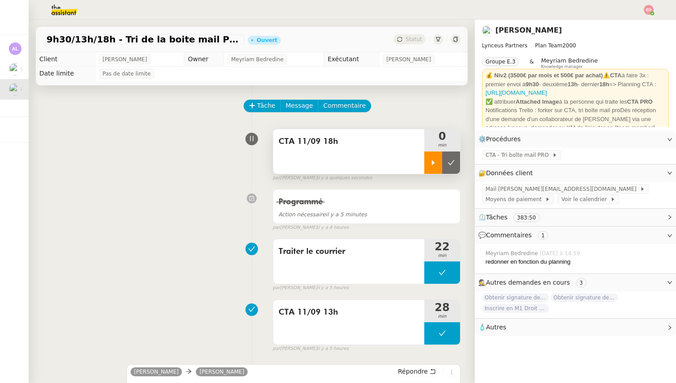
click at [440, 163] on div at bounding box center [433, 162] width 18 height 22
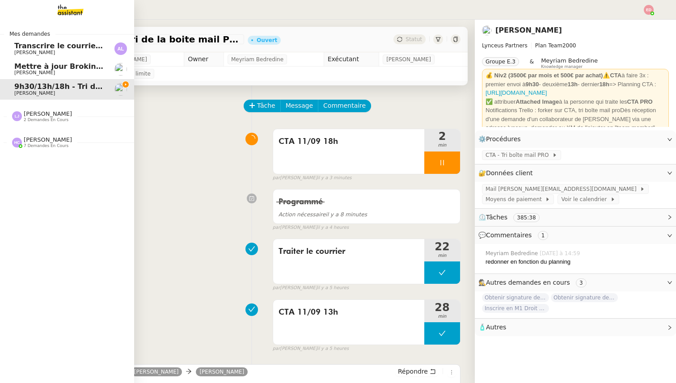
click at [17, 72] on span "[PERSON_NAME]" at bounding box center [34, 73] width 41 height 6
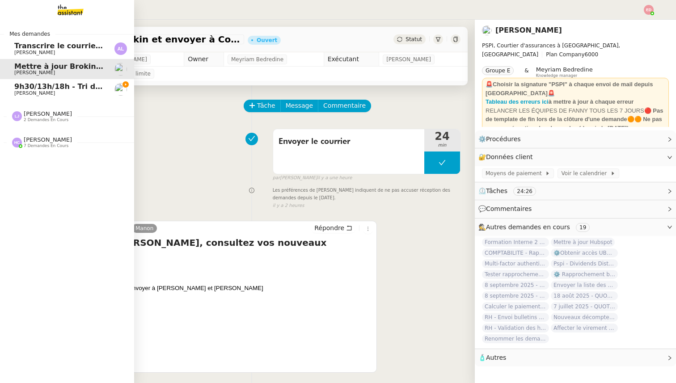
click at [22, 50] on span "[PERSON_NAME]" at bounding box center [34, 53] width 41 height 6
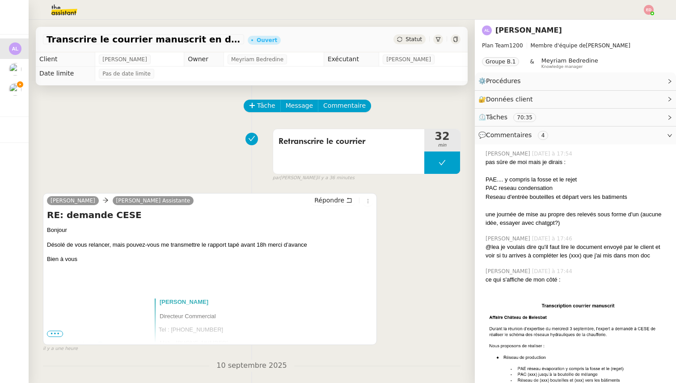
click at [413, 39] on span "Statut" at bounding box center [413, 39] width 17 height 6
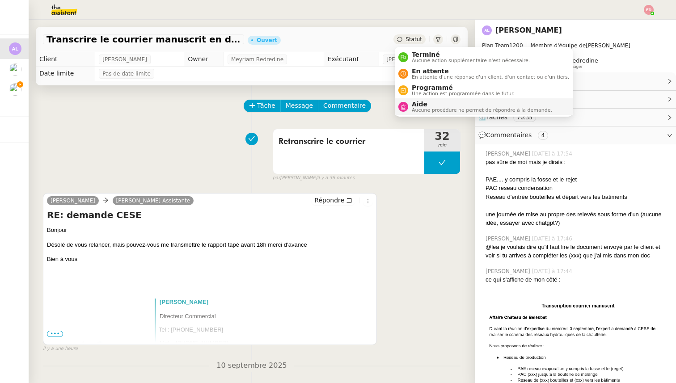
click at [433, 105] on span "Aide" at bounding box center [482, 104] width 140 height 7
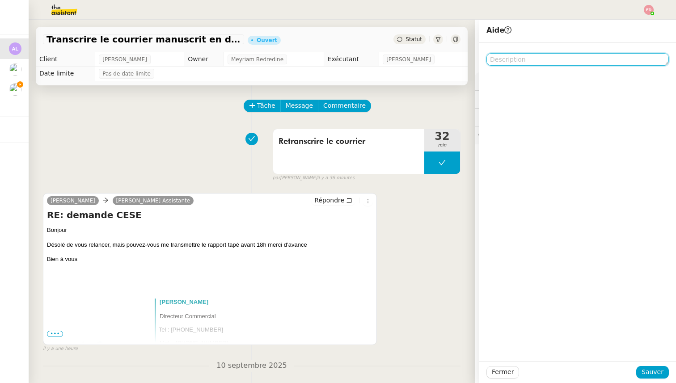
click at [538, 60] on textarea at bounding box center [577, 59] width 182 height 13
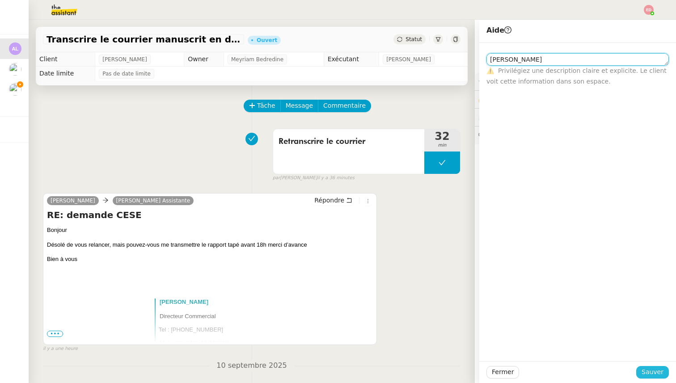
type textarea "Hannah"
click at [653, 373] on span "Sauver" at bounding box center [652, 372] width 22 height 10
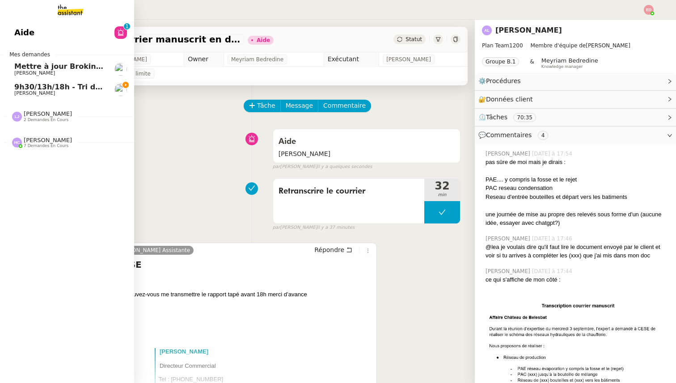
click at [52, 88] on span "9h30/13h/18h - Tri de la boite mail PRO - 5 septembre 2025" at bounding box center [133, 87] width 239 height 8
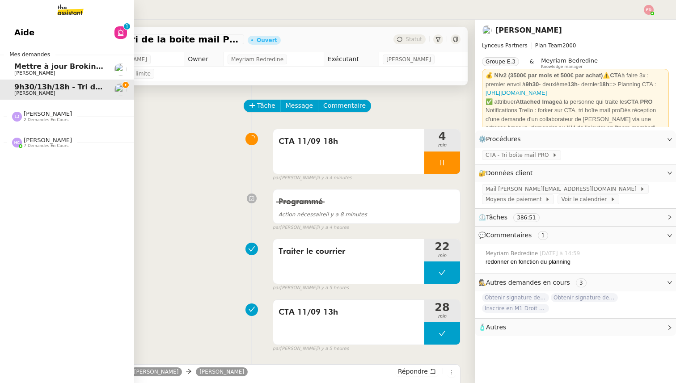
click at [17, 30] on span "Aide" at bounding box center [24, 32] width 20 height 13
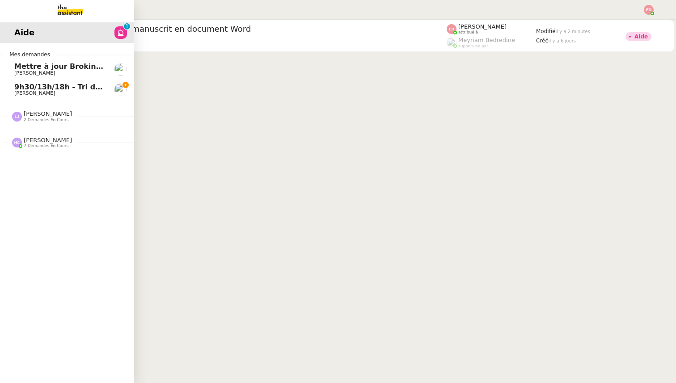
click at [56, 87] on span "9h30/13h/18h - Tri de la boite mail PRO - 5 septembre 2025" at bounding box center [133, 87] width 239 height 8
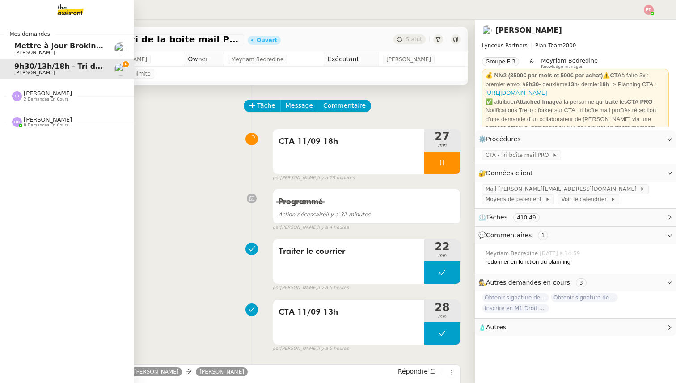
click at [33, 118] on span "[PERSON_NAME]" at bounding box center [48, 119] width 48 height 7
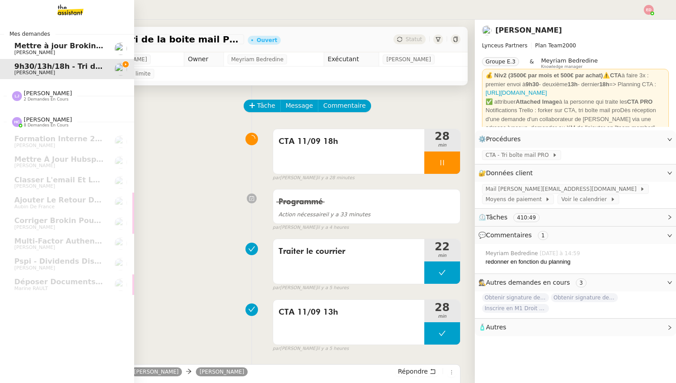
click at [49, 76] on link "9h30/13h/18h - Tri de la boite mail PRO - 5 septembre 2025 Patrick Chotard" at bounding box center [67, 69] width 134 height 21
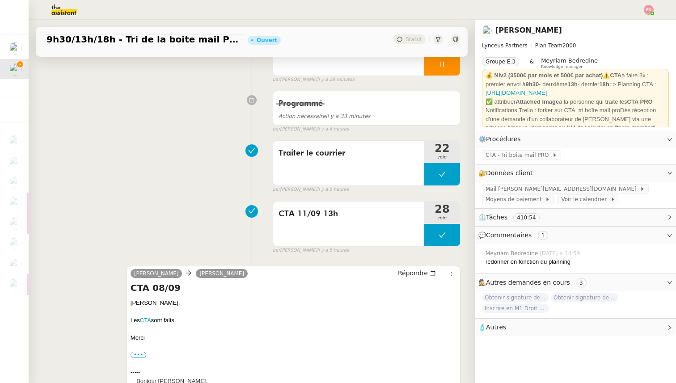
scroll to position [119, 0]
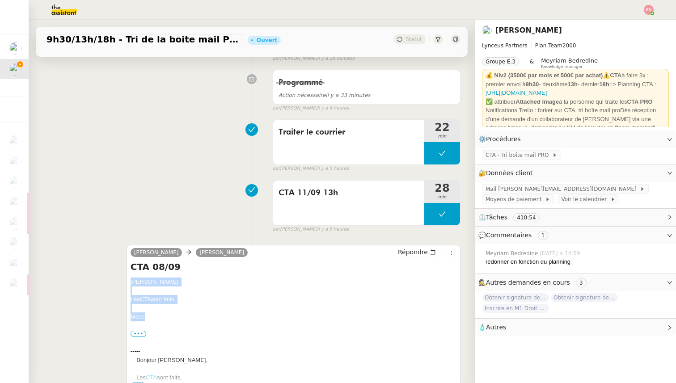
drag, startPoint x: 146, startPoint y: 315, endPoint x: 130, endPoint y: 280, distance: 38.6
copy div "Patrick, Les CTA sont faits. Merci"
click at [408, 253] on span "Répondre" at bounding box center [413, 252] width 30 height 9
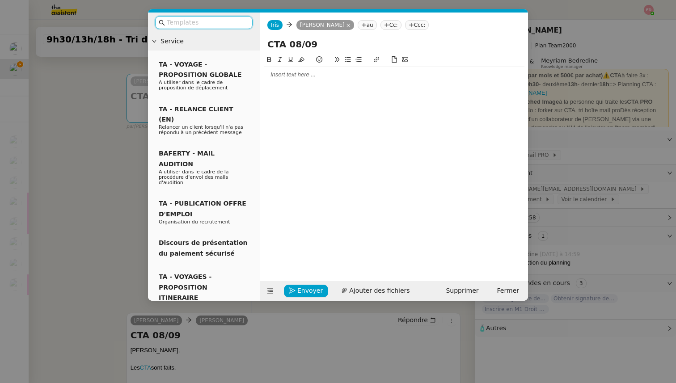
click at [296, 73] on div at bounding box center [394, 75] width 261 height 8
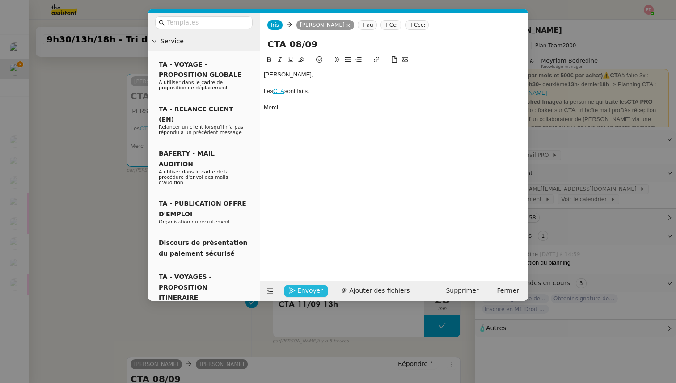
click at [299, 288] on span "Envoyer" at bounding box center [309, 291] width 25 height 10
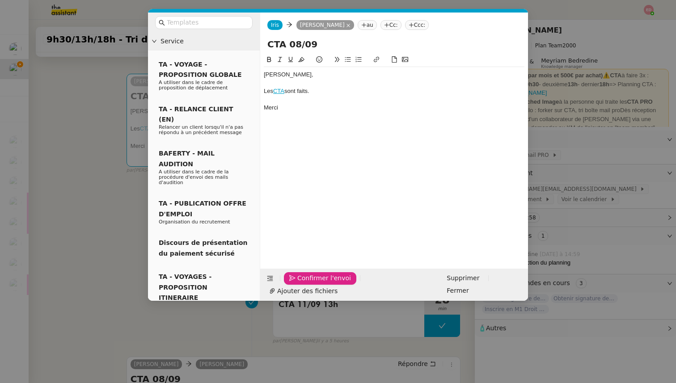
click at [299, 283] on span "Confirmer l'envoi" at bounding box center [324, 278] width 54 height 10
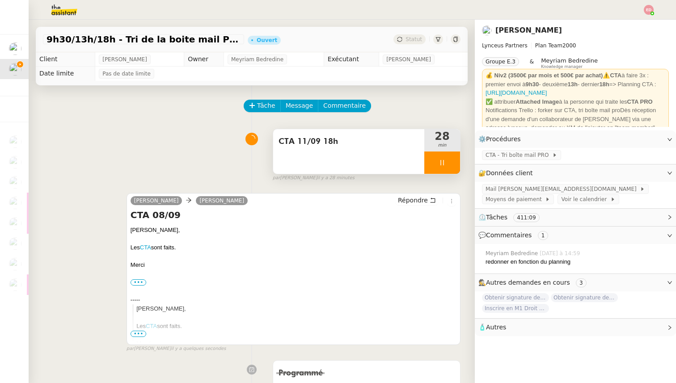
click at [456, 157] on div at bounding box center [442, 162] width 36 height 22
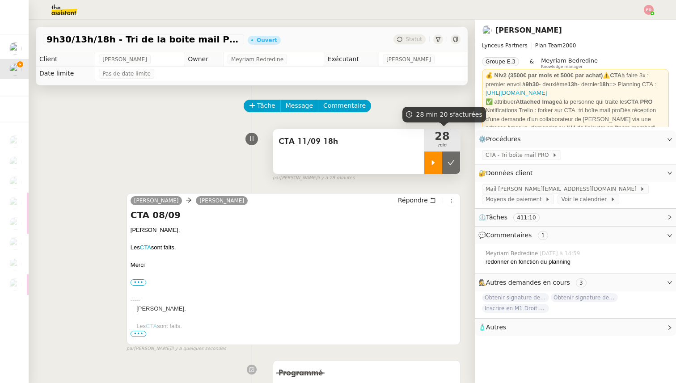
click at [456, 157] on button at bounding box center [451, 162] width 18 height 22
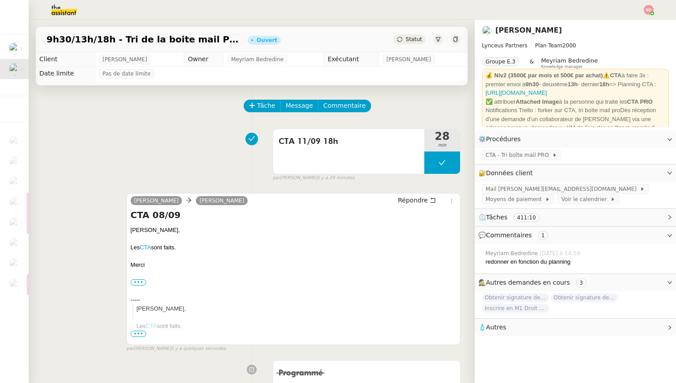
click at [646, 13] on img at bounding box center [648, 10] width 10 height 10
click at [633, 25] on li "Suivi" at bounding box center [624, 25] width 58 height 13
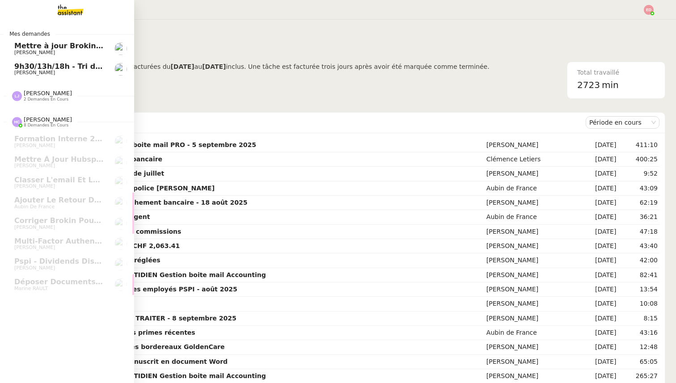
click at [71, 60] on link "9h30/13h/18h - Tri de la boite mail PRO - 5 septembre 2025 Patrick Chotard" at bounding box center [67, 69] width 134 height 21
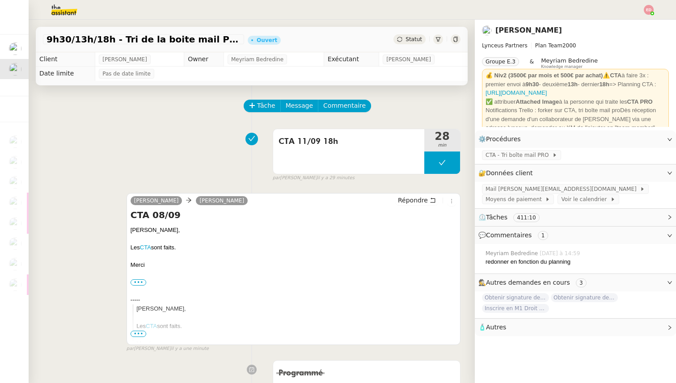
click at [417, 34] on div "9h30/13h/18h - Tri de la boite mail PRO - 5 septembre 2025 Ouvert Statut" at bounding box center [252, 39] width 432 height 25
click at [417, 38] on span "Statut" at bounding box center [413, 39] width 17 height 6
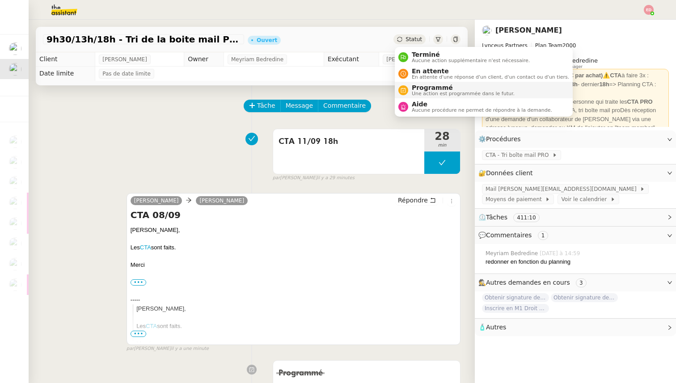
click at [429, 89] on span "Programmé" at bounding box center [463, 87] width 103 height 7
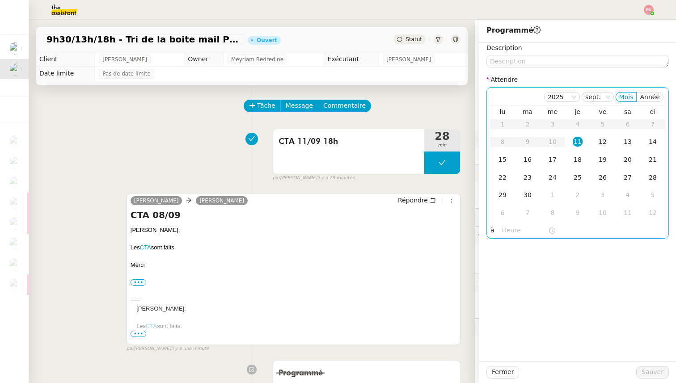
click at [602, 143] on div "12" at bounding box center [602, 142] width 10 height 10
click at [509, 232] on input "text" at bounding box center [525, 230] width 46 height 10
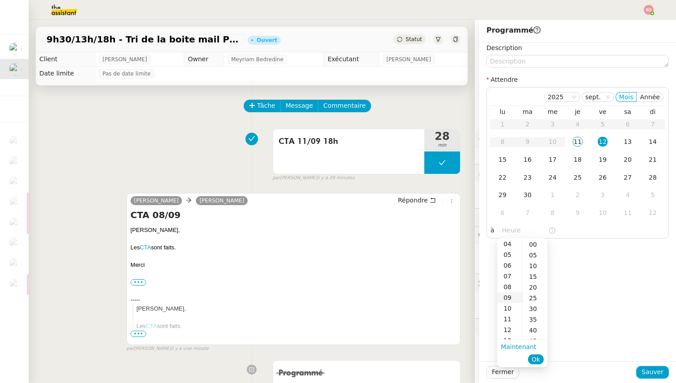
click at [510, 296] on div "09" at bounding box center [509, 297] width 25 height 11
click at [540, 243] on div "00" at bounding box center [534, 244] width 25 height 11
type input "09:00"
click at [536, 358] on span "Ok" at bounding box center [535, 359] width 8 height 9
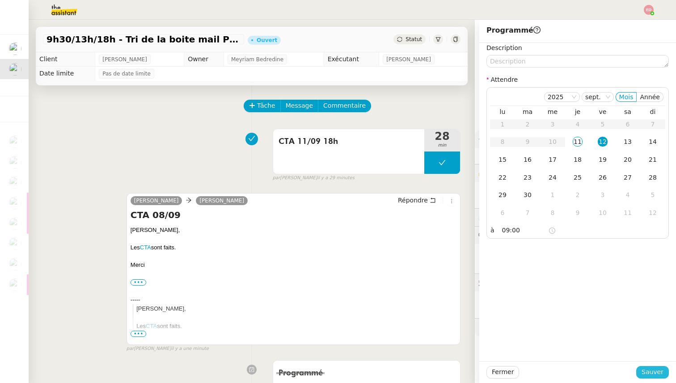
click at [647, 373] on span "Sauver" at bounding box center [652, 372] width 22 height 10
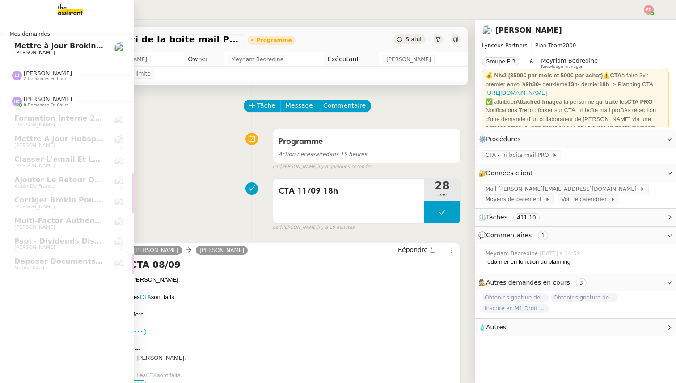
click at [38, 46] on span "Mettre à jour Brokin et envoyer à Costes" at bounding box center [96, 46] width 164 height 8
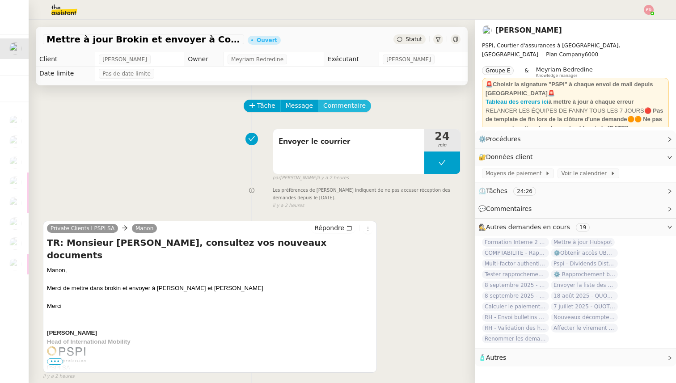
click at [335, 108] on span "Commentaire" at bounding box center [344, 106] width 42 height 10
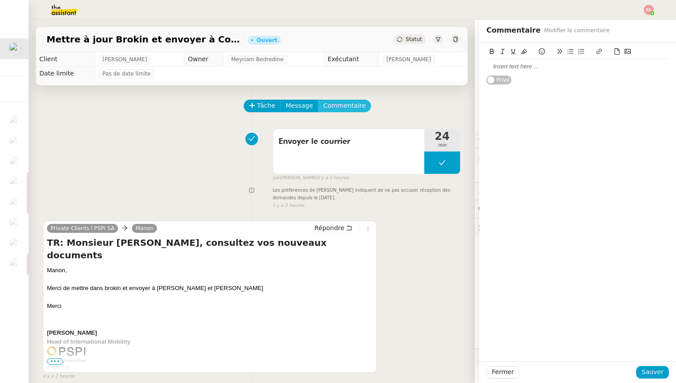
click at [318, 100] on button "Commentaire" at bounding box center [344, 106] width 53 height 13
click at [502, 65] on div at bounding box center [577, 67] width 182 height 8
click at [653, 374] on span "Sauver" at bounding box center [652, 372] width 22 height 10
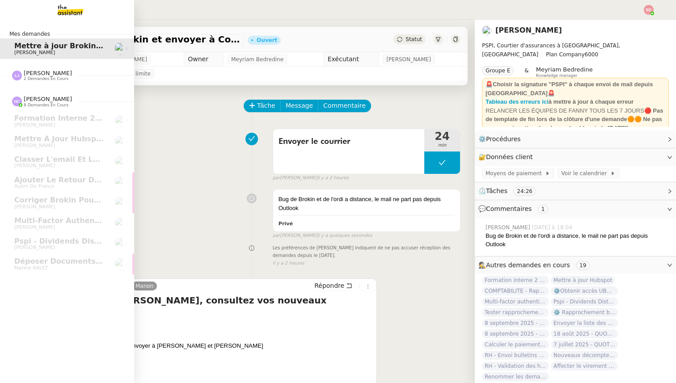
click at [34, 76] on span "2 demandes en cours" at bounding box center [46, 78] width 45 height 5
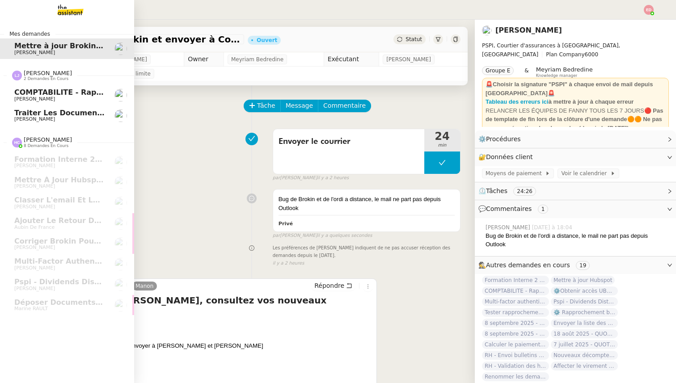
click at [37, 96] on span "COMPTABILITE - Rapprochement bancaire - 11 septembre 2025" at bounding box center [142, 92] width 256 height 8
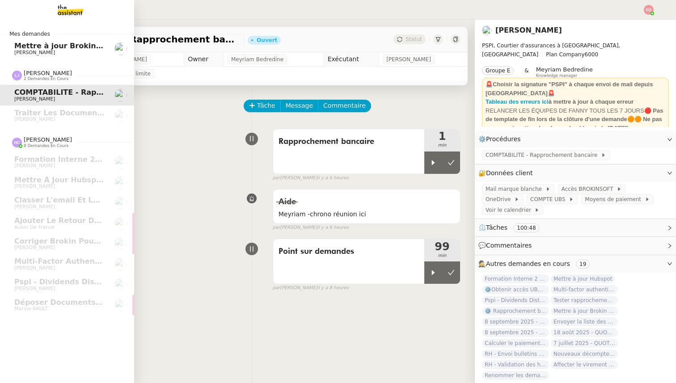
click at [22, 49] on span "Mettre à jour Brokin et envoyer à Costes" at bounding box center [96, 46] width 164 height 8
